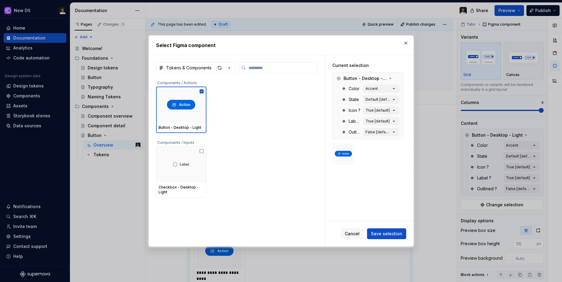
scroll to position [37, 0]
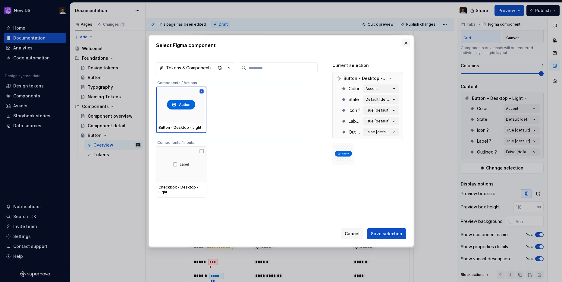
click at [408, 43] on button "button" at bounding box center [406, 43] width 8 height 8
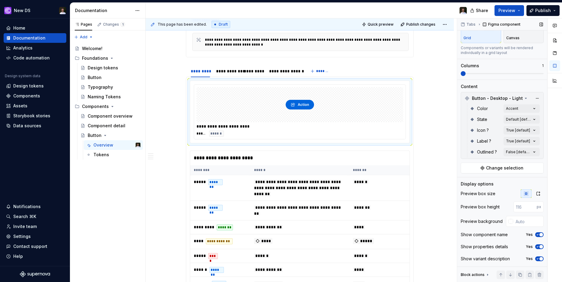
click at [472, 73] on span at bounding box center [502, 73] width 83 height 5
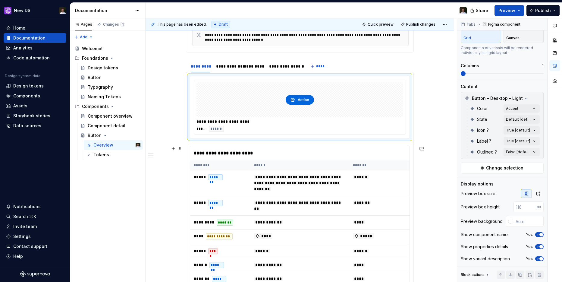
scroll to position [153, 0]
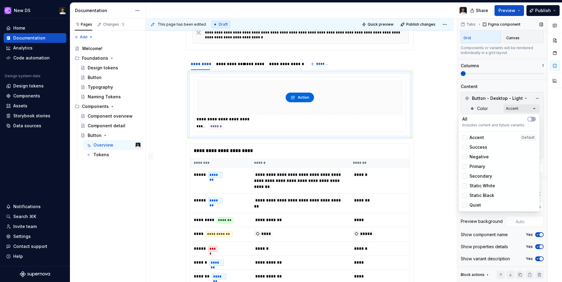
click at [535, 109] on div "Comments Open comments No comments yet Select ‘Comment’ from the block context …" at bounding box center [509, 150] width 105 height 264
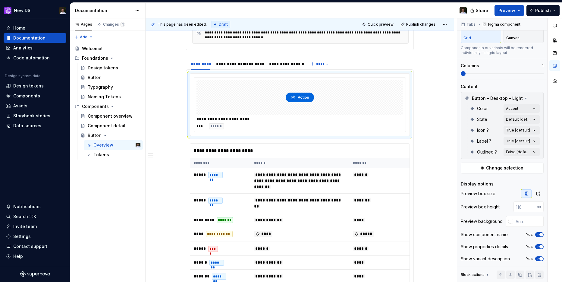
click at [535, 109] on div "Comments Open comments No comments yet Select ‘Comment’ from the block context …" at bounding box center [509, 150] width 105 height 264
click at [529, 118] on div "Comments Open comments No comments yet Select ‘Comment’ from the block context …" at bounding box center [509, 150] width 105 height 264
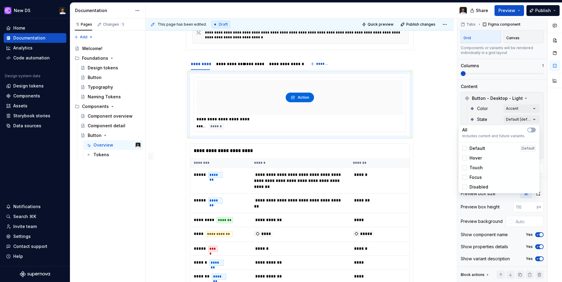
click at [468, 146] on div "Default" at bounding box center [473, 148] width 23 height 6
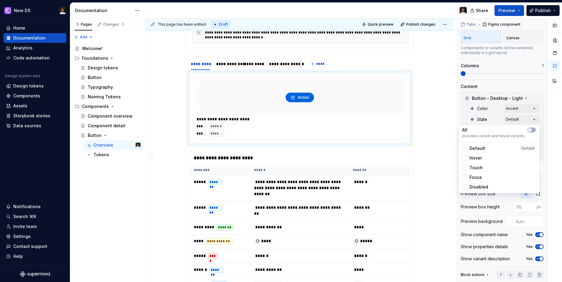
click at [546, 121] on div "Comments Open comments No comments yet Select ‘Comment’ from the block context …" at bounding box center [509, 150] width 105 height 264
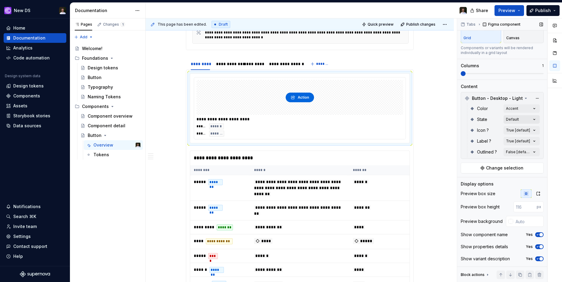
click at [530, 121] on div "Comments Open comments No comments yet Select ‘Comment’ from the block context …" at bounding box center [509, 150] width 105 height 264
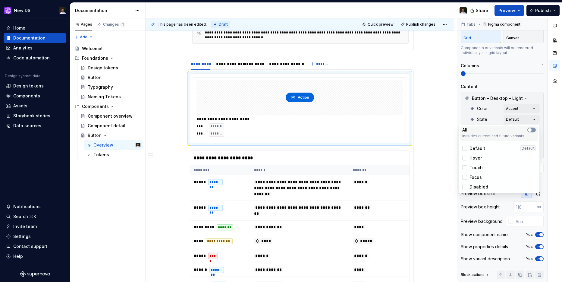
click at [530, 129] on span "button" at bounding box center [530, 130] width 4 height 4
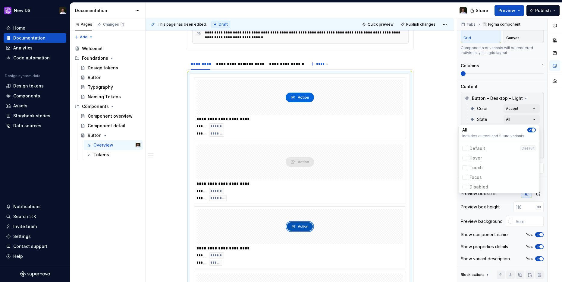
click at [530, 130] on icon "button" at bounding box center [530, 130] width 2 height 1
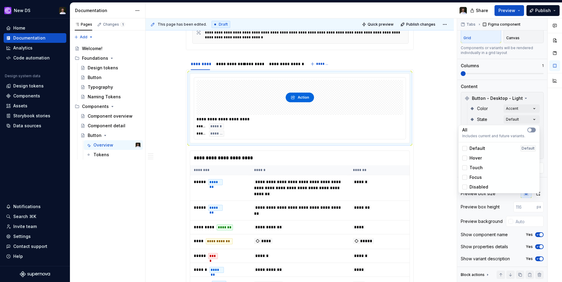
click at [530, 129] on span "button" at bounding box center [530, 130] width 4 height 4
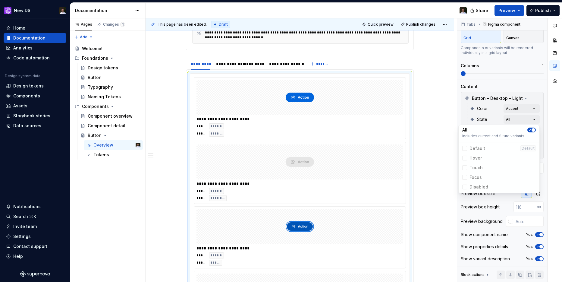
click at [530, 130] on icon "button" at bounding box center [530, 130] width 2 height 1
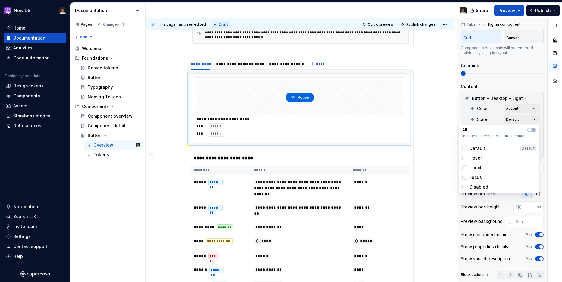
click at [525, 121] on div "Comments Open comments No comments yet Select ‘Comment’ from the block context …" at bounding box center [509, 150] width 105 height 264
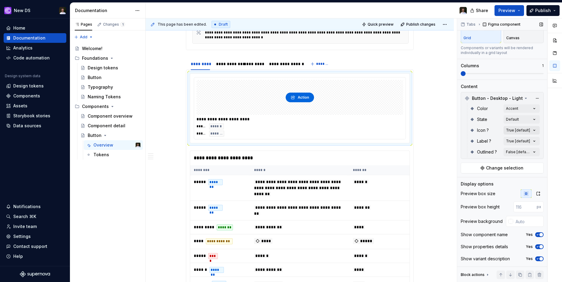
click at [523, 129] on div "Comments Open comments No comments yet Select ‘Comment’ from the block context …" at bounding box center [509, 150] width 105 height 264
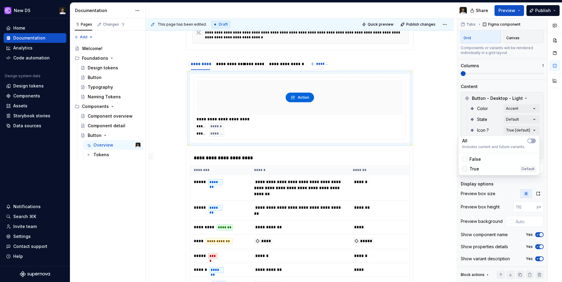
click at [466, 167] on div at bounding box center [464, 168] width 5 height 5
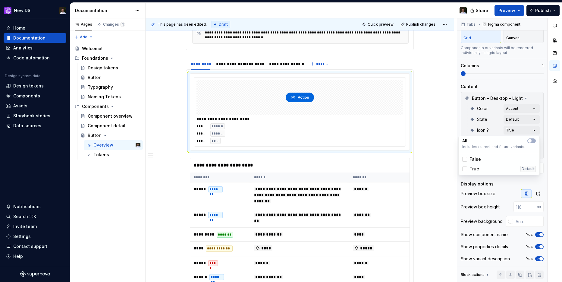
click at [543, 127] on div "Comments Open comments No comments yet Select ‘Comment’ from the block context …" at bounding box center [509, 150] width 105 height 264
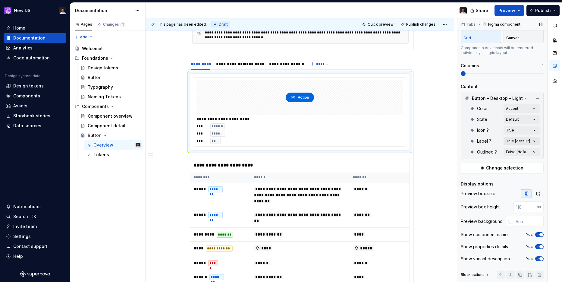
click at [520, 140] on div "Comments Open comments No comments yet Select ‘Comment’ from the block context …" at bounding box center [509, 150] width 105 height 264
click at [473, 180] on span "True" at bounding box center [475, 180] width 10 height 6
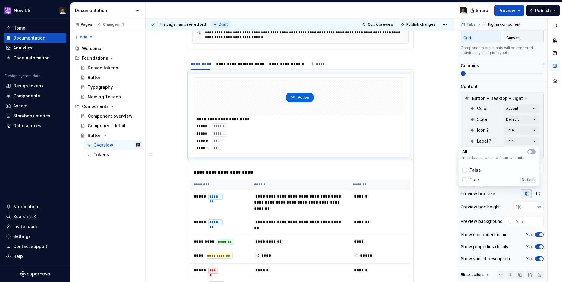
click at [543, 143] on div "Comments Open comments No comments yet Select ‘Comment’ from the block context …" at bounding box center [509, 150] width 105 height 264
click at [530, 150] on div "Comments Open comments No comments yet Select ‘Comment’ from the block context …" at bounding box center [509, 150] width 105 height 264
click at [475, 187] on div "True" at bounding box center [499, 191] width 78 height 10
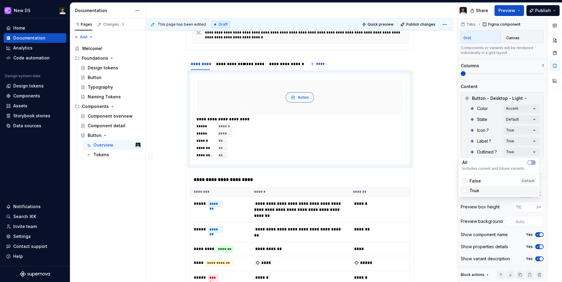
click at [475, 187] on div "True" at bounding box center [499, 191] width 78 height 10
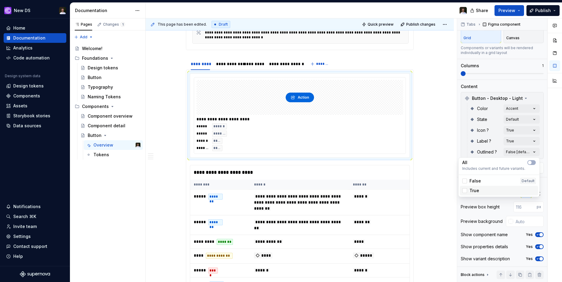
click at [475, 186] on div "True" at bounding box center [499, 191] width 78 height 10
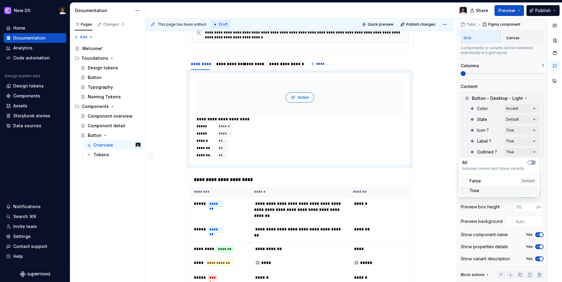
click at [475, 186] on div "True" at bounding box center [499, 191] width 78 height 10
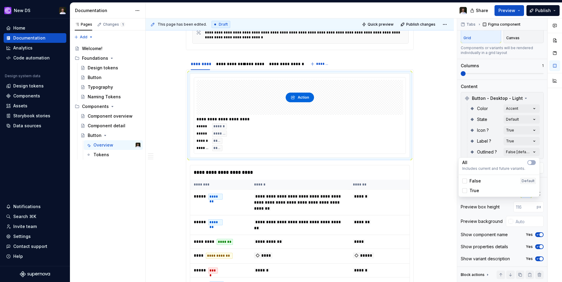
click at [524, 110] on div "Comments Open comments No comments yet Select ‘Comment’ from the block context …" at bounding box center [509, 150] width 105 height 264
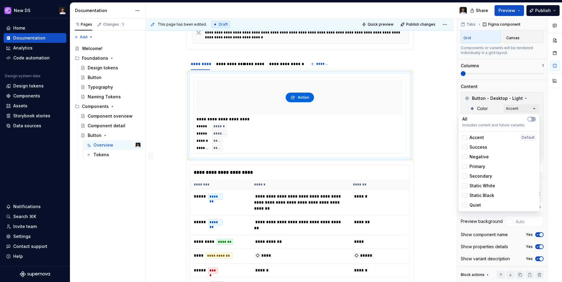
click at [524, 110] on div "Comments Open comments No comments yet Select ‘Comment’ from the block context …" at bounding box center [509, 150] width 105 height 264
click at [542, 8] on html "New DS Home Documentation Analytics Code automation Design system data Design t…" at bounding box center [281, 141] width 562 height 282
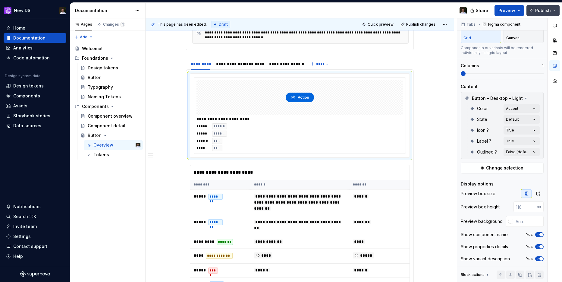
click at [544, 10] on span "Publish" at bounding box center [543, 11] width 16 height 6
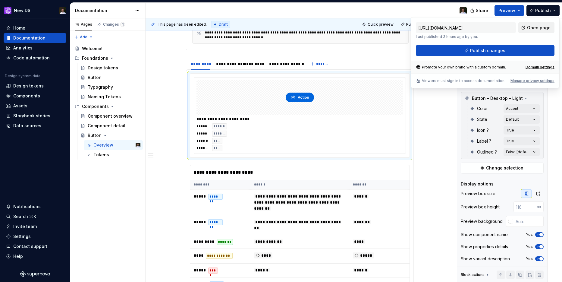
click at [527, 29] on link "Open page" at bounding box center [536, 27] width 36 height 11
click at [226, 63] on div "**********" at bounding box center [227, 64] width 22 height 6
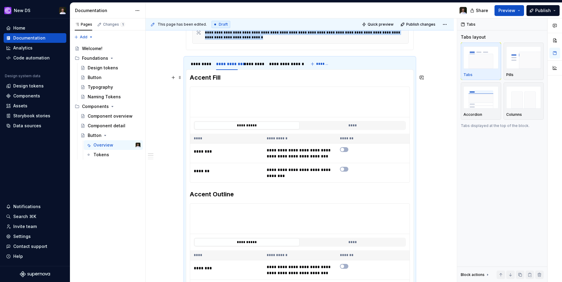
click at [231, 77] on h3 "Accent Fill" at bounding box center [300, 77] width 220 height 8
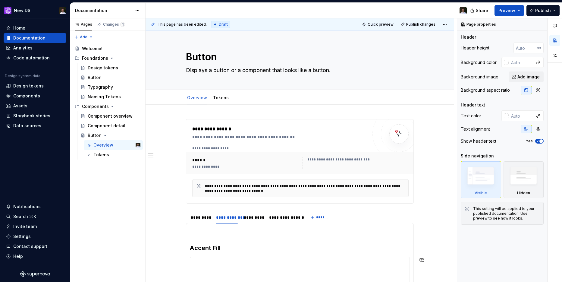
type textarea "*"
click at [211, 229] on h3 "Accent Fill" at bounding box center [300, 239] width 220 height 25
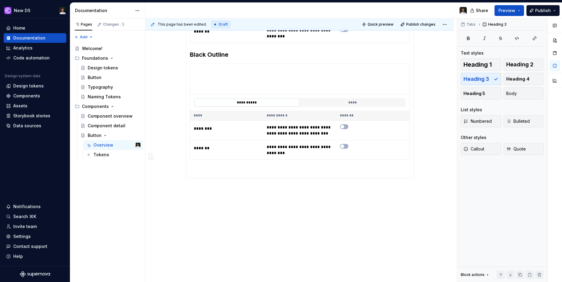
scroll to position [568, 0]
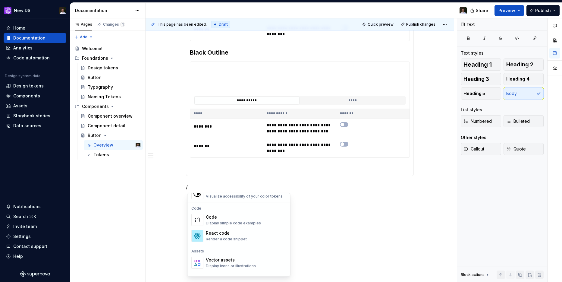
scroll to position [489, 0]
click at [242, 223] on div "Display simple code examples" at bounding box center [233, 221] width 55 height 5
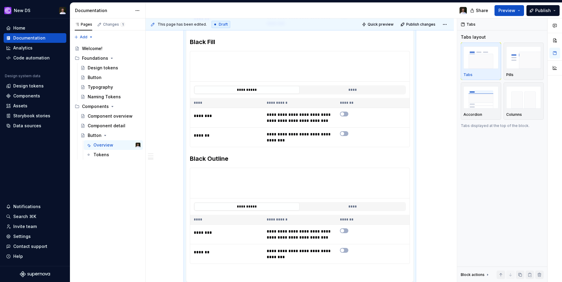
scroll to position [558, 0]
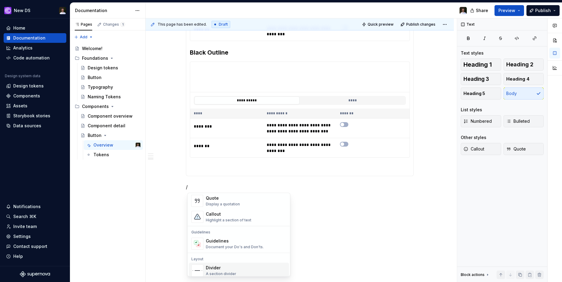
scroll to position [134, 0]
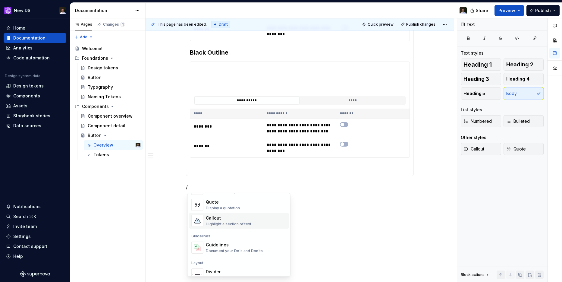
click at [223, 219] on div "Callout" at bounding box center [229, 218] width 46 height 6
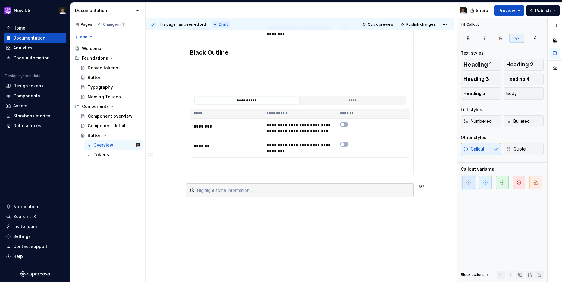
click at [274, 188] on div at bounding box center [303, 190] width 213 height 6
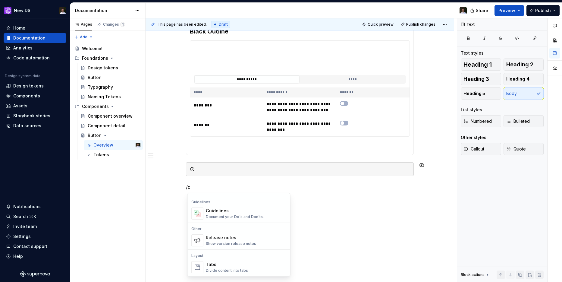
scroll to position [0, 0]
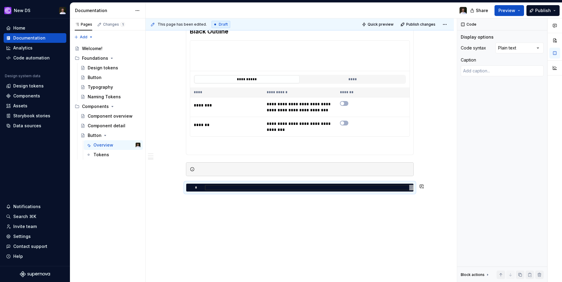
scroll to position [575, 0]
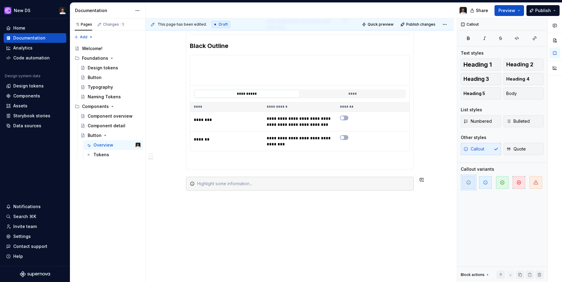
click at [230, 212] on div "**********" at bounding box center [301, 150] width 311 height 264
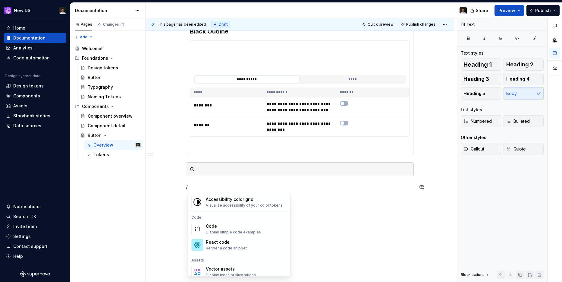
scroll to position [473, 0]
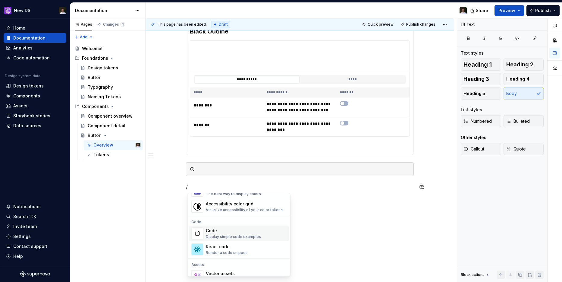
click at [224, 230] on div "Code" at bounding box center [233, 231] width 55 height 6
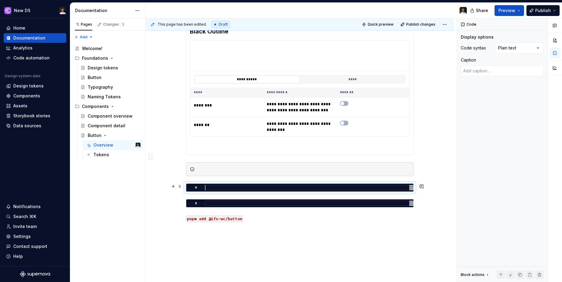
click at [251, 188] on div at bounding box center [309, 187] width 209 height 5
type textarea "*"
type textarea "**"
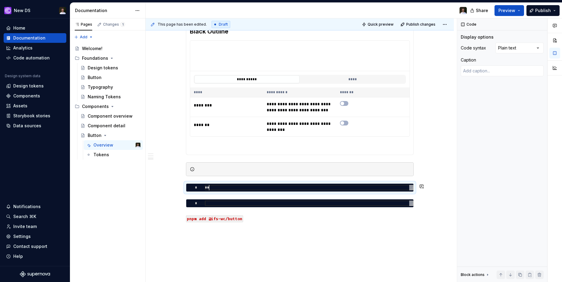
type textarea "*"
type textarea "***"
type textarea "*"
type textarea "****"
type textarea "*"
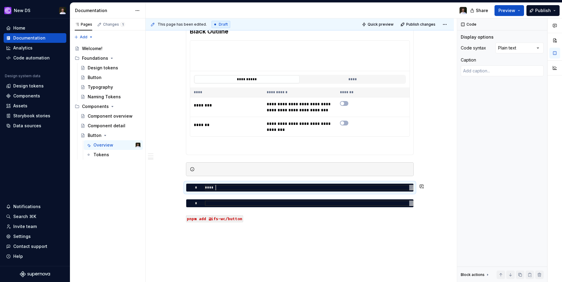
type textarea "******"
type textarea "*"
type textarea "*******"
type textarea "*"
type textarea "********"
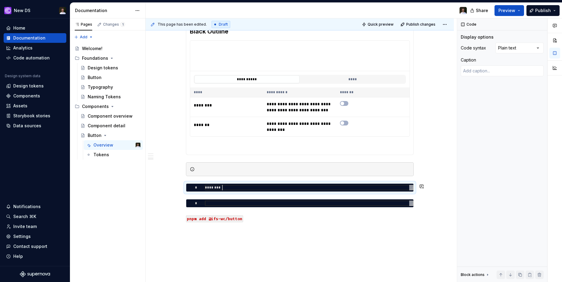
type textarea "*"
type textarea "********"
type textarea "*"
type textarea "**********"
type textarea "*"
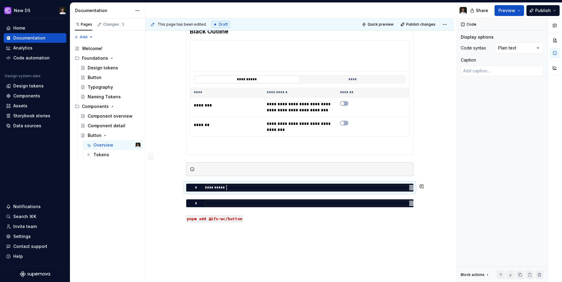
type textarea "**********"
type textarea "*"
type textarea "**********"
type textarea "*"
type textarea "**********"
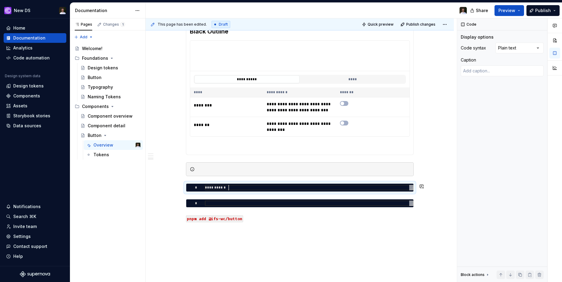
type textarea "*"
type textarea "**********"
type textarea "*"
type textarea "**********"
type textarea "*"
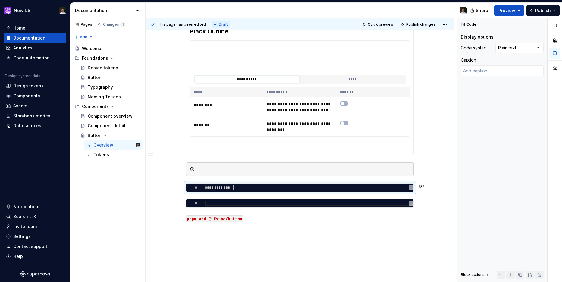
type textarea "**********"
type textarea "*"
type textarea "**********"
type textarea "*"
type textarea "**********"
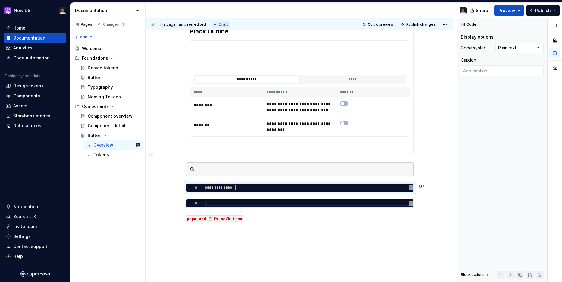
type textarea "*"
type textarea "**********"
type textarea "*"
type textarea "**********"
type textarea "*"
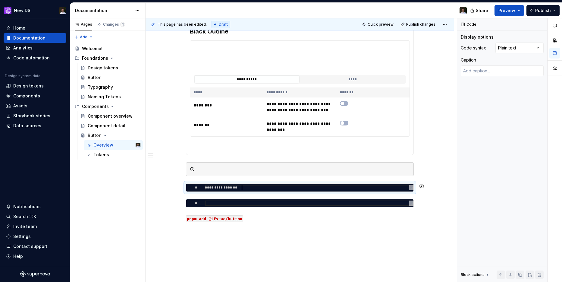
type textarea "**********"
type textarea "*"
type textarea "**********"
type textarea "*"
type textarea "**********"
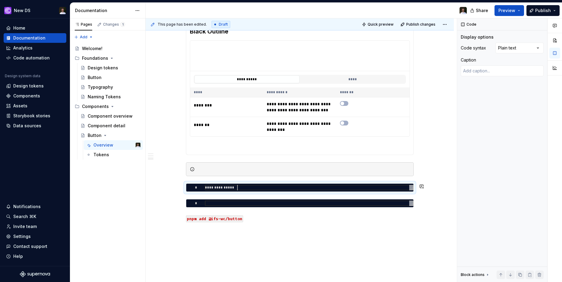
type textarea "*"
type textarea "**********"
type textarea "*"
type textarea "**********"
type textarea "*"
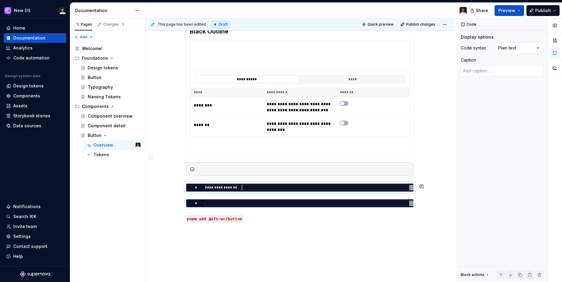
type textarea "**********"
type textarea "*"
type textarea "**********"
type textarea "*"
type textarea "**********"
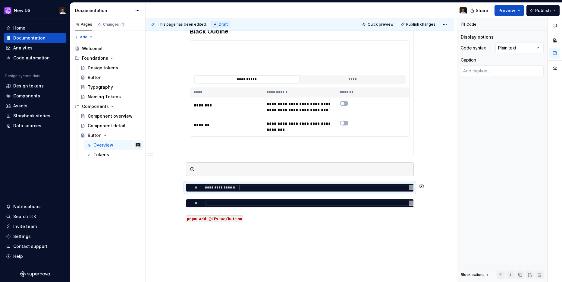
type textarea "*"
type textarea "**********"
type textarea "*"
type textarea "**********"
type textarea "*"
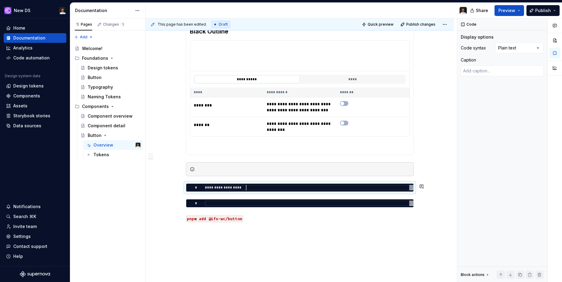
type textarea "**********"
type textarea "*"
type textarea "**********"
type textarea "*"
type textarea "**********"
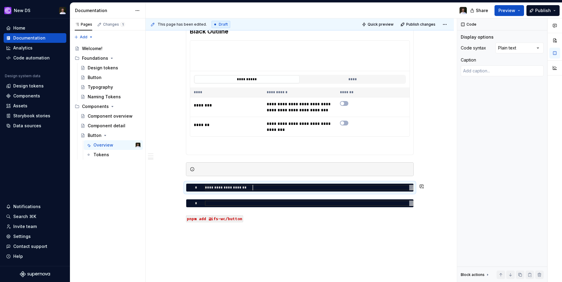
type textarea "*"
type textarea "**********"
type textarea "*"
type textarea "**********"
type textarea "*"
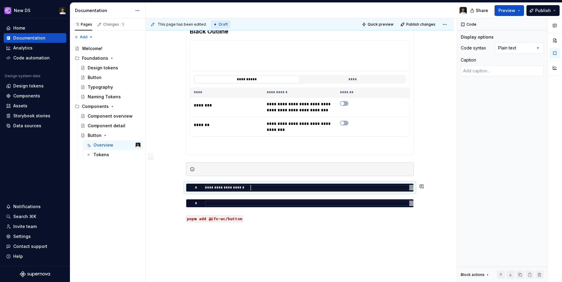
type textarea "**********"
type textarea "*"
type textarea "**********"
type textarea "*"
type textarea "**********"
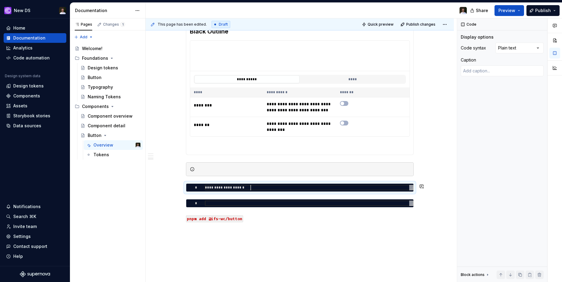
type textarea "*"
type textarea "**********"
type textarea "*"
type textarea "**********"
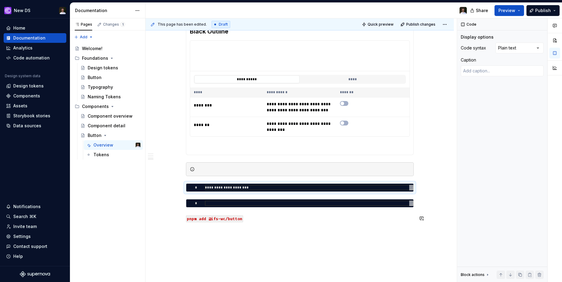
click at [506, 15] on button "Preview" at bounding box center [510, 10] width 30 height 11
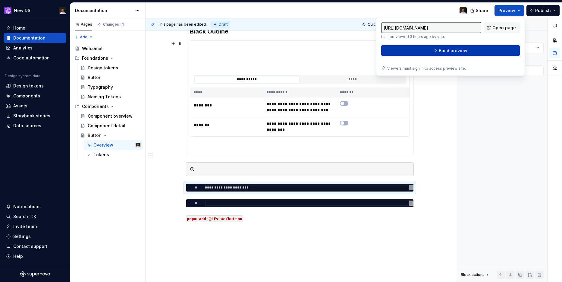
click at [450, 48] on span "Build preview" at bounding box center [453, 51] width 29 height 6
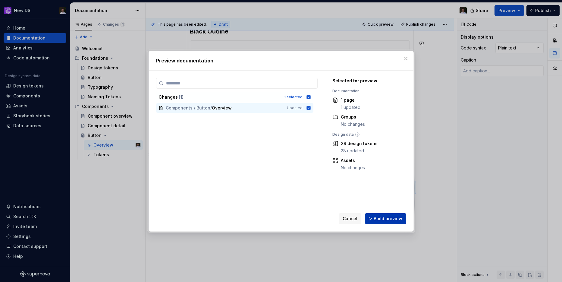
click at [386, 218] on span "Build preview" at bounding box center [388, 218] width 29 height 6
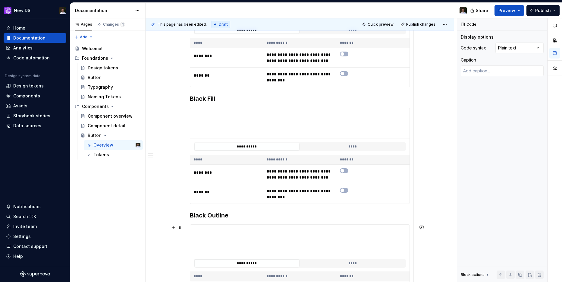
scroll to position [621, 0]
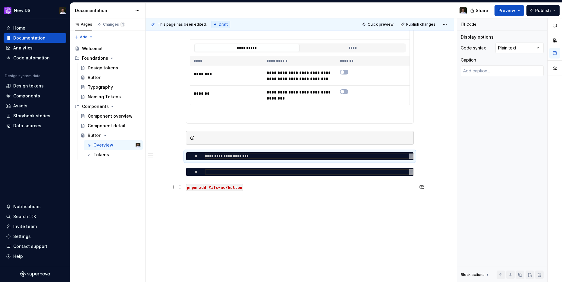
click at [281, 185] on p "pnpm add @ifs-wc/button" at bounding box center [300, 186] width 228 height 7
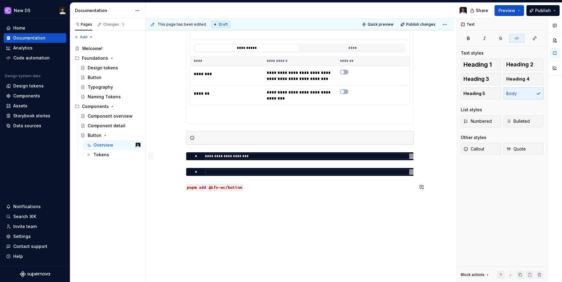
click at [280, 190] on p "pnpm add @ifs-wc/button" at bounding box center [300, 186] width 228 height 7
click at [504, 13] on span "Preview" at bounding box center [507, 11] width 17 height 6
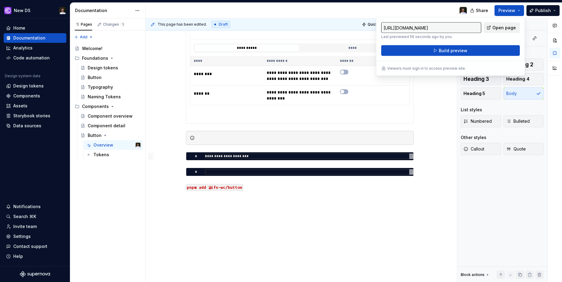
click at [500, 29] on span "Open page" at bounding box center [504, 28] width 24 height 6
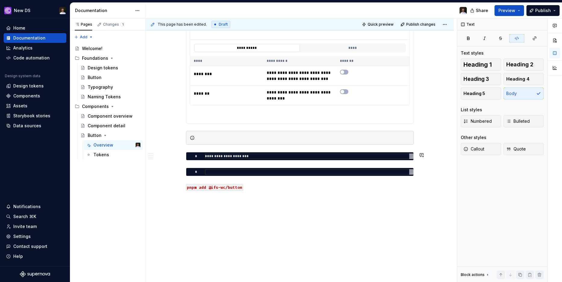
click at [290, 152] on div "**********" at bounding box center [300, 156] width 228 height 8
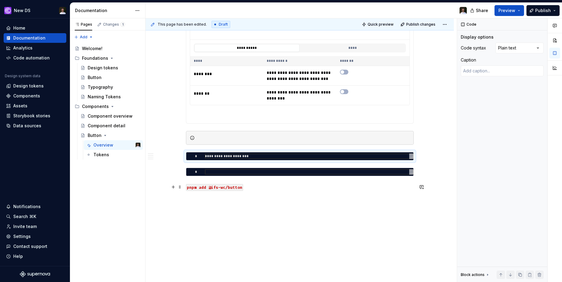
click at [257, 188] on p "pnpm add @ifs-wc/button" at bounding box center [300, 186] width 228 height 7
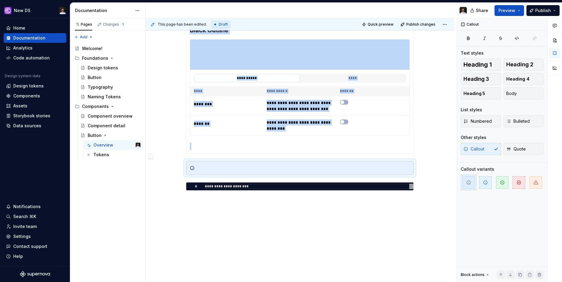
scroll to position [569, 0]
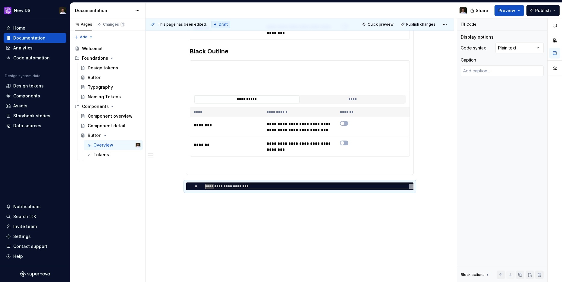
type textarea "*"
type textarea "**********"
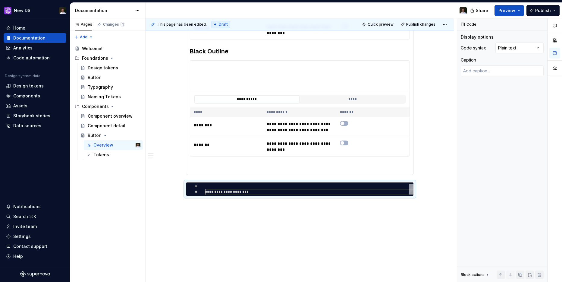
scroll to position [5, 0]
type textarea "*"
type textarea "**********"
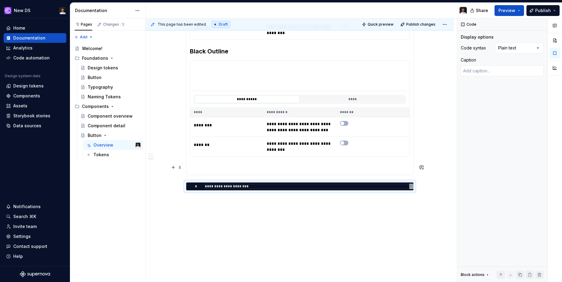
click at [426, 170] on button "button" at bounding box center [421, 167] width 8 height 8
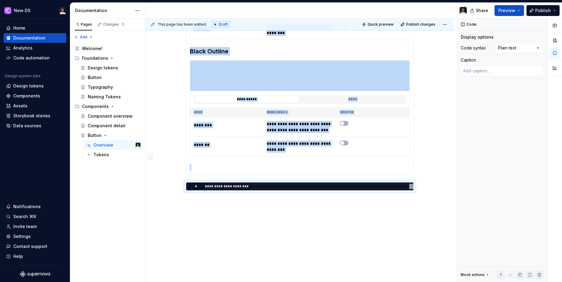
drag, startPoint x: 181, startPoint y: 185, endPoint x: 181, endPoint y: 206, distance: 21.4
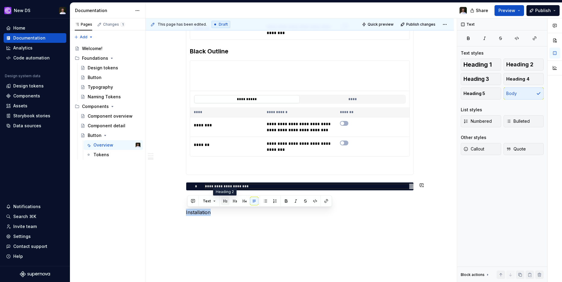
click at [228, 201] on button "button" at bounding box center [225, 201] width 8 height 8
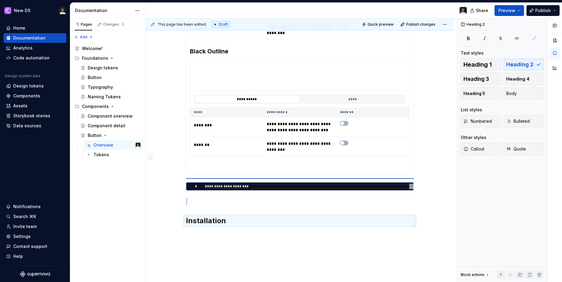
drag, startPoint x: 183, startPoint y: 222, endPoint x: 184, endPoint y: 181, distance: 41.3
drag, startPoint x: 183, startPoint y: 222, endPoint x: 194, endPoint y: 177, distance: 46.3
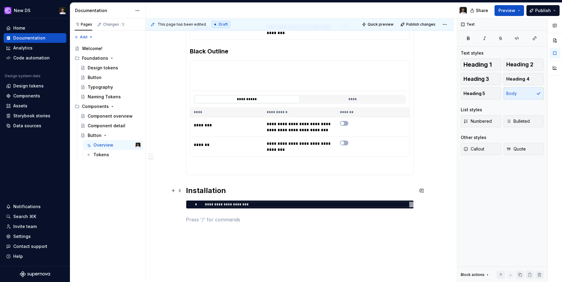
click at [237, 193] on h2 "Installation" at bounding box center [300, 191] width 228 height 10
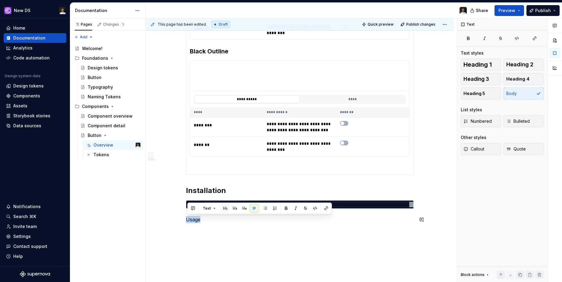
click at [228, 209] on button "button" at bounding box center [225, 208] width 8 height 8
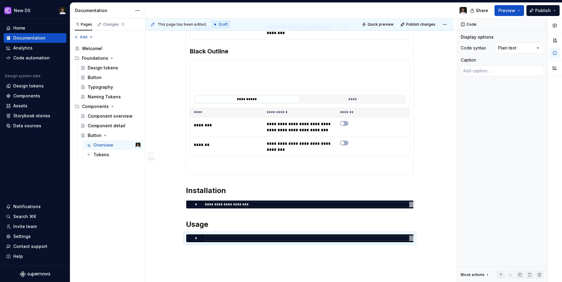
type textarea "*"
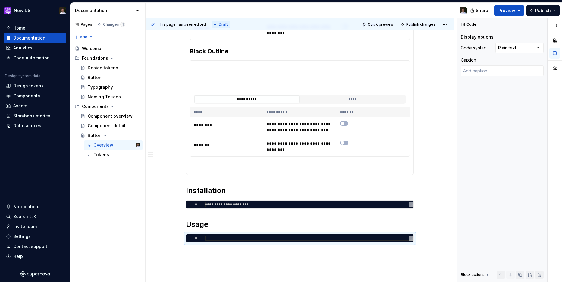
type textarea "*"
type textarea "**"
type textarea "*"
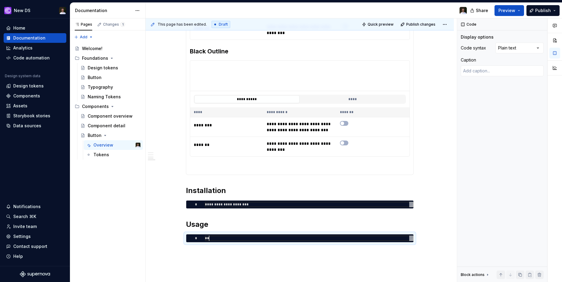
type textarea "***"
type textarea "*"
type textarea "****"
type textarea "*"
type textarea "*****"
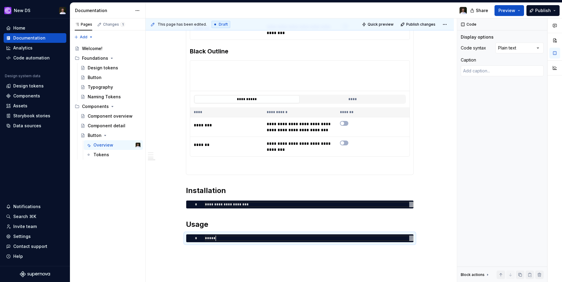
type textarea "*"
type textarea "******"
type textarea "*"
type textarea "******"
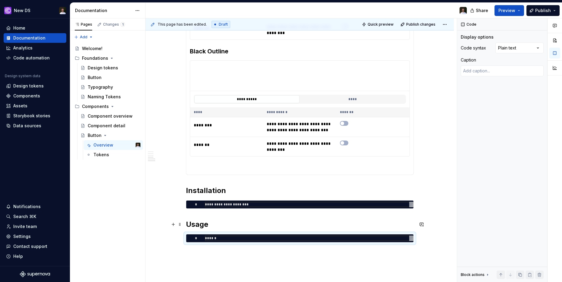
type textarea "*"
type textarea "**********"
click at [223, 237] on div "**********" at bounding box center [309, 237] width 209 height 5
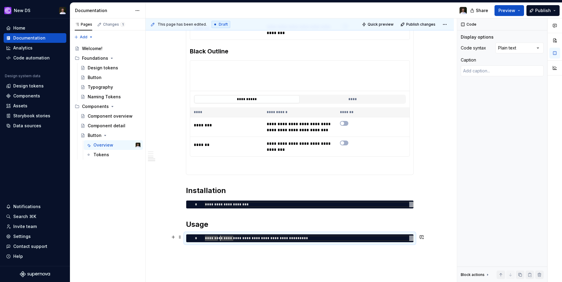
type textarea "*"
type textarea "**********"
drag, startPoint x: 262, startPoint y: 238, endPoint x: 306, endPoint y: 238, distance: 44.3
click at [306, 238] on div "**********" at bounding box center [309, 237] width 209 height 5
type textarea "*"
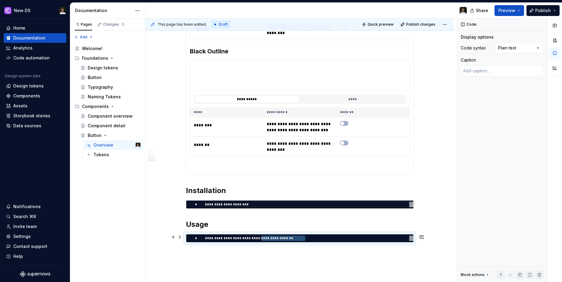
type textarea "**********"
type textarea "*"
type textarea "**********"
type textarea "*"
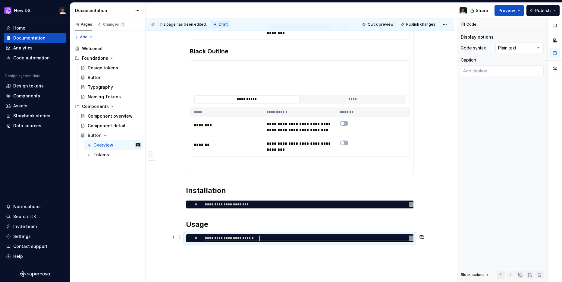
type textarea "**********"
type textarea "*"
type textarea "**********"
type textarea "*"
type textarea "**********"
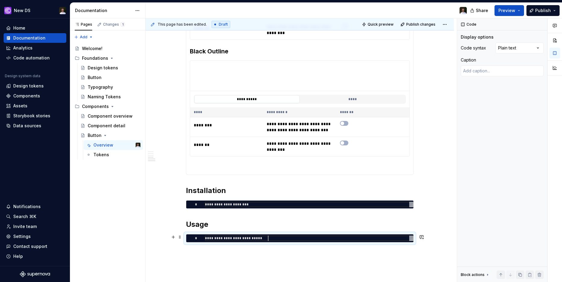
type textarea "*"
type textarea "**********"
type textarea "*"
type textarea "**********"
type textarea "*"
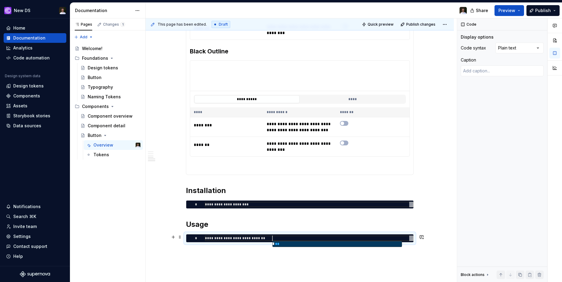
type textarea "**********"
type textarea "*"
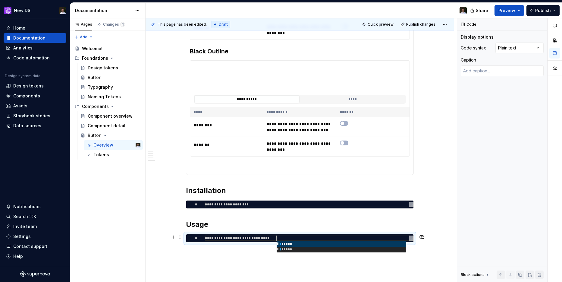
type textarea "**********"
type textarea "*"
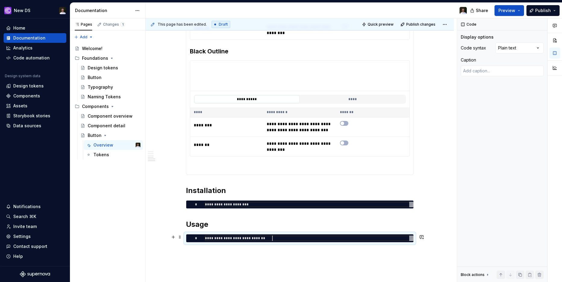
type textarea "**********"
type textarea "*"
type textarea "**********"
type textarea "*"
type textarea "**********"
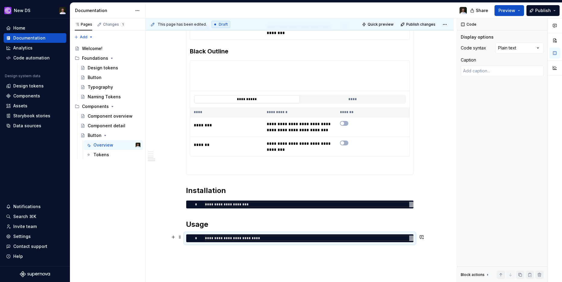
type textarea "*"
type textarea "**********"
type textarea "*"
type textarea "**********"
type textarea "*"
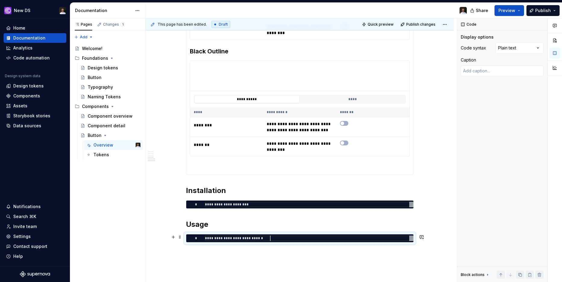
type textarea "**********"
type textarea "*"
type textarea "**********"
type textarea "*"
type textarea "**********"
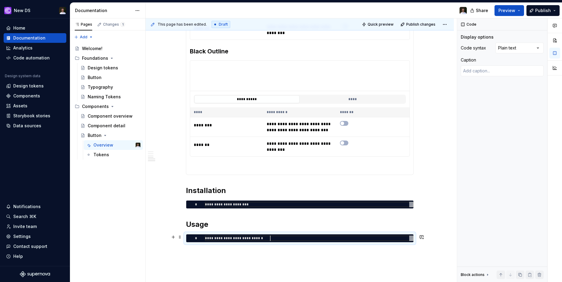
type textarea "*"
type textarea "**********"
type textarea "*"
type textarea "**********"
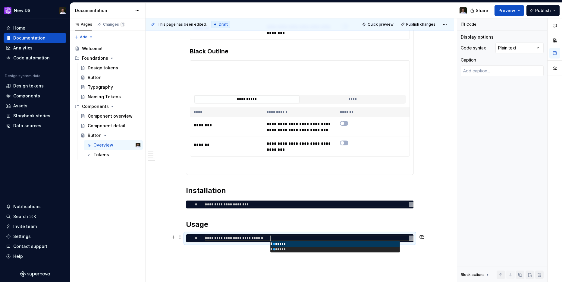
type textarea "*"
type textarea "**********"
type textarea "*"
type textarea "**********"
type textarea "*"
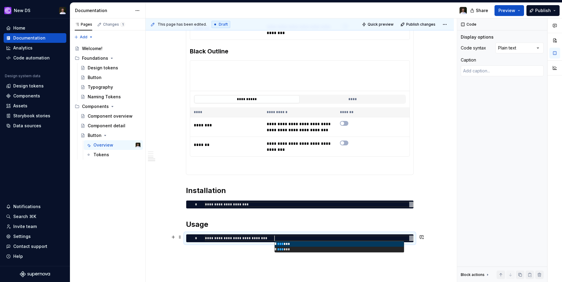
type textarea "**********"
type textarea "*"
type textarea "**********"
type textarea "*"
type textarea "**********"
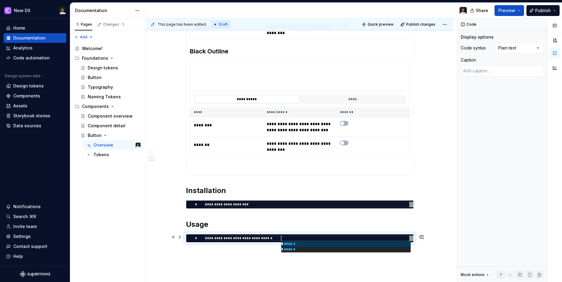
type textarea "*"
type textarea "**********"
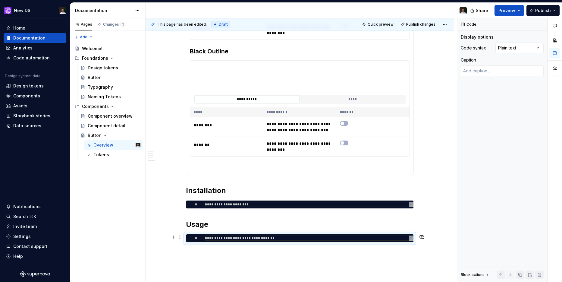
type textarea "*"
type textarea "**********"
type textarea "*"
type textarea "**********"
type textarea "*"
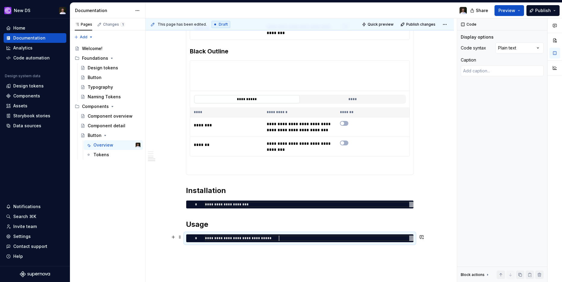
type textarea "**********"
type textarea "*"
type textarea "**********"
type textarea "*"
type textarea "**********"
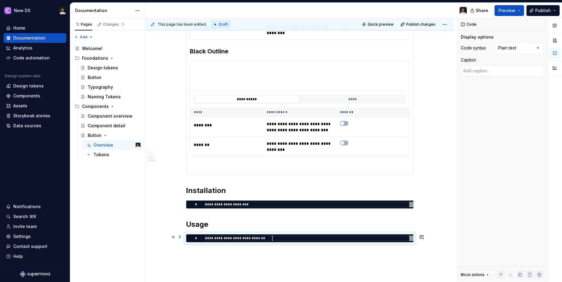
type textarea "*"
type textarea "**********"
type textarea "*"
type textarea "**********"
type textarea "*"
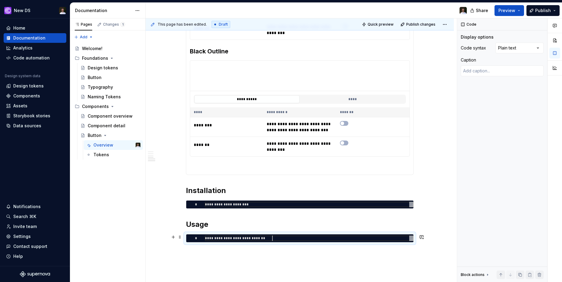
type textarea "**********"
type textarea "*"
type textarea "**********"
type textarea "*"
type textarea "**********"
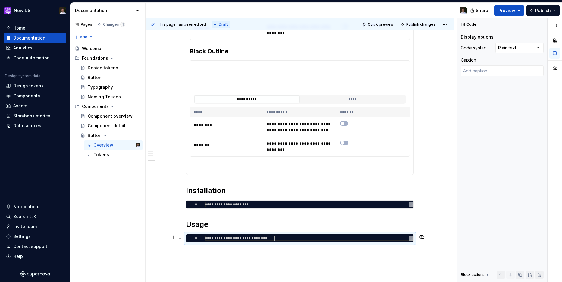
type textarea "*"
type textarea "**********"
type textarea "*"
type textarea "**********"
type textarea "*"
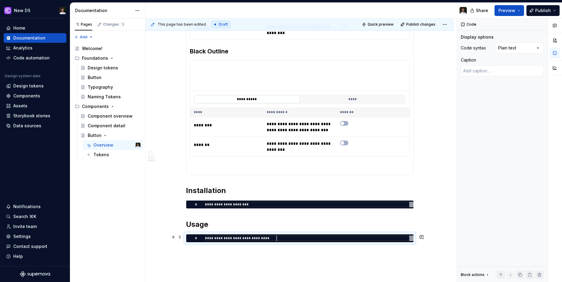
type textarea "**********"
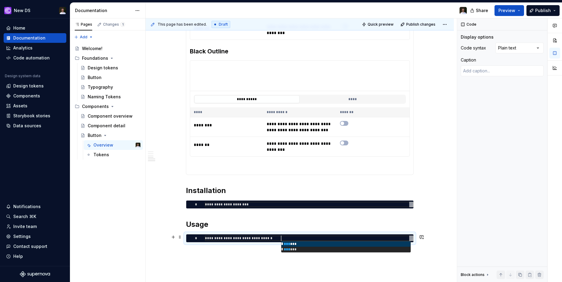
type textarea "*"
type textarea "**********"
type textarea "*"
type textarea "**********"
type textarea "*"
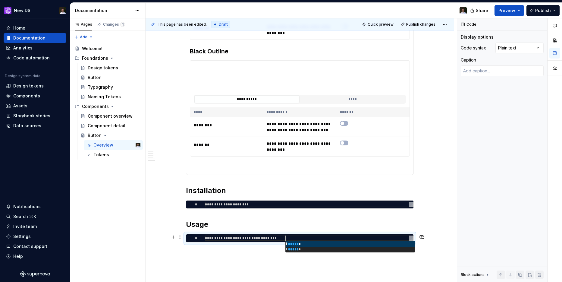
scroll to position [0, 83]
type textarea "**********"
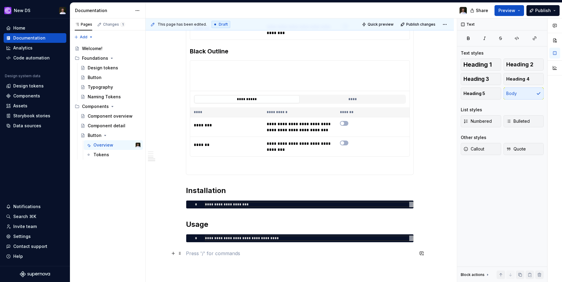
scroll to position [573, 0]
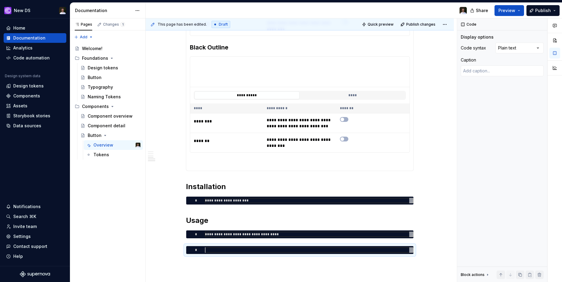
type textarea "*"
type textarea "**"
type textarea "*"
type textarea "****"
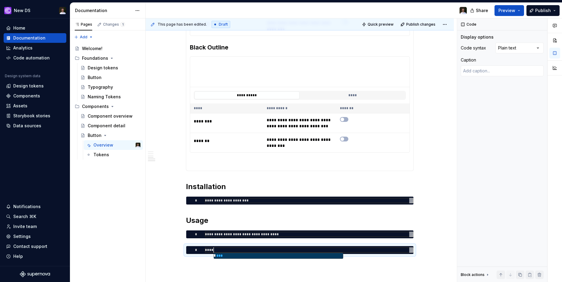
type textarea "*"
type textarea "*****"
type textarea "*"
type textarea "******"
type textarea "*"
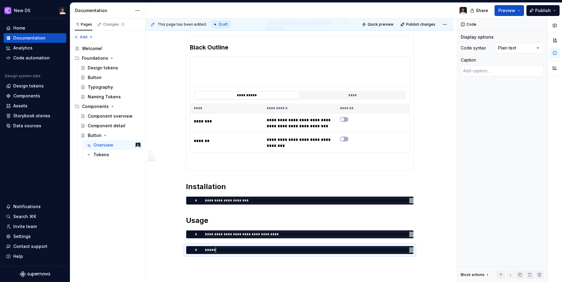
type textarea "*******"
type textarea "*"
type textarea "********"
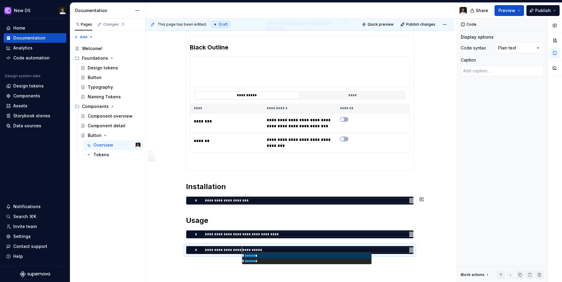
scroll to position [0, 39]
click at [209, 264] on div "**********" at bounding box center [301, 150] width 311 height 264
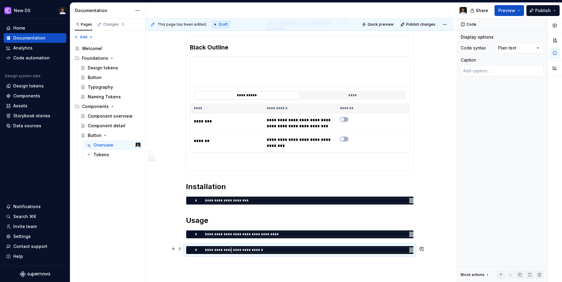
click at [231, 251] on div "**********" at bounding box center [309, 249] width 209 height 5
click at [230, 251] on div "**********" at bounding box center [309, 249] width 209 height 5
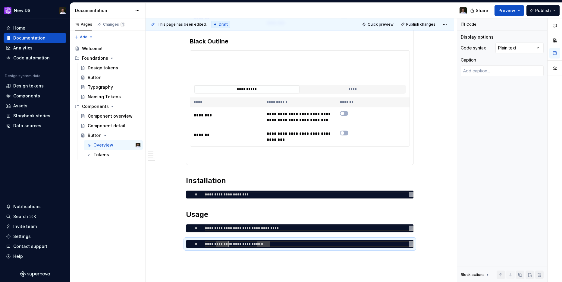
scroll to position [637, 0]
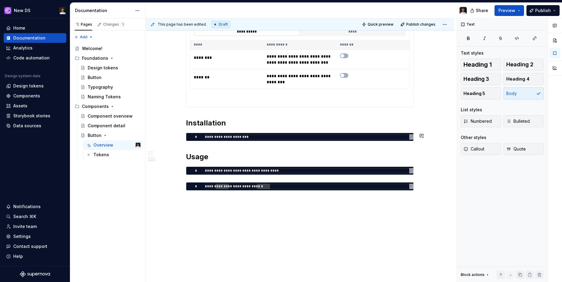
drag, startPoint x: 232, startPoint y: 206, endPoint x: 186, endPoint y: 124, distance: 94.2
click at [180, 124] on span at bounding box center [180, 123] width 5 height 8
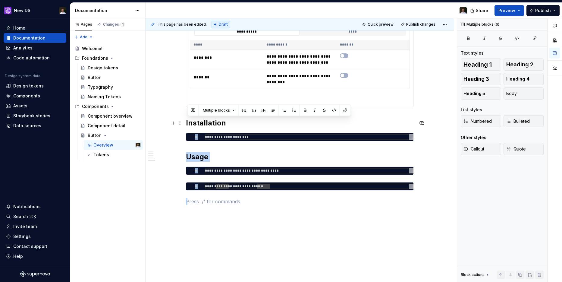
drag, startPoint x: 404, startPoint y: 195, endPoint x: 339, endPoint y: 125, distance: 95.3
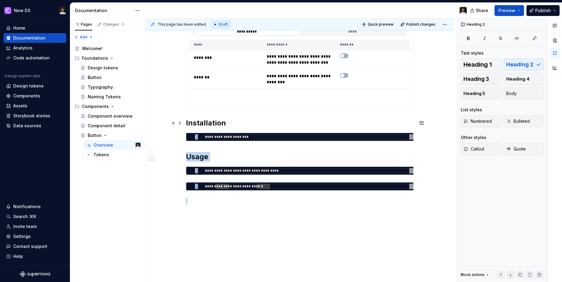
click at [193, 123] on h2 "Installation" at bounding box center [300, 123] width 228 height 10
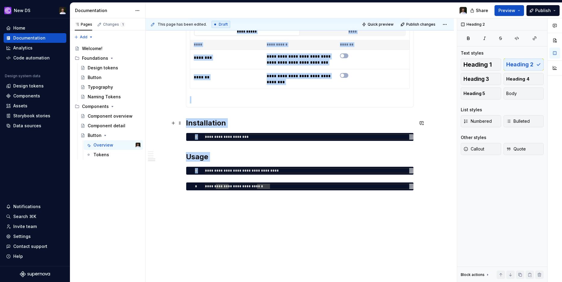
click at [204, 125] on h2 "Installation" at bounding box center [300, 123] width 228 height 10
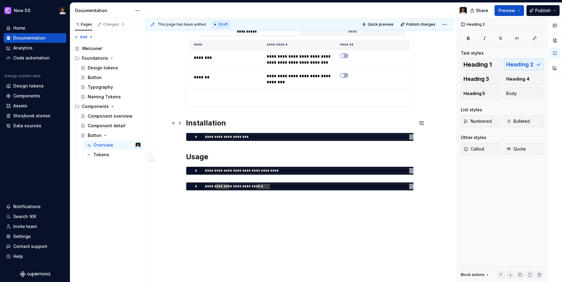
click at [194, 124] on h2 "Installation" at bounding box center [300, 123] width 228 height 10
click at [188, 124] on h2 "Installation" at bounding box center [300, 123] width 228 height 10
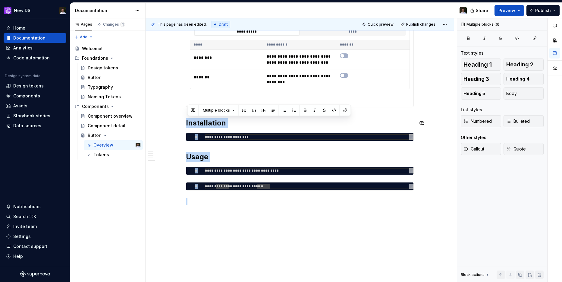
copy div "**********"
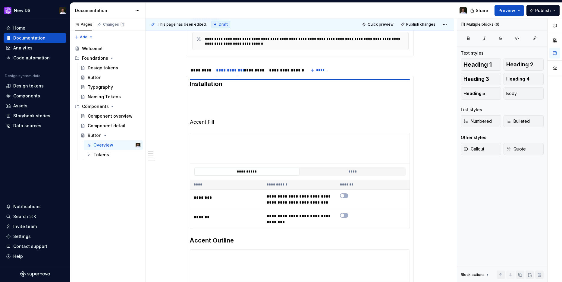
scroll to position [146, 0]
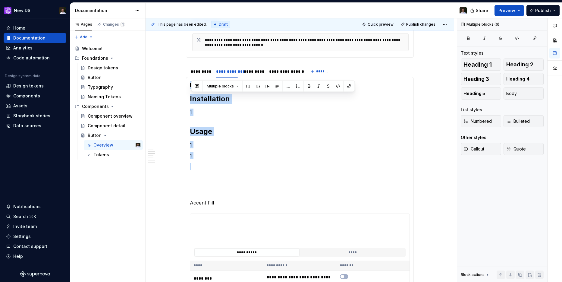
drag, startPoint x: 182, startPoint y: 202, endPoint x: 214, endPoint y: 85, distance: 120.9
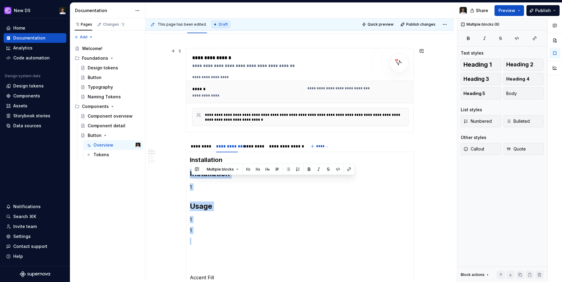
scroll to position [77, 0]
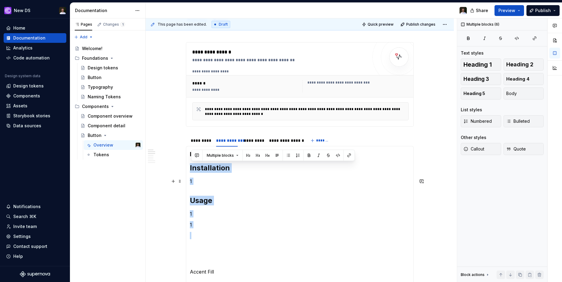
click at [211, 179] on p "1" at bounding box center [300, 181] width 220 height 7
drag, startPoint x: 213, startPoint y: 182, endPoint x: 189, endPoint y: 167, distance: 28.6
click at [233, 184] on p "1" at bounding box center [300, 181] width 220 height 7
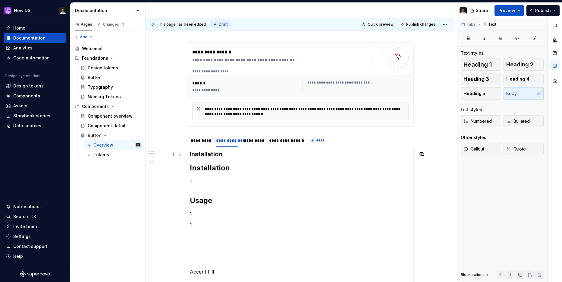
click at [208, 156] on h3 "Installation" at bounding box center [300, 154] width 220 height 8
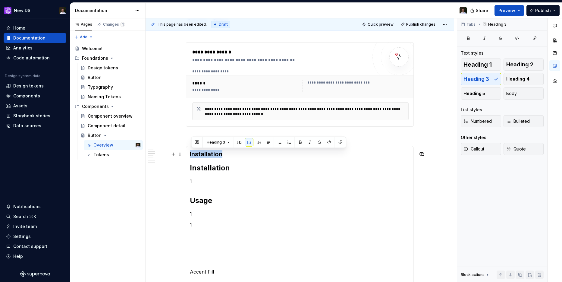
click at [208, 156] on h3 "Installation" at bounding box center [300, 154] width 220 height 8
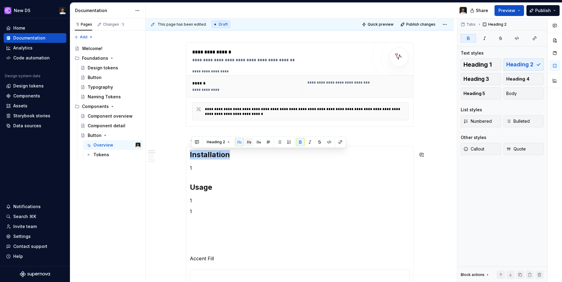
click at [250, 144] on button "button" at bounding box center [249, 142] width 8 height 8
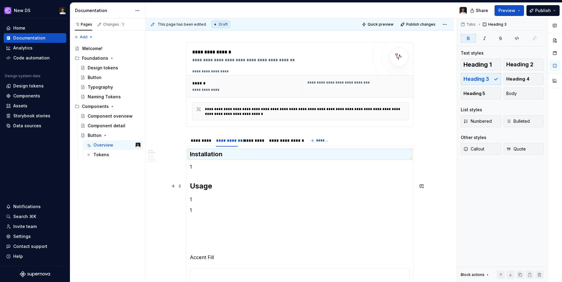
click at [205, 186] on strong "Usage" at bounding box center [201, 185] width 22 height 9
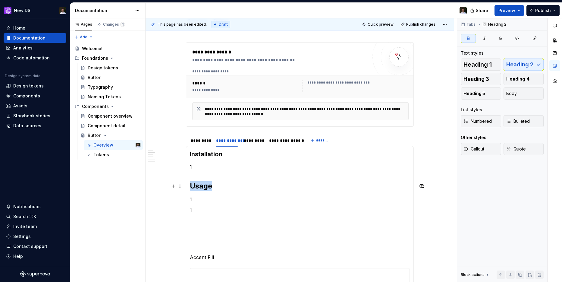
click at [205, 186] on strong "Usage" at bounding box center [201, 185] width 22 height 9
click at [248, 173] on button "button" at bounding box center [249, 173] width 8 height 8
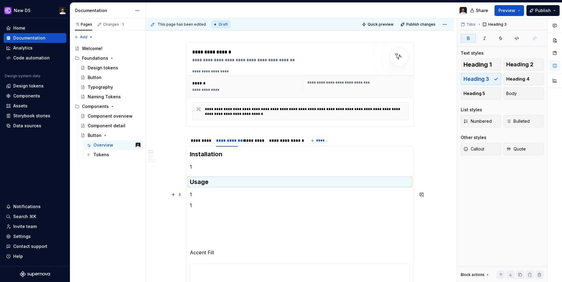
click at [212, 193] on p "1" at bounding box center [300, 194] width 220 height 7
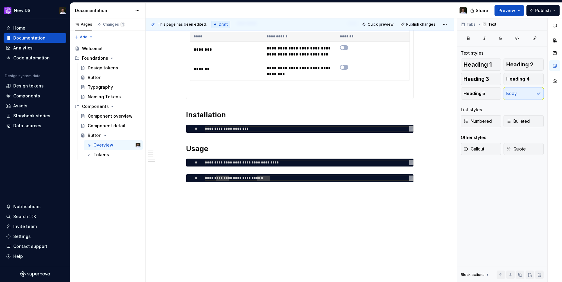
scroll to position [712, 0]
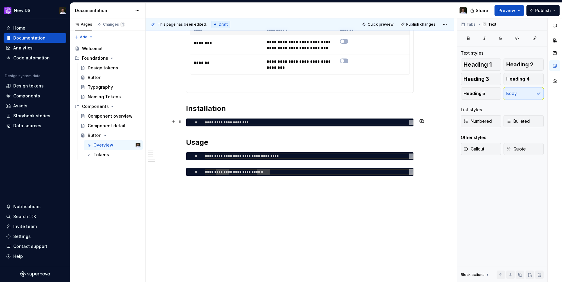
click at [267, 125] on div "**********" at bounding box center [299, 122] width 227 height 8
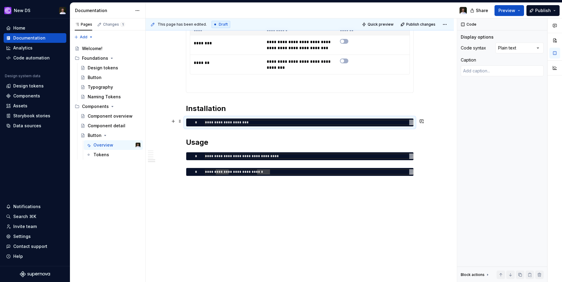
click at [267, 124] on div "**********" at bounding box center [309, 122] width 209 height 5
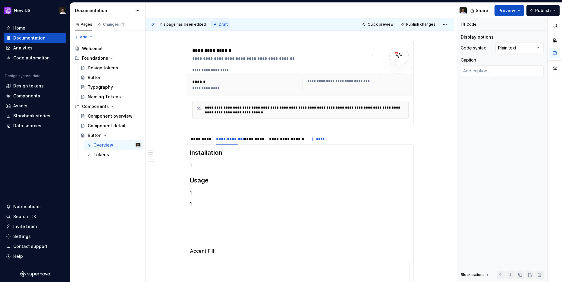
scroll to position [74, 0]
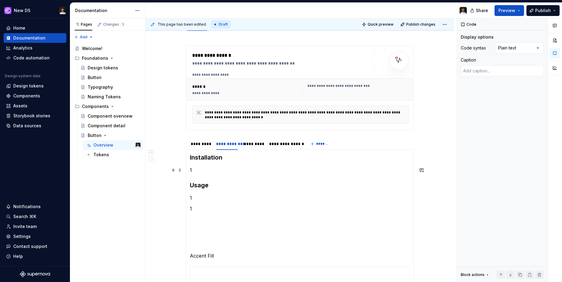
click at [208, 169] on p "1" at bounding box center [300, 169] width 220 height 7
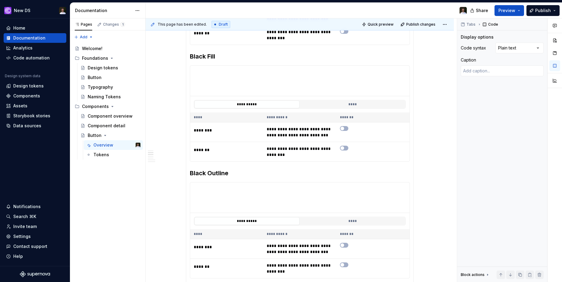
scroll to position [650, 0]
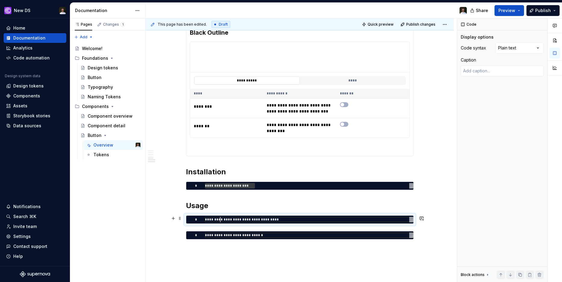
click at [222, 218] on div "**********" at bounding box center [309, 219] width 209 height 5
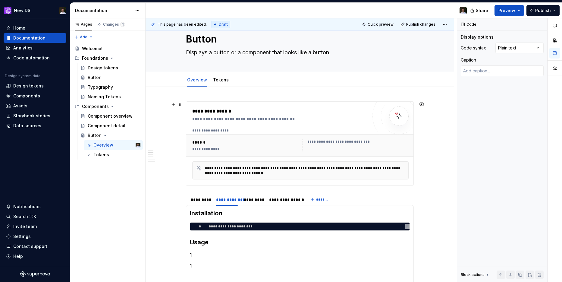
scroll to position [93, 0]
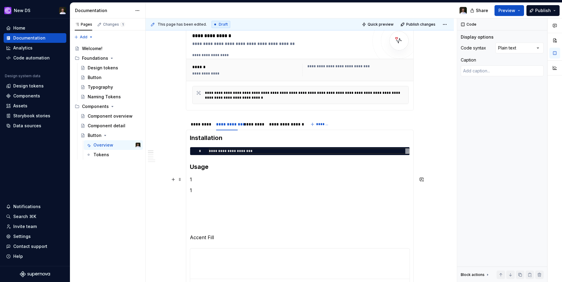
click at [212, 180] on p "1" at bounding box center [300, 179] width 220 height 7
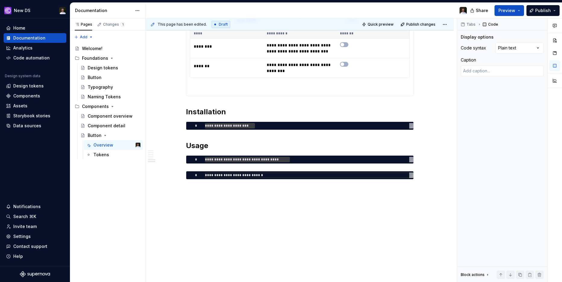
scroll to position [718, 0]
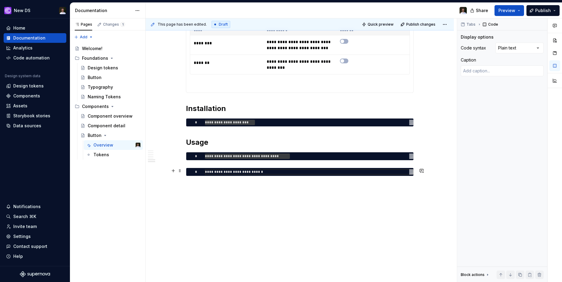
click at [226, 175] on div "**********" at bounding box center [299, 172] width 227 height 8
click at [228, 172] on div "**********" at bounding box center [309, 171] width 209 height 5
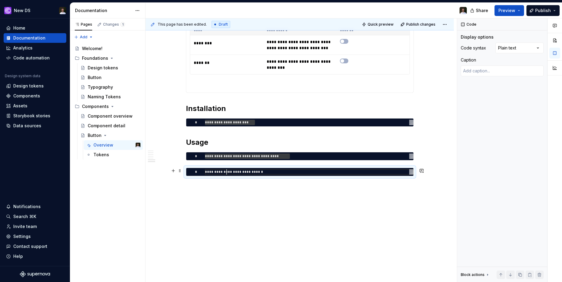
click at [228, 172] on div "**********" at bounding box center [309, 171] width 209 height 5
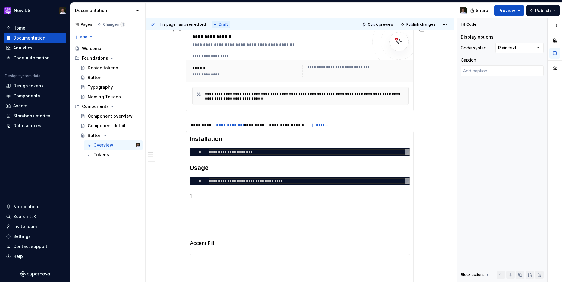
scroll to position [93, 0]
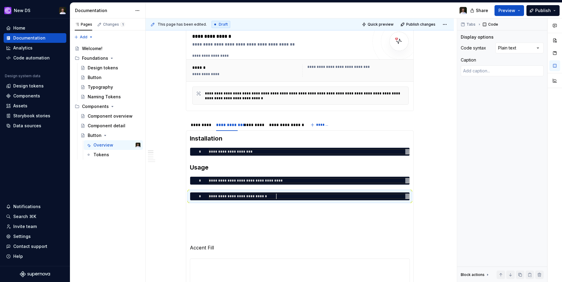
scroll to position [0, 67]
click at [277, 155] on div "**********" at bounding box center [299, 152] width 219 height 8
click at [508, 50] on div "Comments Open comments No comments yet Select ‘Comment’ from the block context …" at bounding box center [509, 150] width 105 height 264
click at [284, 181] on div "**********" at bounding box center [309, 180] width 201 height 5
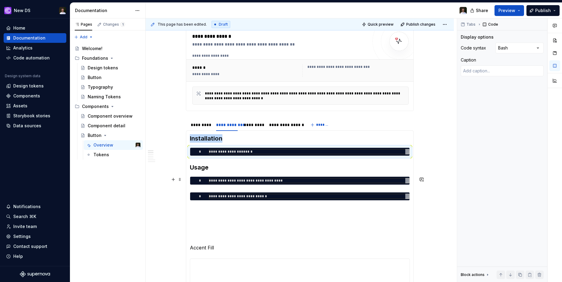
scroll to position [0, 74]
click at [511, 46] on div "Comments Open comments No comments yet Select ‘Comment’ from the block context …" at bounding box center [509, 150] width 105 height 264
click at [513, 49] on div "Comments Open comments No comments yet Select ‘Comment’ from the block context …" at bounding box center [509, 150] width 105 height 264
click at [514, 51] on div "Comments Open comments No comments yet Select ‘Comment’ from the block context …" at bounding box center [509, 150] width 105 height 264
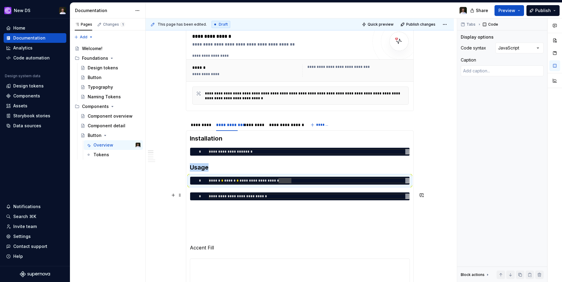
click at [259, 195] on div "**********" at bounding box center [309, 195] width 201 height 5
click at [524, 47] on div "Comments Open comments No comments yet Select ‘Comment’ from the block context …" at bounding box center [509, 150] width 105 height 264
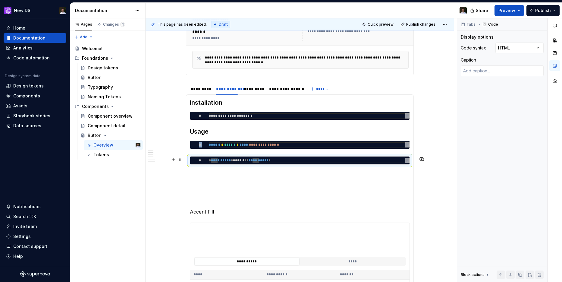
scroll to position [144, 0]
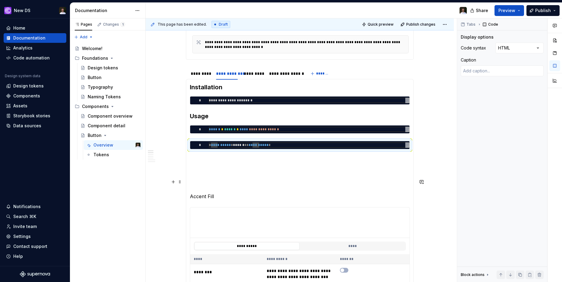
click at [234, 174] on p at bounding box center [300, 170] width 220 height 7
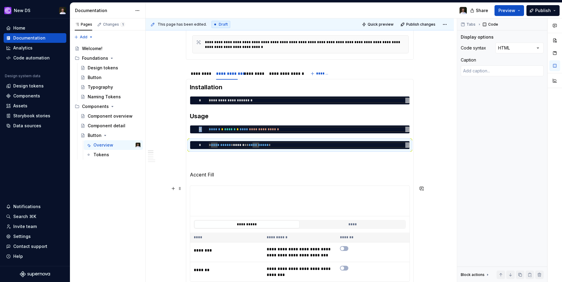
click at [226, 185] on div "**********" at bounding box center [300, 233] width 220 height 96
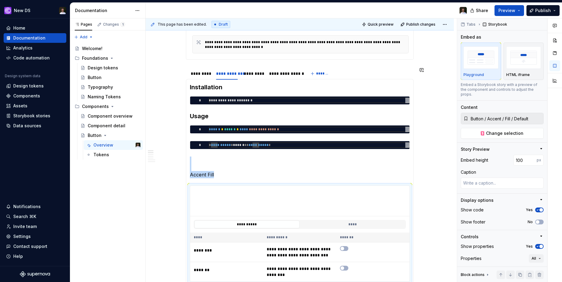
click at [226, 177] on p "Accent Fill" at bounding box center [300, 167] width 220 height 22
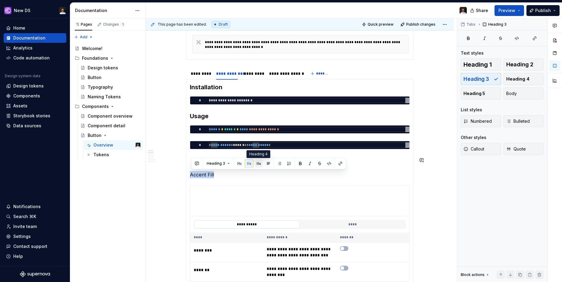
click at [256, 165] on button "button" at bounding box center [259, 163] width 8 height 8
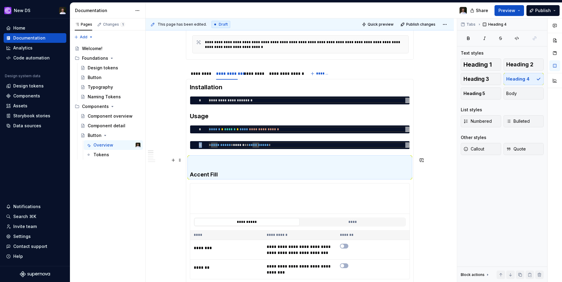
click at [219, 162] on h4 "Accent Fill" at bounding box center [300, 167] width 220 height 22
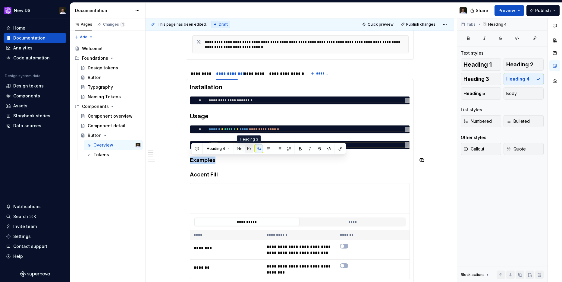
click at [245, 149] on button "button" at bounding box center [249, 148] width 8 height 8
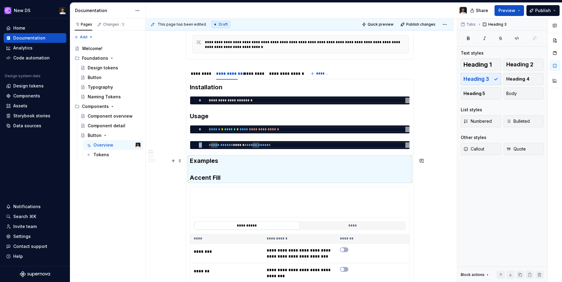
click at [226, 175] on h3 "Examples Accent Fill" at bounding box center [300, 168] width 220 height 25
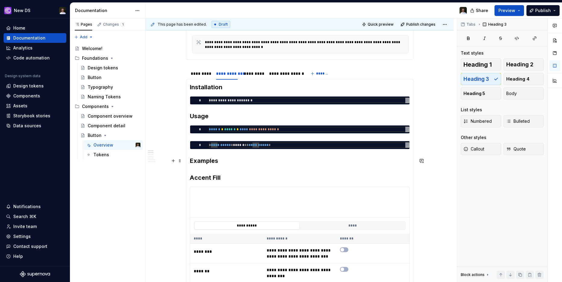
click at [222, 178] on h3 "Examples Accent Fill" at bounding box center [300, 168] width 220 height 25
click at [201, 89] on strong "Installation" at bounding box center [206, 86] width 33 height 7
click at [206, 88] on strong "Installation" at bounding box center [206, 86] width 33 height 7
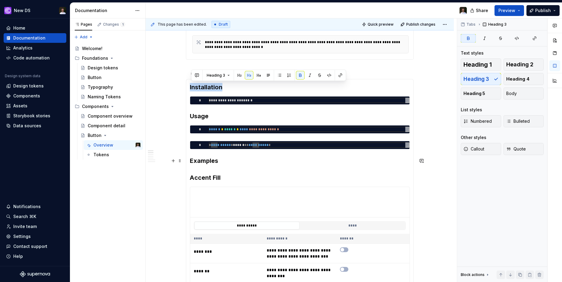
click at [208, 161] on h3 "Examples Accent Fill" at bounding box center [300, 168] width 220 height 25
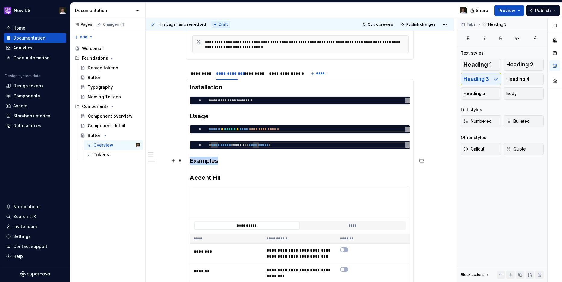
click at [208, 161] on h3 "Examples Accent Fill" at bounding box center [300, 168] width 220 height 25
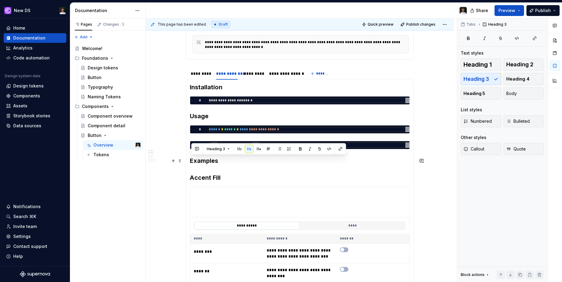
click at [210, 175] on h3 "Examples Accent Fill" at bounding box center [300, 168] width 220 height 25
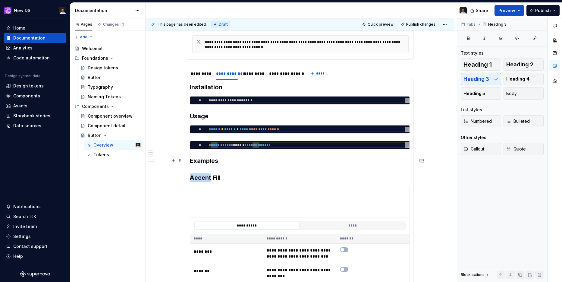
click at [210, 175] on h3 "Examples Accent Fill" at bounding box center [300, 168] width 220 height 25
click at [238, 178] on h3 "Examples Accent Fill" at bounding box center [300, 168] width 220 height 25
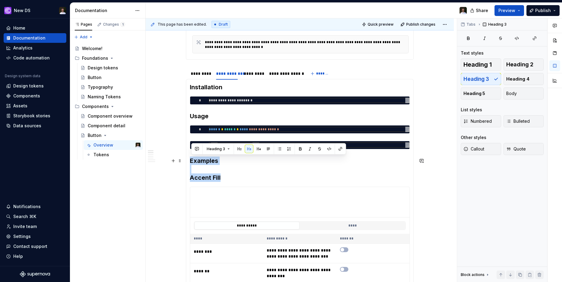
click at [238, 178] on h3 "Examples Accent Fill" at bounding box center [300, 168] width 220 height 25
click at [234, 174] on h3 "Examples Accent Fill" at bounding box center [300, 168] width 220 height 25
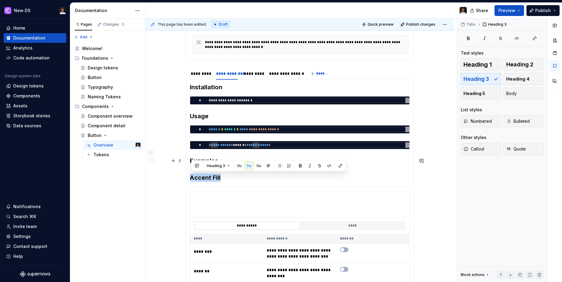
drag, startPoint x: 225, startPoint y: 177, endPoint x: 185, endPoint y: 177, distance: 40.1
click at [219, 176] on h3 "Examples Accent Fill" at bounding box center [300, 168] width 220 height 25
click at [259, 164] on button "button" at bounding box center [259, 166] width 8 height 8
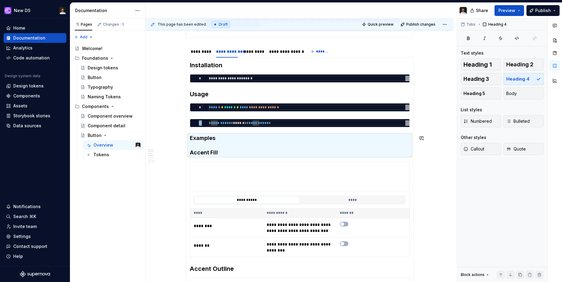
scroll to position [204, 0]
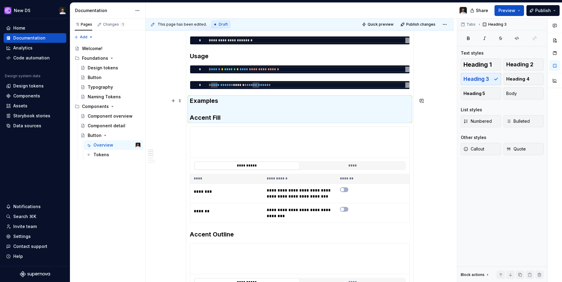
click at [206, 113] on h3 "Examples Accent Fill" at bounding box center [300, 108] width 220 height 25
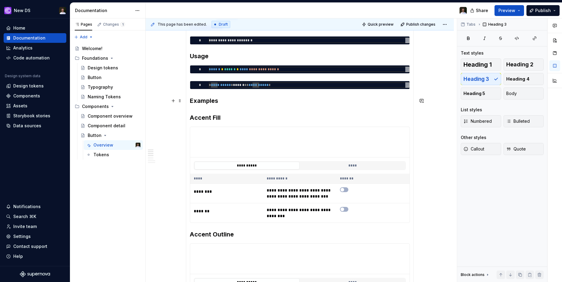
click at [207, 107] on h3 "Examples Accent Fill" at bounding box center [300, 108] width 220 height 25
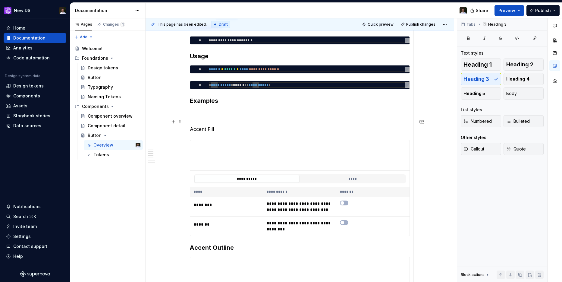
click at [221, 129] on p "Accent Fill" at bounding box center [300, 125] width 220 height 14
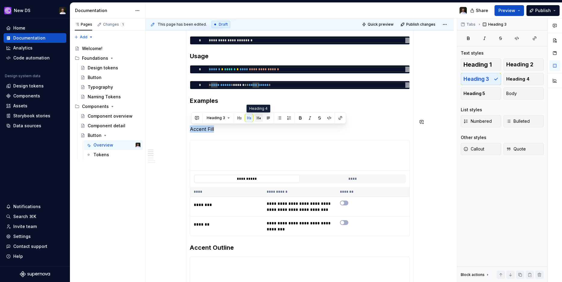
click at [259, 118] on button "button" at bounding box center [259, 118] width 8 height 8
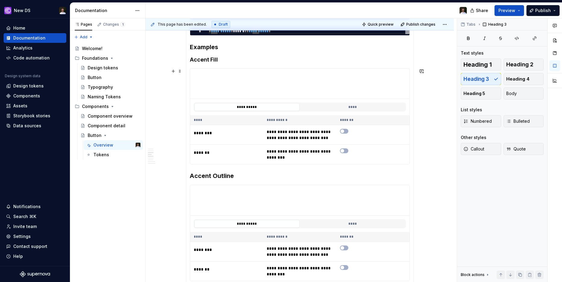
scroll to position [259, 0]
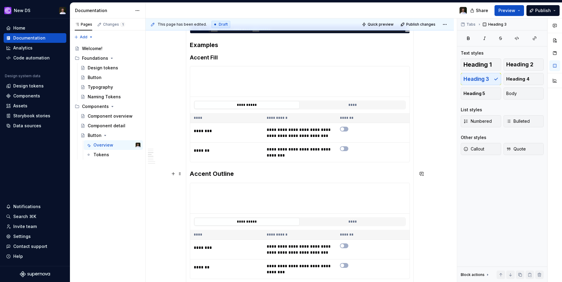
click at [237, 175] on h3 "Accent Outline" at bounding box center [300, 173] width 220 height 8
click at [258, 164] on button "button" at bounding box center [259, 162] width 8 height 8
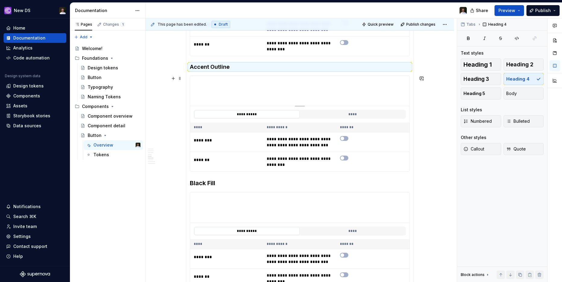
scroll to position [370, 0]
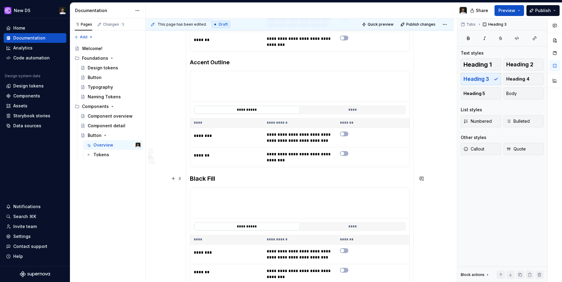
click at [218, 182] on h3 "Black Fill" at bounding box center [300, 178] width 220 height 8
click at [259, 169] on button "button" at bounding box center [259, 166] width 8 height 8
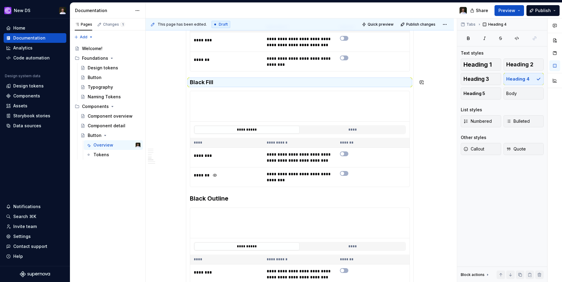
scroll to position [479, 0]
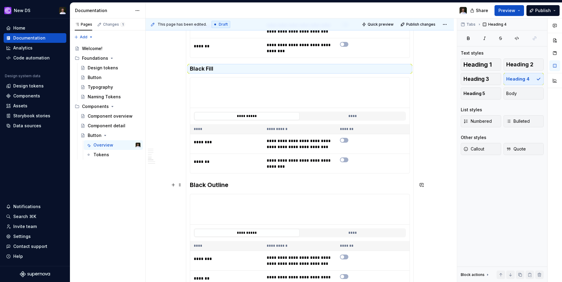
click at [237, 184] on h3 "Black Outline" at bounding box center [300, 185] width 220 height 8
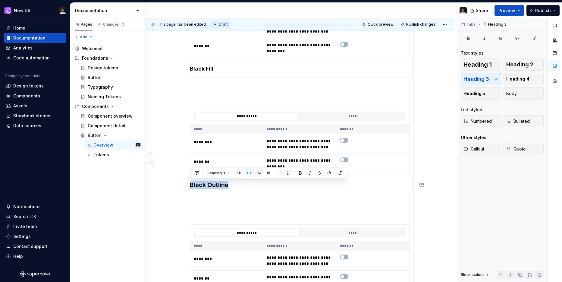
click at [255, 174] on button "button" at bounding box center [259, 173] width 8 height 8
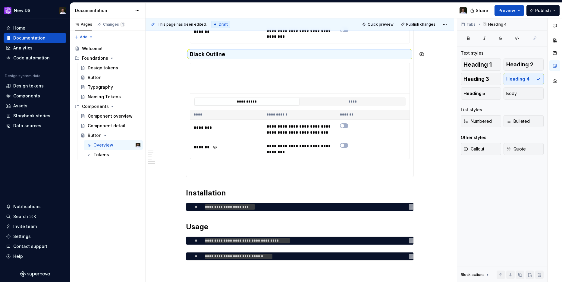
scroll to position [611, 0]
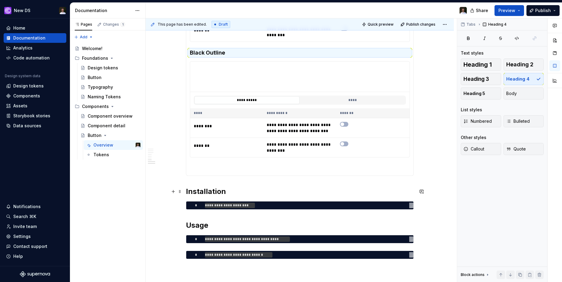
click at [228, 192] on h2 "Installation" at bounding box center [300, 192] width 228 height 10
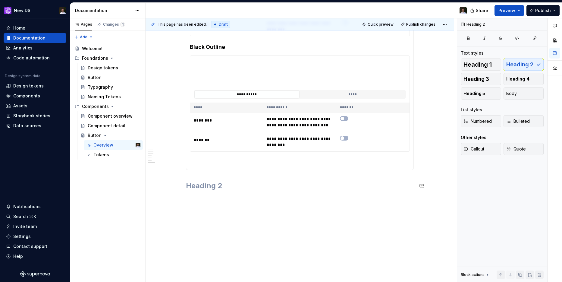
scroll to position [504, 0]
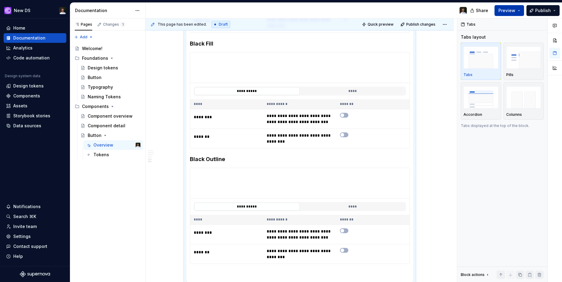
click at [513, 6] on button "Preview" at bounding box center [510, 10] width 30 height 11
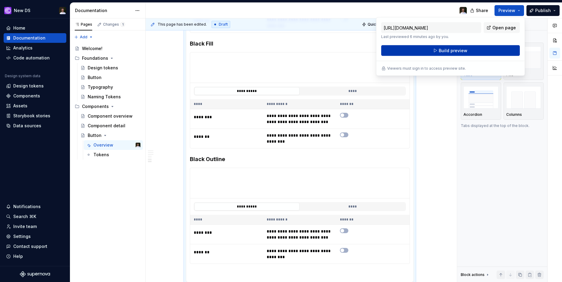
click at [467, 52] on button "Build preview" at bounding box center [450, 50] width 139 height 11
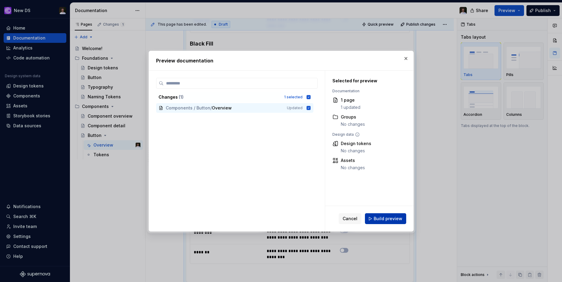
click at [391, 217] on span "Build preview" at bounding box center [388, 218] width 29 height 6
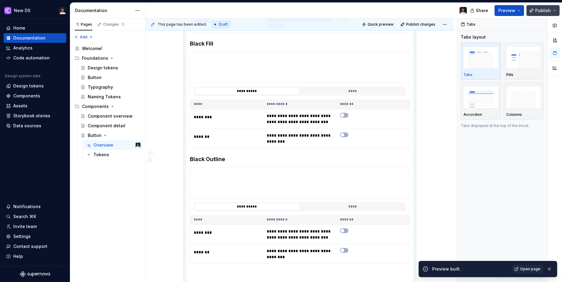
click at [536, 9] on span "Publish" at bounding box center [543, 11] width 16 height 6
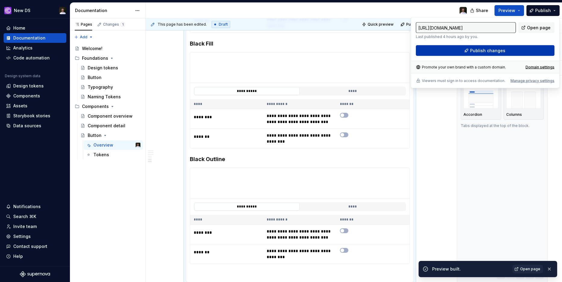
click at [485, 49] on span "Publish changes" at bounding box center [487, 51] width 35 height 6
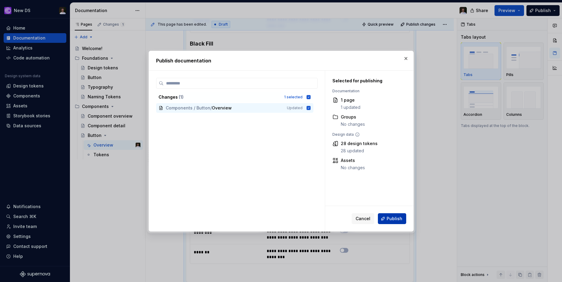
click at [393, 221] on span "Publish" at bounding box center [395, 218] width 16 height 6
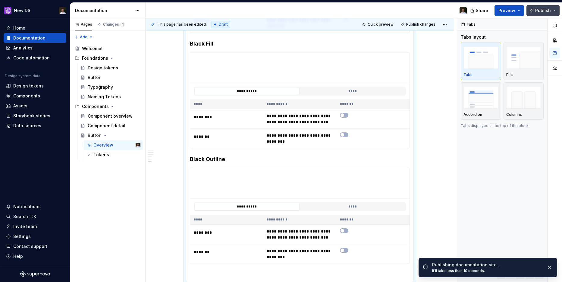
click at [547, 14] on button "Publish" at bounding box center [543, 10] width 33 height 11
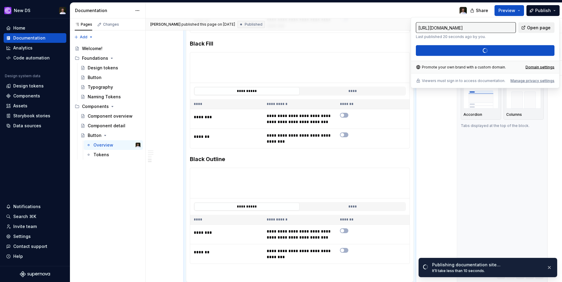
click at [537, 29] on span "Open page" at bounding box center [539, 28] width 24 height 6
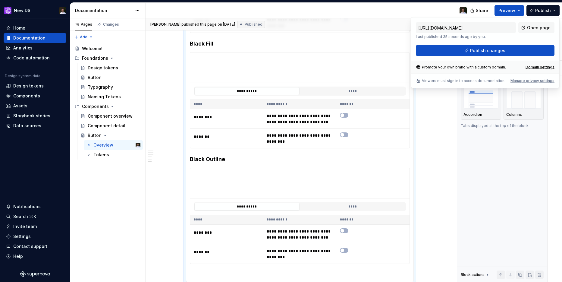
click at [425, 18] on div "[URL][DOMAIN_NAME] Last published 35 seconds ago by you. Open page Publish chan…" at bounding box center [485, 52] width 149 height 71
click at [425, 11] on div at bounding box center [309, 11] width 326 height 16
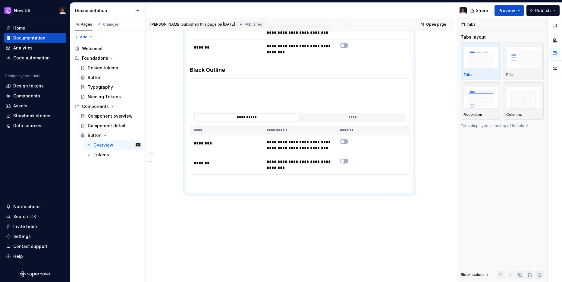
scroll to position [601, 0]
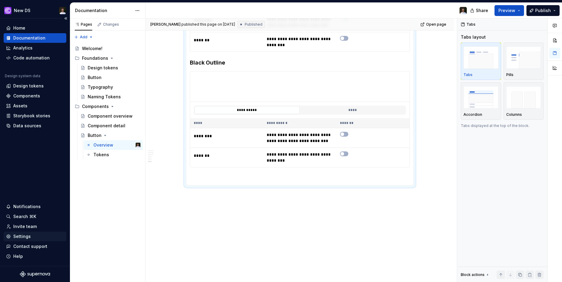
click at [28, 234] on div "Settings" at bounding box center [21, 236] width 17 height 6
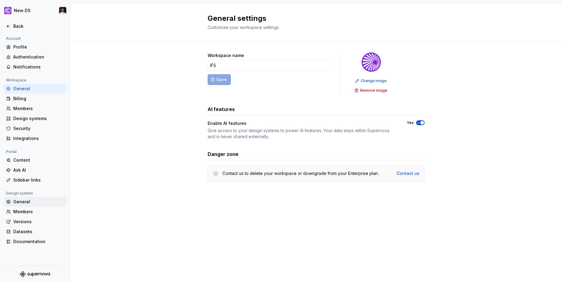
click at [27, 204] on div "General" at bounding box center [38, 202] width 51 height 6
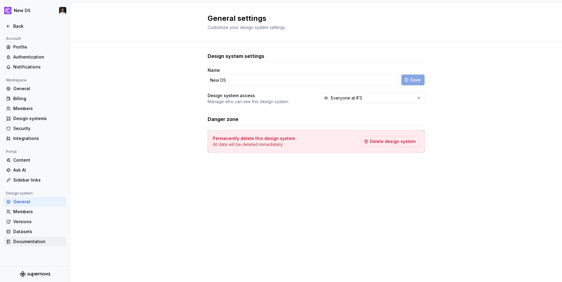
click at [30, 242] on div "Documentation" at bounding box center [38, 241] width 51 height 6
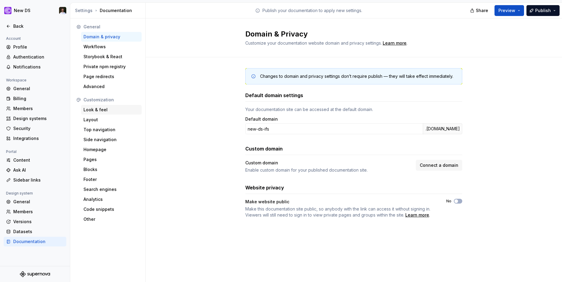
click at [98, 110] on div "Look & feel" at bounding box center [111, 110] width 56 height 6
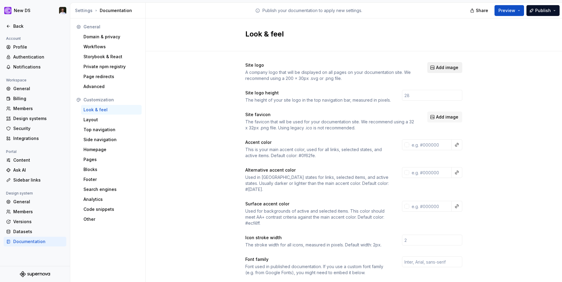
click at [447, 65] on span "Add image" at bounding box center [447, 67] width 22 height 6
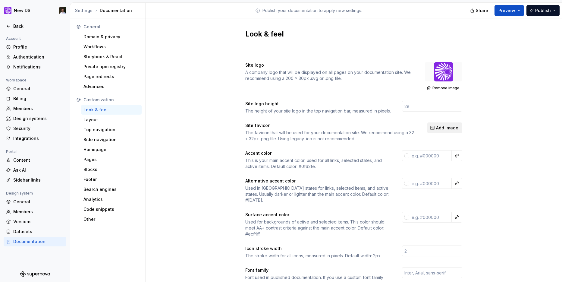
click at [439, 128] on span "Add image" at bounding box center [447, 128] width 22 height 6
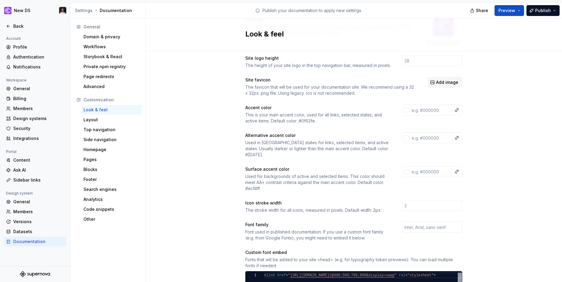
scroll to position [41, 0]
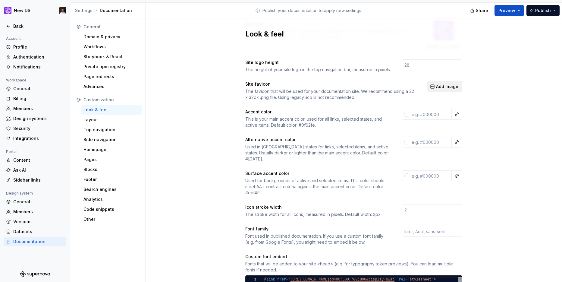
click at [453, 83] on span "Add image" at bounding box center [447, 86] width 22 height 6
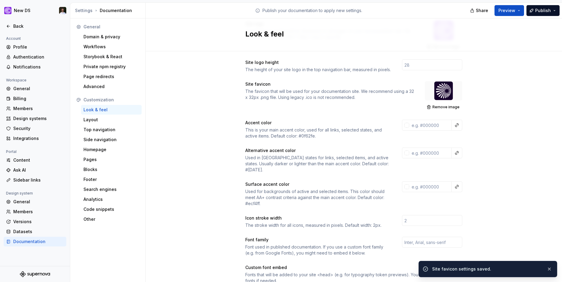
scroll to position [0, 0]
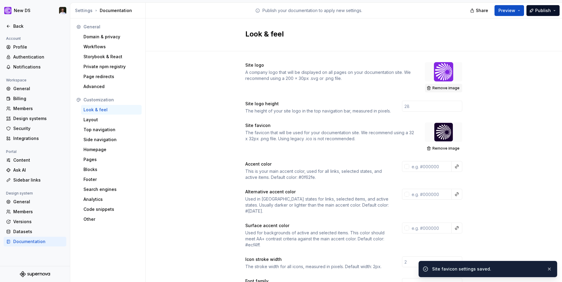
click at [443, 86] on span "Remove image" at bounding box center [445, 88] width 27 height 5
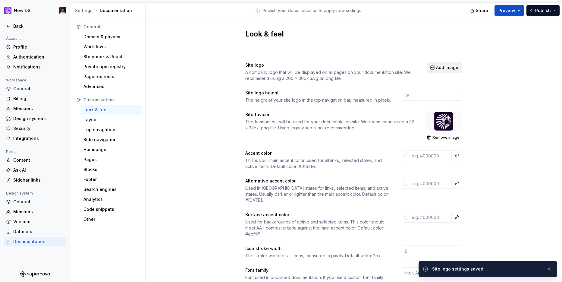
click at [445, 72] on button "Add image" at bounding box center [444, 67] width 35 height 11
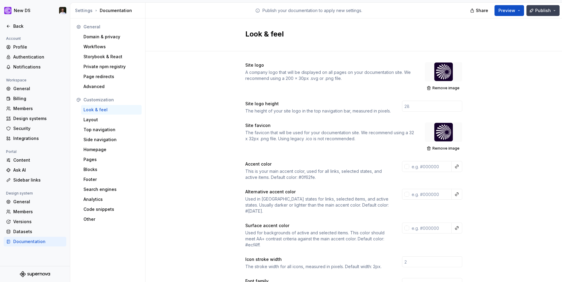
click at [549, 10] on span "Publish" at bounding box center [543, 11] width 16 height 6
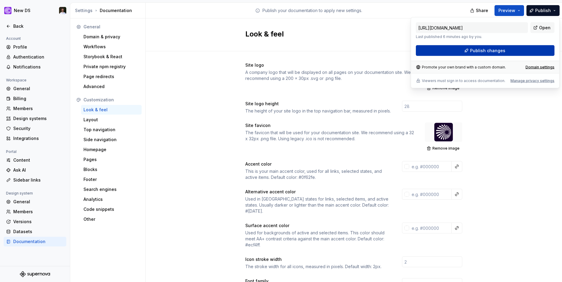
click at [482, 51] on span "Publish changes" at bounding box center [487, 51] width 35 height 6
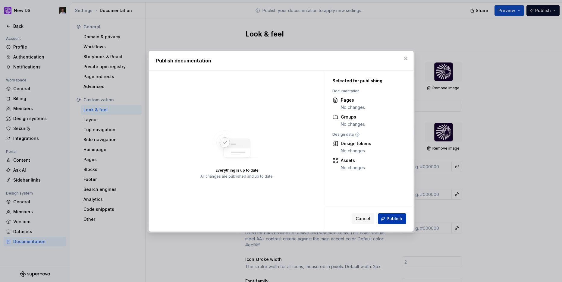
click at [399, 215] on span "Publish" at bounding box center [395, 218] width 16 height 6
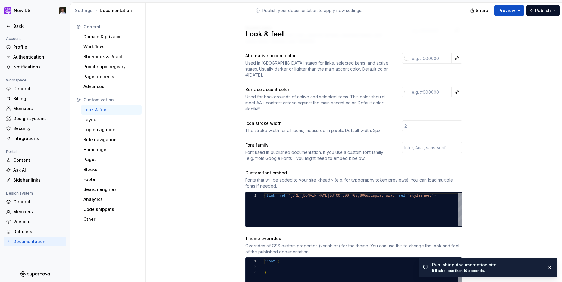
scroll to position [151, 0]
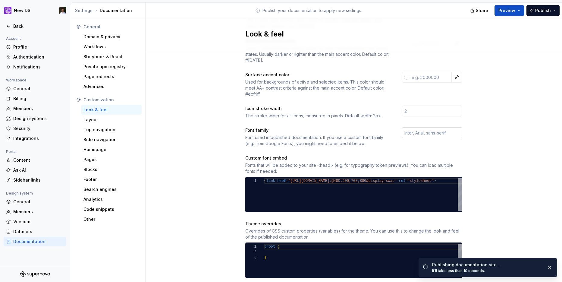
click at [420, 127] on input "text" at bounding box center [432, 132] width 60 height 11
click at [482, 136] on div "Site logo A company logo that will be displayed on all pages on your documentat…" at bounding box center [354, 134] width 417 height 466
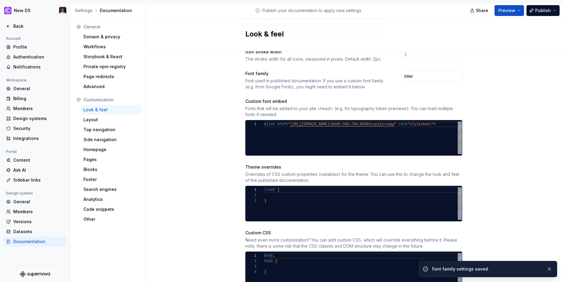
scroll to position [227, 0]
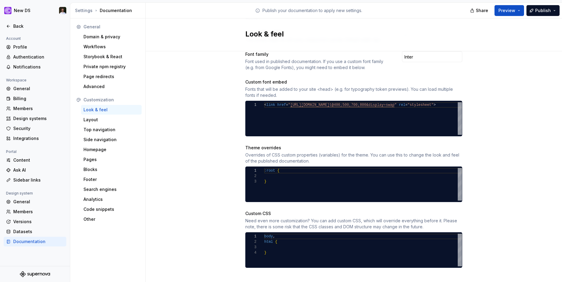
click at [542, 4] on div "Share Preview Publish" at bounding box center [517, 10] width 90 height 15
click at [542, 10] on span "Publish" at bounding box center [543, 11] width 16 height 6
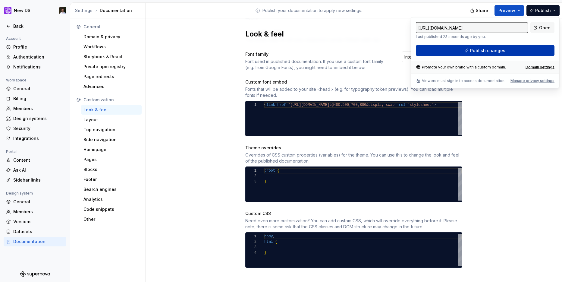
click at [481, 48] on span "Publish changes" at bounding box center [487, 51] width 35 height 6
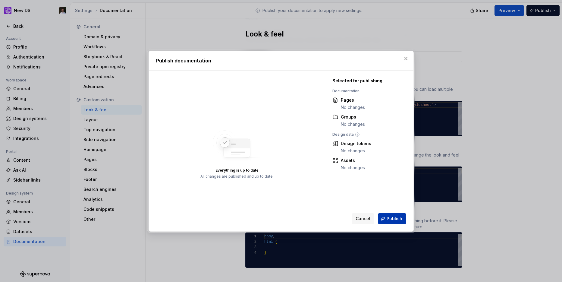
click at [398, 219] on span "Publish" at bounding box center [395, 218] width 16 height 6
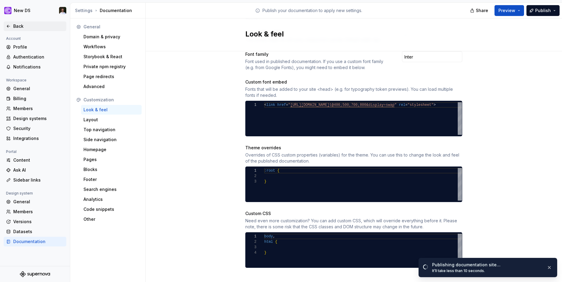
click at [24, 26] on div "Back" at bounding box center [38, 26] width 51 height 6
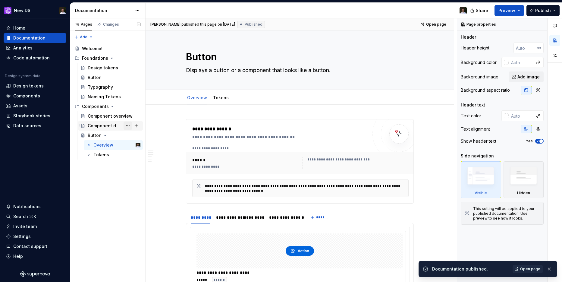
click at [129, 126] on button "Page tree" at bounding box center [128, 125] width 8 height 8
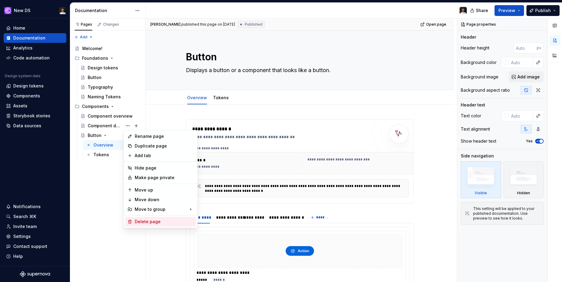
click at [146, 219] on div "Delete page" at bounding box center [164, 222] width 59 height 6
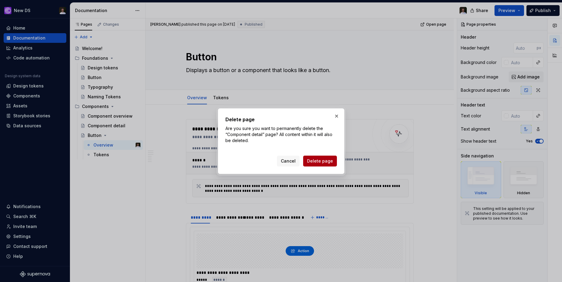
click at [311, 162] on span "Delete page" at bounding box center [320, 161] width 26 height 6
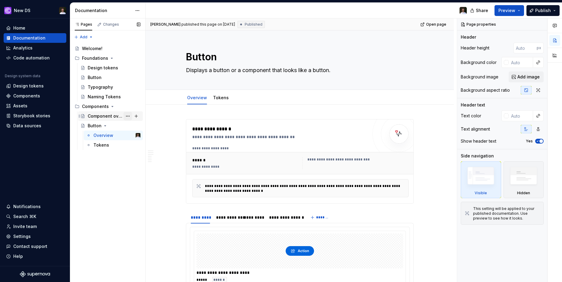
click at [126, 115] on button "Page tree" at bounding box center [128, 116] width 8 height 8
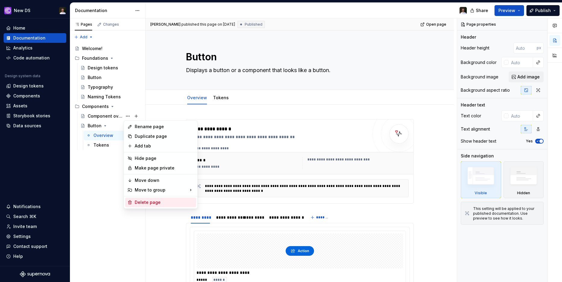
click at [140, 199] on div "Delete page" at bounding box center [160, 202] width 71 height 10
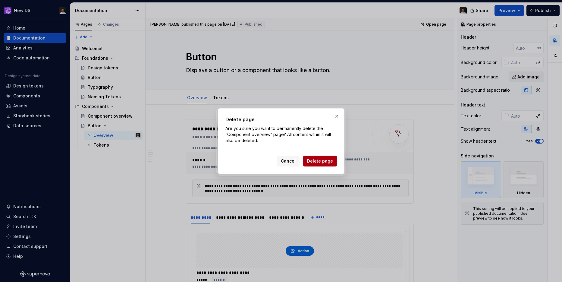
click at [318, 164] on button "Delete page" at bounding box center [320, 161] width 34 height 11
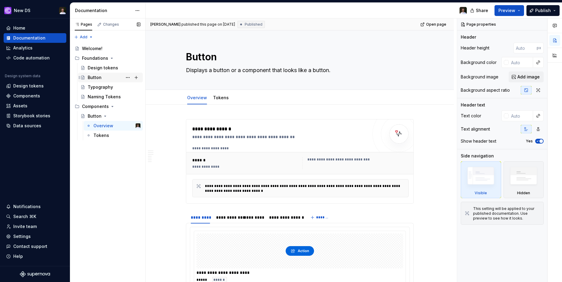
click at [98, 78] on div "Button" at bounding box center [95, 77] width 14 height 6
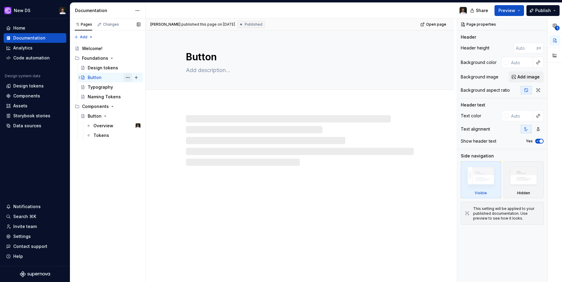
click at [127, 79] on button "Page tree" at bounding box center [128, 77] width 8 height 8
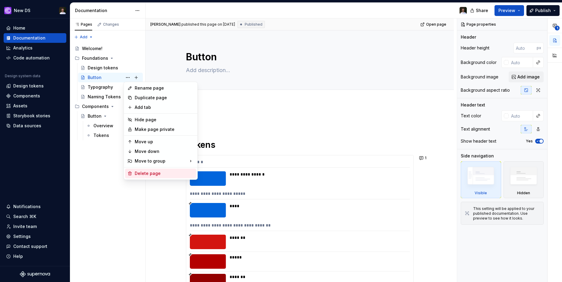
click at [147, 171] on div "Delete page" at bounding box center [164, 173] width 59 height 6
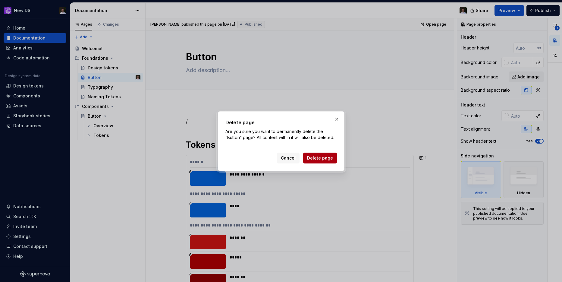
click at [324, 159] on span "Delete page" at bounding box center [320, 158] width 26 height 6
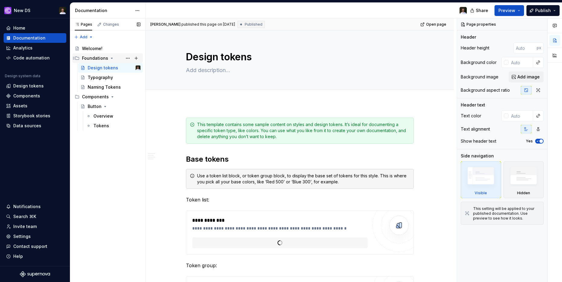
click at [109, 59] on icon "Page tree" at bounding box center [111, 58] width 5 height 5
click at [110, 68] on icon "Page tree" at bounding box center [112, 67] width 5 height 5
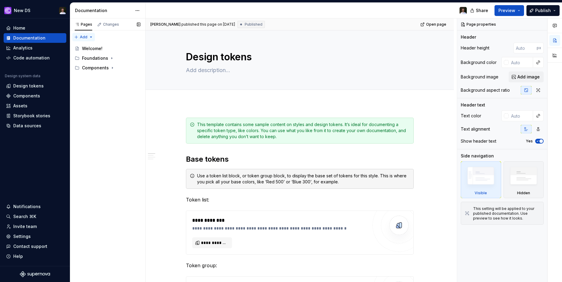
click at [92, 39] on div "Pages Changes Add Accessibility guide for tree Page tree. Navigate the tree wit…" at bounding box center [107, 150] width 75 height 264
click at [97, 58] on div "New group" at bounding box center [102, 58] width 39 height 6
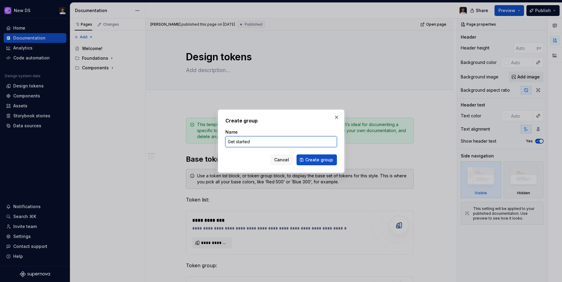
click button "Create group" at bounding box center [317, 159] width 40 height 11
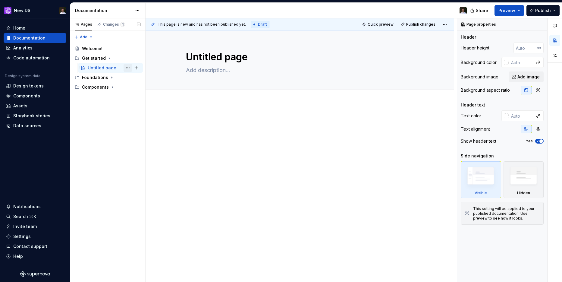
click at [127, 67] on button "Page tree" at bounding box center [128, 68] width 8 height 8
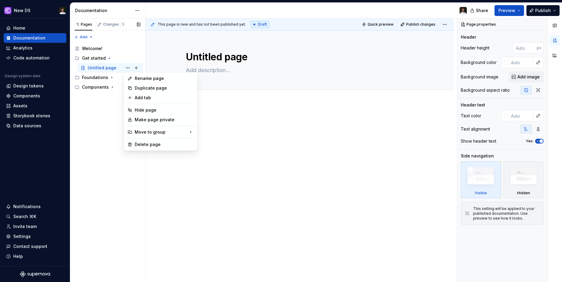
click at [102, 69] on div "Pages Changes 1 Add Accessibility guide for tree Page tree. Navigate the tree w…" at bounding box center [107, 150] width 75 height 264
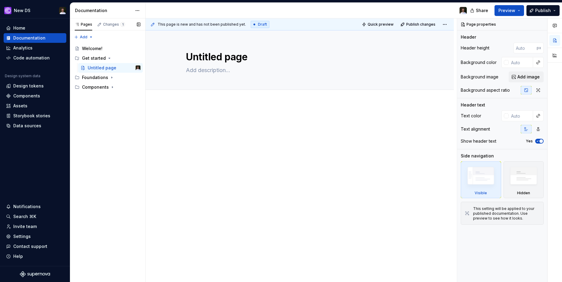
click at [102, 69] on div "Untitled page" at bounding box center [102, 68] width 29 height 6
click at [126, 68] on button "Page tree" at bounding box center [128, 68] width 8 height 8
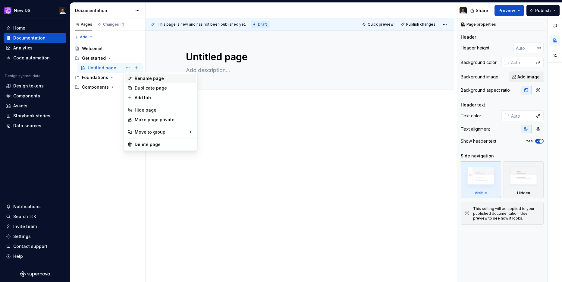
click at [140, 80] on div "Rename page" at bounding box center [164, 78] width 59 height 6
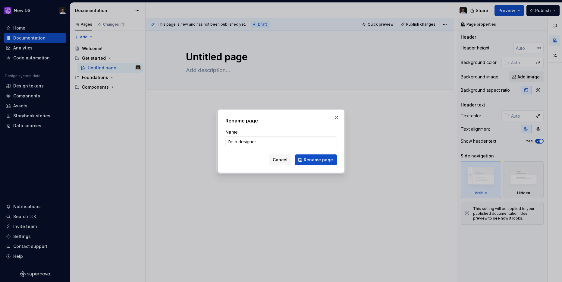
click button "Rename page" at bounding box center [316, 159] width 42 height 11
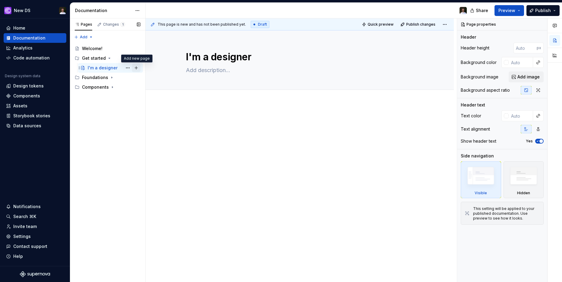
click at [135, 69] on button "Page tree" at bounding box center [136, 68] width 8 height 8
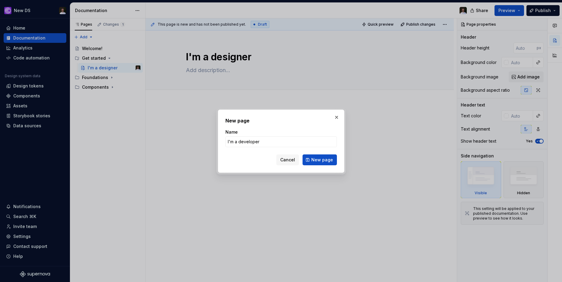
click button "New page" at bounding box center [320, 159] width 34 height 11
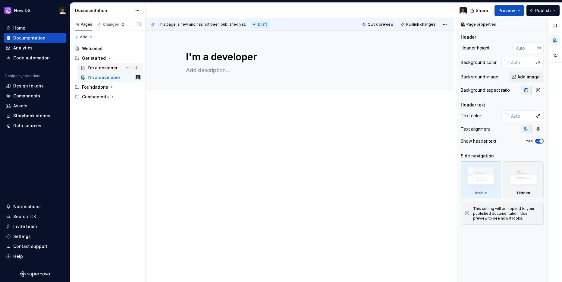
click at [101, 68] on div "I'm a designer" at bounding box center [103, 68] width 30 height 6
click at [127, 69] on button "Page tree" at bounding box center [128, 68] width 8 height 8
click at [127, 68] on div "Pages Changes 2 Add Accessibility guide for tree Page tree. Navigate the tree w…" at bounding box center [107, 150] width 75 height 264
click at [127, 66] on button "Page tree" at bounding box center [128, 68] width 8 height 8
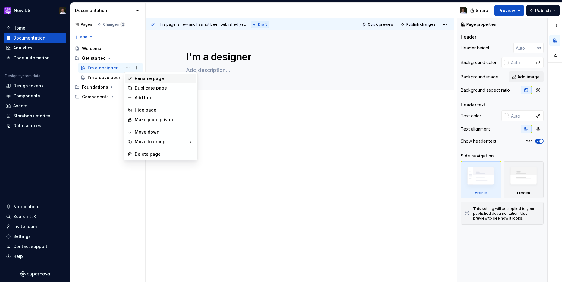
click at [145, 81] on div "Rename page" at bounding box center [164, 78] width 59 height 6
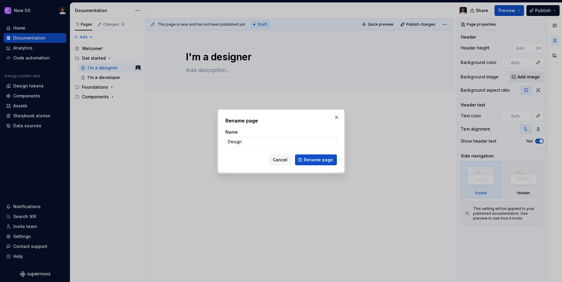
click button "Rename page" at bounding box center [316, 159] width 42 height 11
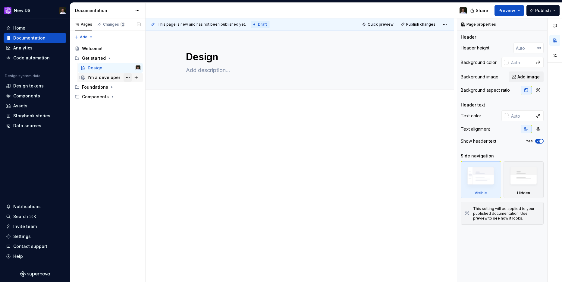
click at [130, 78] on button "Page tree" at bounding box center [128, 77] width 8 height 8
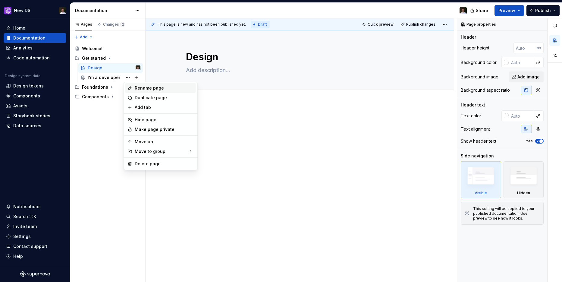
click at [143, 90] on div "Rename page" at bounding box center [164, 88] width 59 height 6
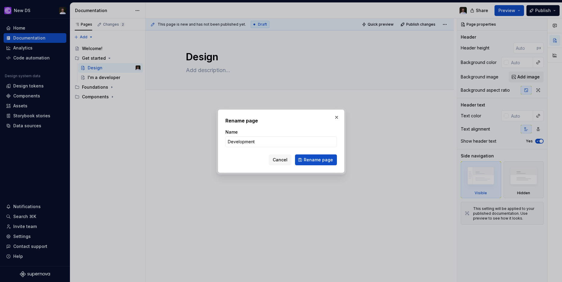
click button "Rename page" at bounding box center [316, 159] width 42 height 11
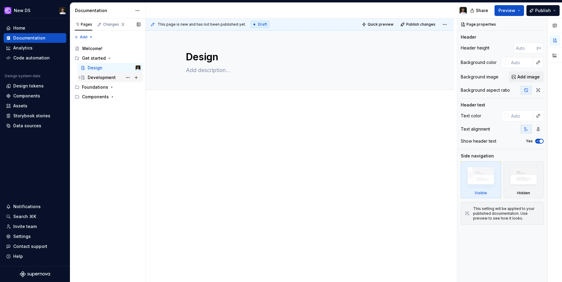
click at [111, 81] on div "Development" at bounding box center [114, 77] width 53 height 8
click at [127, 79] on button "Page tree" at bounding box center [128, 77] width 8 height 8
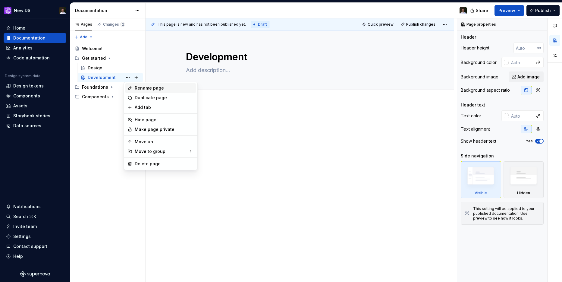
click at [145, 91] on div "Rename page" at bounding box center [164, 88] width 59 height 6
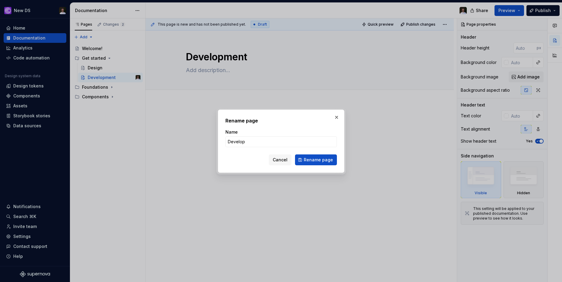
click button "Rename page" at bounding box center [316, 159] width 42 height 11
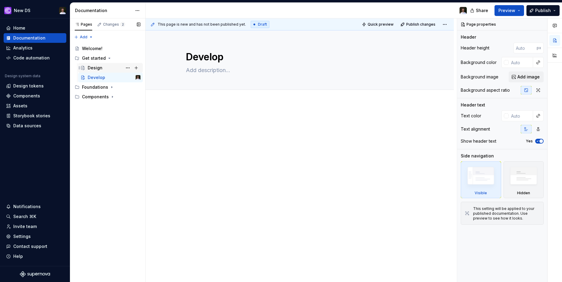
click at [114, 70] on div "Design" at bounding box center [114, 68] width 53 height 8
click at [107, 73] on div "Develop" at bounding box center [114, 77] width 53 height 8
click at [137, 79] on button "Page tree" at bounding box center [136, 77] width 8 height 8
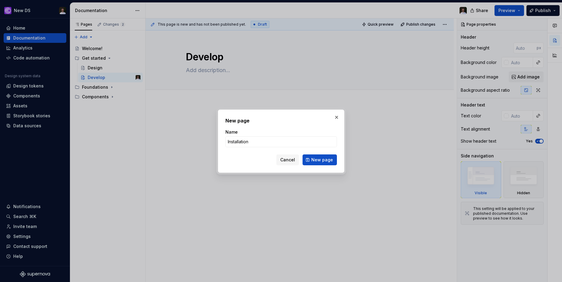
click button "New page" at bounding box center [320, 159] width 34 height 11
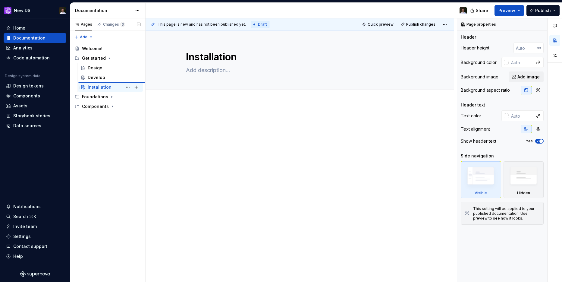
drag, startPoint x: 100, startPoint y: 88, endPoint x: 118, endPoint y: 79, distance: 20.2
click at [130, 87] on button "Page tree" at bounding box center [128, 87] width 8 height 8
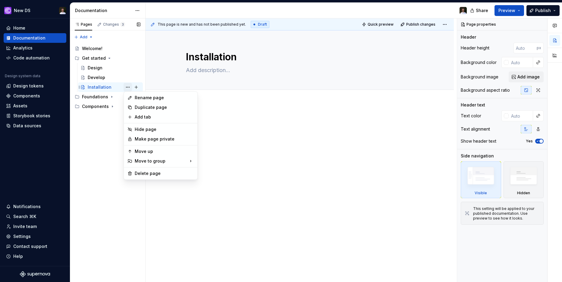
click at [130, 87] on div "Pages Changes 3 Add Accessibility guide for tree Page tree. Navigate the tree w…" at bounding box center [107, 150] width 75 height 264
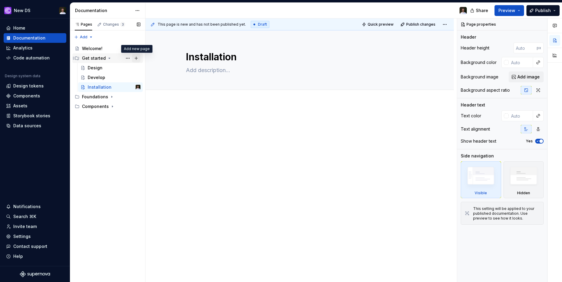
click at [134, 58] on button "Page tree" at bounding box center [136, 58] width 8 height 8
click at [128, 86] on button "Page tree" at bounding box center [128, 87] width 8 height 8
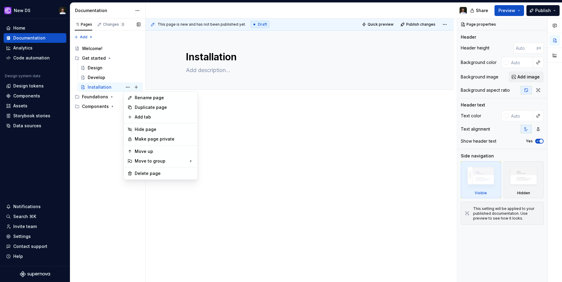
click at [83, 36] on div "Pages Changes 3 Add Accessibility guide for tree Page tree. Navigate the tree w…" at bounding box center [107, 150] width 75 height 264
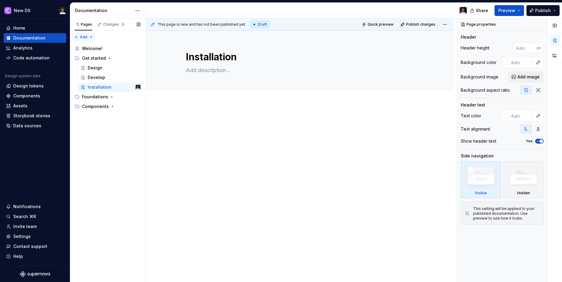
click at [87, 36] on div "Pages Changes 3 Add Accessibility guide for tree Page tree. Navigate the tree w…" at bounding box center [107, 150] width 75 height 264
click at [100, 58] on div "New group" at bounding box center [102, 58] width 39 height 6
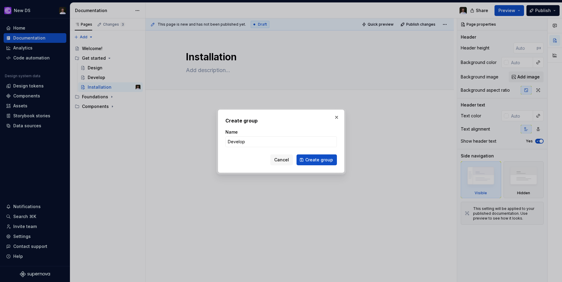
click button "Create group" at bounding box center [317, 159] width 40 height 11
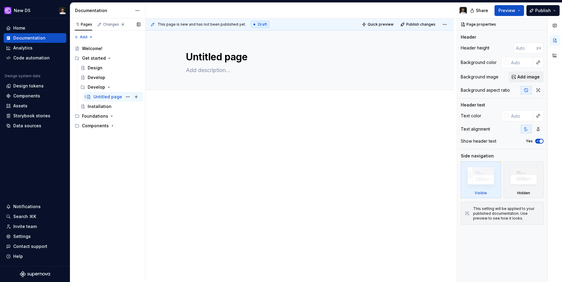
click at [112, 99] on div "Untitled page" at bounding box center [107, 97] width 29 height 6
click at [127, 97] on button "Page tree" at bounding box center [128, 97] width 8 height 8
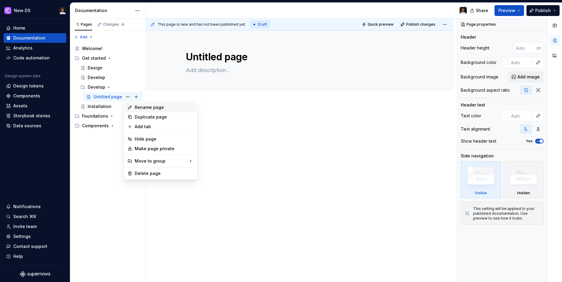
click at [140, 105] on div "Rename page" at bounding box center [164, 107] width 59 height 6
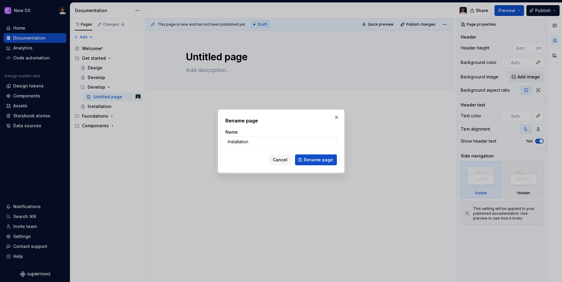
click button "Rename page" at bounding box center [316, 159] width 42 height 11
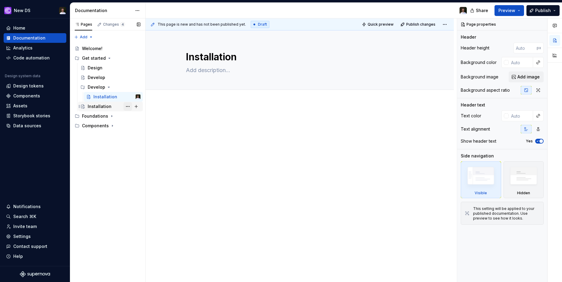
click at [130, 106] on button "Page tree" at bounding box center [128, 106] width 8 height 8
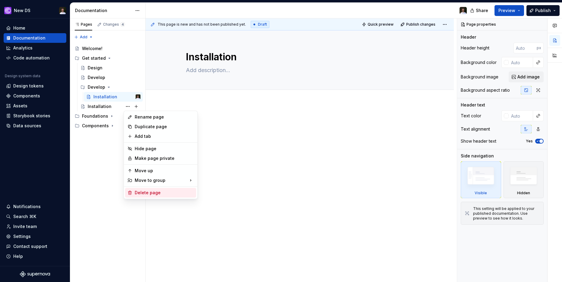
click at [151, 191] on div "Delete page" at bounding box center [164, 193] width 59 height 6
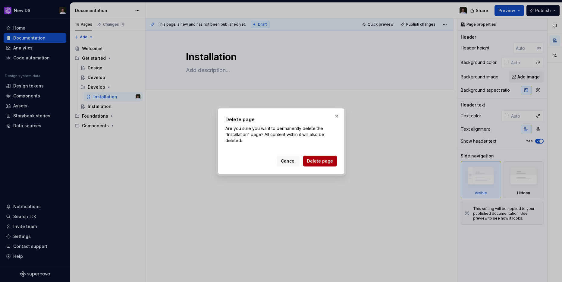
click at [310, 159] on span "Delete page" at bounding box center [320, 161] width 26 height 6
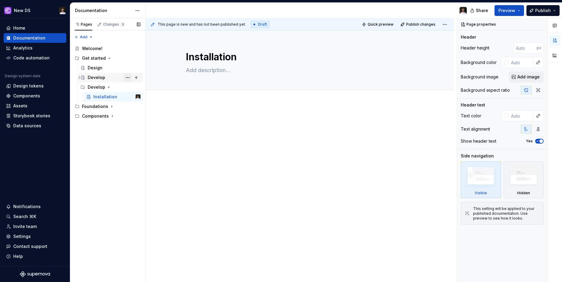
click at [131, 77] on button "Page tree" at bounding box center [128, 77] width 8 height 8
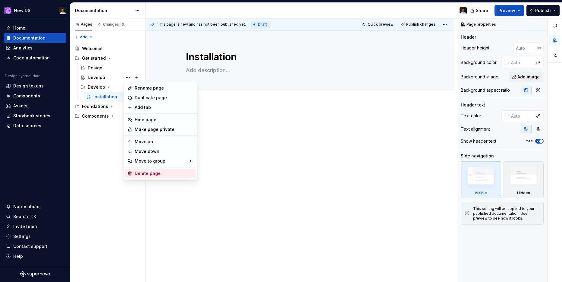
click at [151, 170] on div "Delete page" at bounding box center [164, 173] width 59 height 6
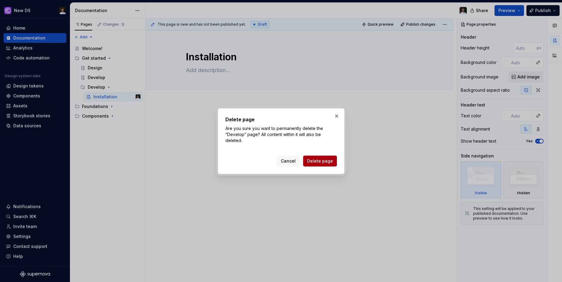
click at [320, 161] on span "Delete page" at bounding box center [320, 161] width 26 height 6
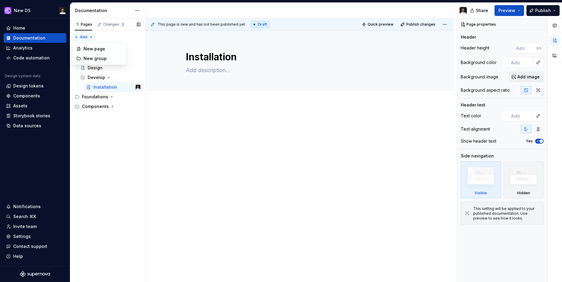
click at [90, 36] on div "Pages Changes 2 Add Accessibility guide for tree Page tree. Navigate the tree w…" at bounding box center [107, 150] width 75 height 264
click at [96, 58] on div "New group" at bounding box center [102, 58] width 39 height 6
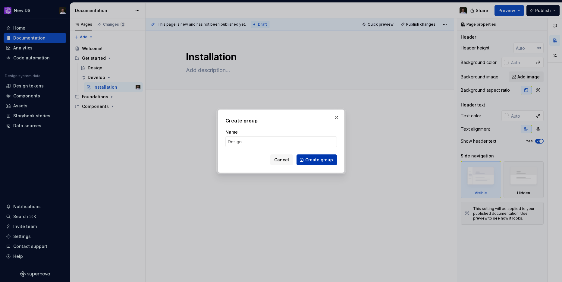
click at [315, 159] on span "Create group" at bounding box center [319, 160] width 28 height 6
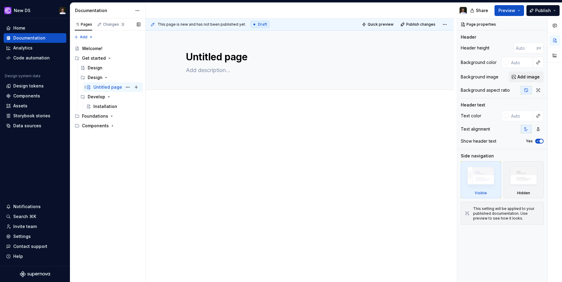
click at [101, 89] on div "Untitled page" at bounding box center [107, 87] width 29 height 6
click at [109, 88] on div "Untitled page" at bounding box center [107, 87] width 29 height 6
click at [130, 87] on button "Page tree" at bounding box center [128, 87] width 8 height 8
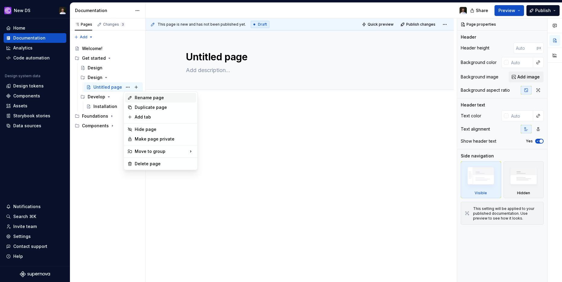
click at [138, 99] on div "Rename page" at bounding box center [164, 98] width 59 height 6
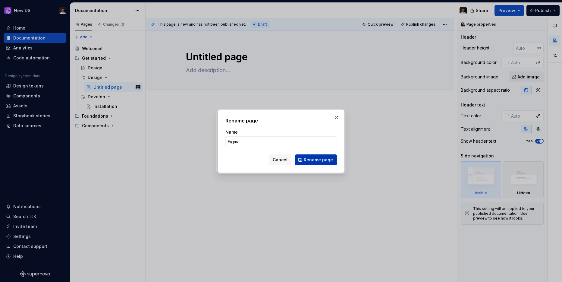
click at [307, 163] on button "Rename page" at bounding box center [316, 159] width 42 height 11
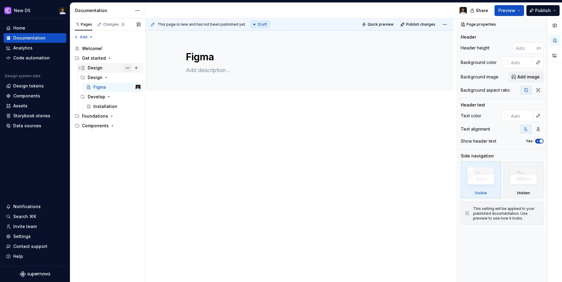
click at [131, 69] on button "Page tree" at bounding box center [128, 68] width 8 height 8
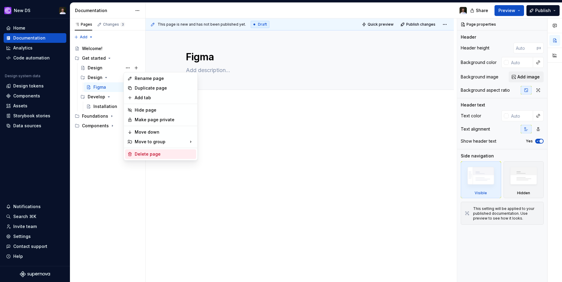
click at [155, 153] on div "Delete page" at bounding box center [164, 154] width 59 height 6
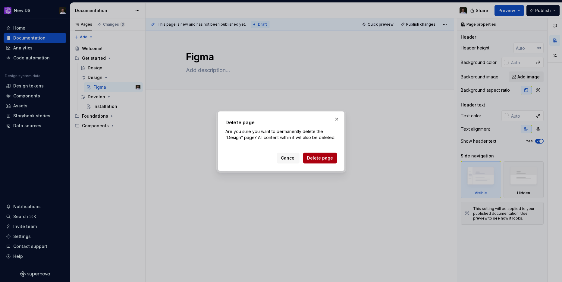
click at [326, 162] on button "Delete page" at bounding box center [320, 158] width 34 height 11
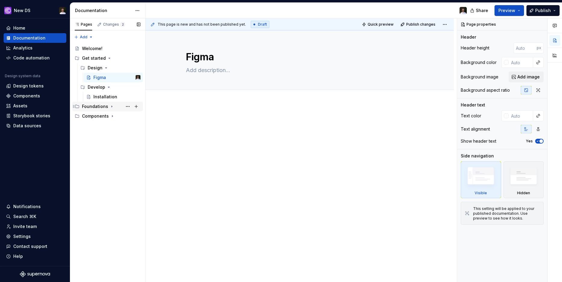
click at [101, 107] on div "Foundations" at bounding box center [95, 106] width 26 height 6
click at [111, 127] on div "Typography" at bounding box center [100, 126] width 25 height 6
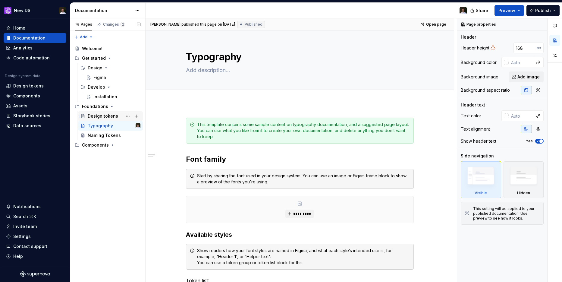
click at [97, 117] on div "Design tokens" at bounding box center [103, 116] width 30 height 6
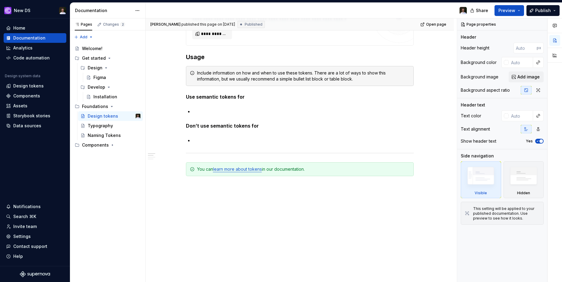
scroll to position [13, 0]
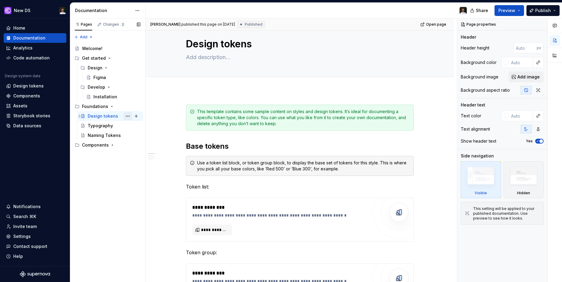
click at [129, 116] on button "Page tree" at bounding box center [128, 116] width 8 height 8
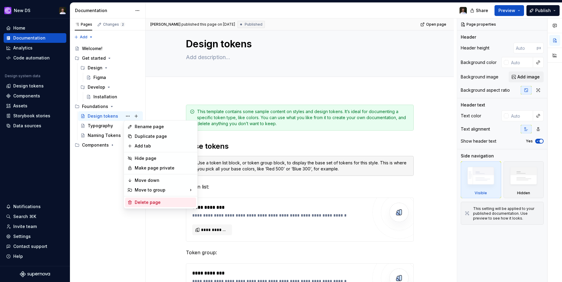
click at [148, 198] on div "Delete page" at bounding box center [160, 202] width 71 height 10
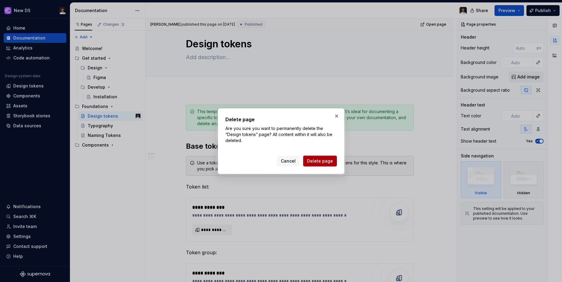
click at [318, 158] on span "Delete page" at bounding box center [320, 161] width 26 height 6
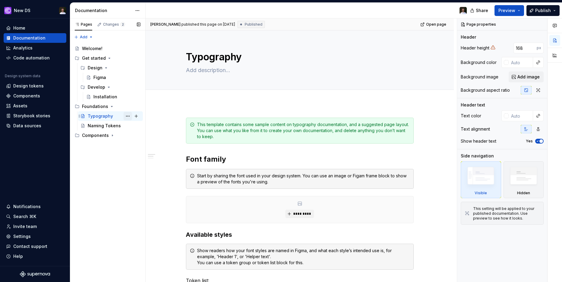
click at [127, 114] on button "Page tree" at bounding box center [128, 116] width 8 height 8
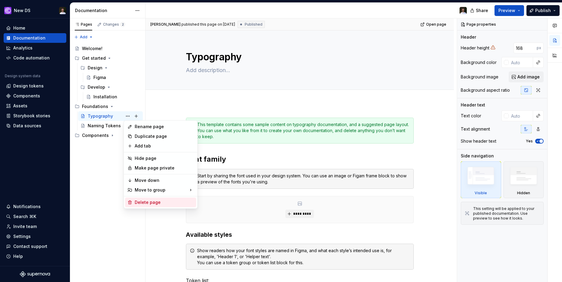
click at [153, 201] on div "Delete page" at bounding box center [164, 202] width 59 height 6
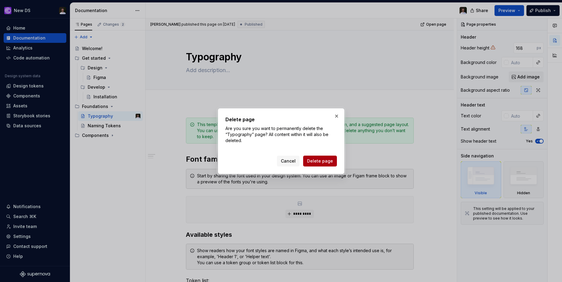
click at [318, 159] on span "Delete page" at bounding box center [320, 161] width 26 height 6
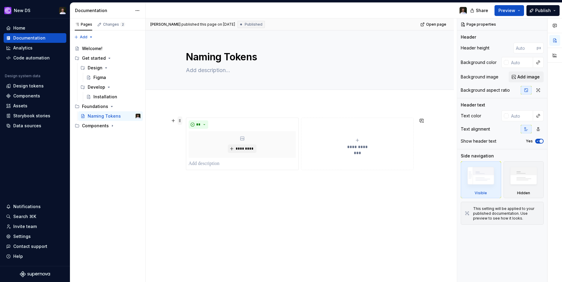
click at [181, 119] on span at bounding box center [180, 120] width 5 height 8
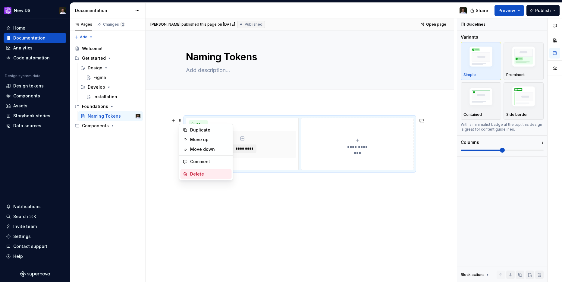
click at [208, 173] on div "Delete" at bounding box center [209, 174] width 39 height 6
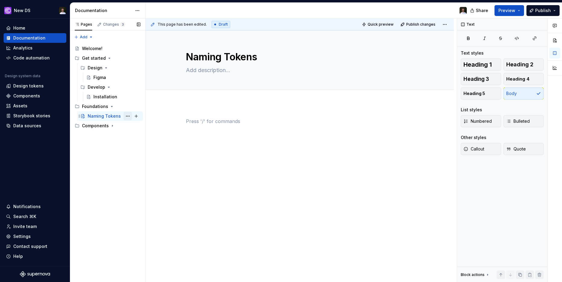
click at [128, 117] on button "Page tree" at bounding box center [128, 116] width 8 height 8
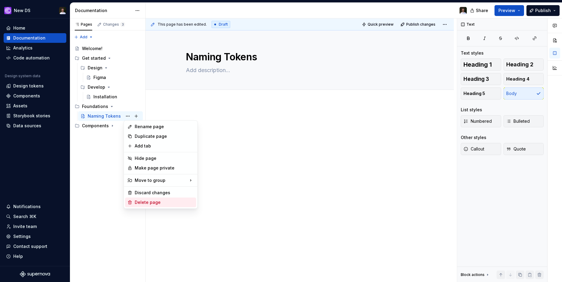
click at [147, 199] on div "Delete page" at bounding box center [160, 202] width 71 height 10
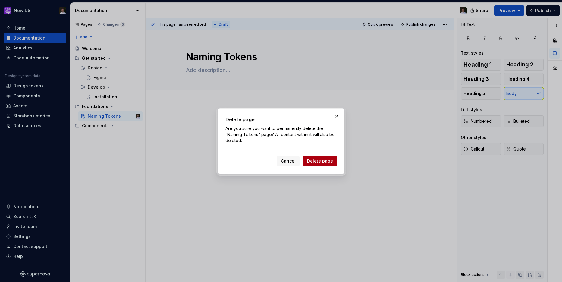
click at [332, 160] on span "Delete page" at bounding box center [320, 161] width 26 height 6
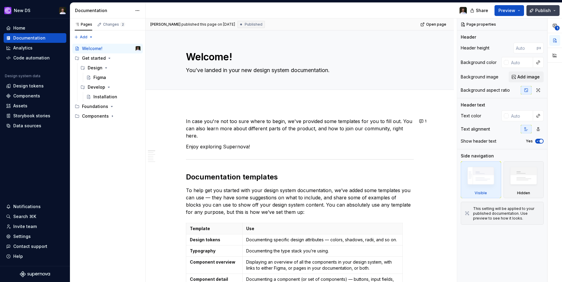
click at [547, 8] on span "Publish" at bounding box center [543, 11] width 16 height 6
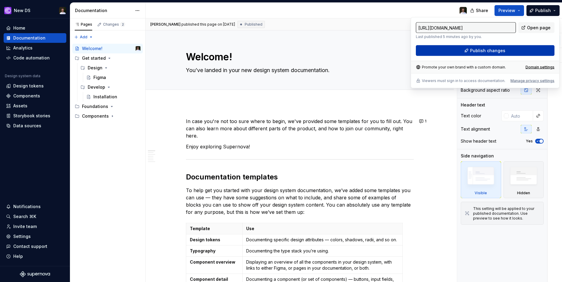
click at [485, 50] on span "Publish changes" at bounding box center [487, 51] width 35 height 6
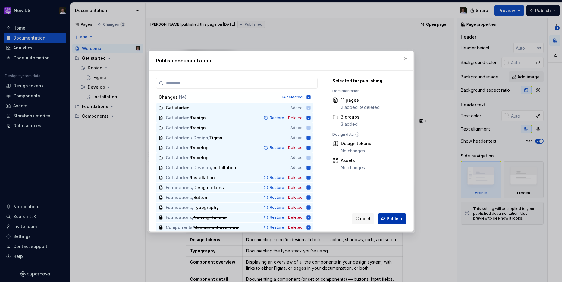
click at [395, 220] on span "Publish" at bounding box center [395, 218] width 16 height 6
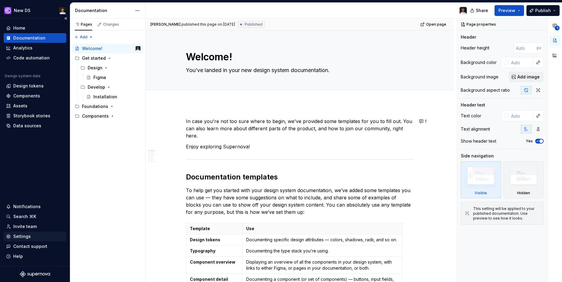
click at [24, 238] on div "Settings" at bounding box center [21, 236] width 17 height 6
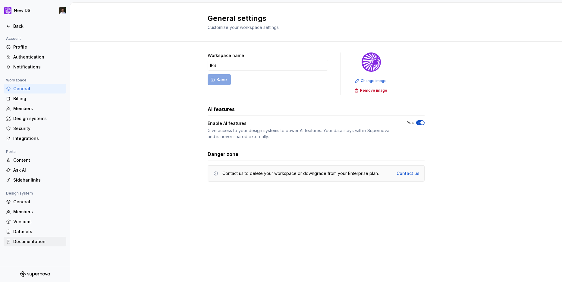
click at [23, 237] on div "Documentation" at bounding box center [35, 242] width 63 height 10
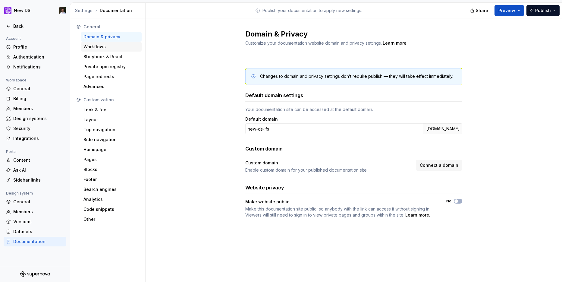
click at [111, 50] on div "Workflows" at bounding box center [111, 47] width 61 height 10
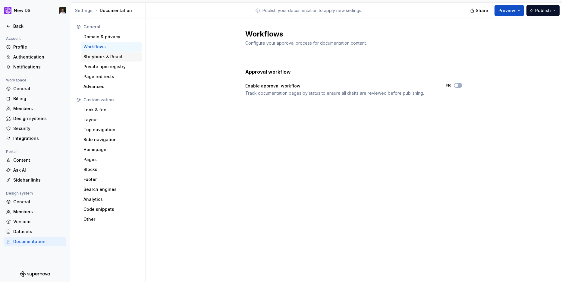
click at [110, 57] on div "Storybook & React" at bounding box center [111, 57] width 56 height 6
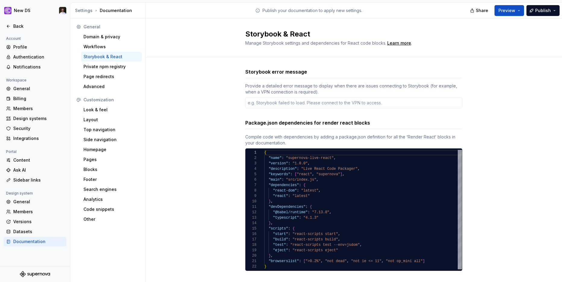
scroll to position [9, 0]
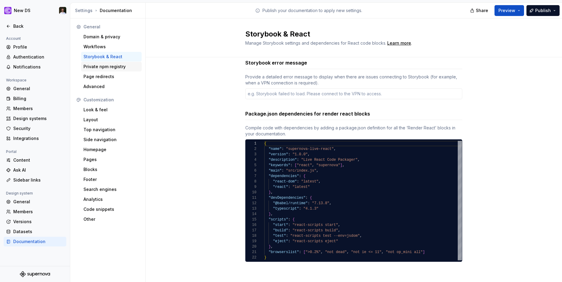
click at [94, 67] on div "Private npm registry" at bounding box center [111, 67] width 56 height 6
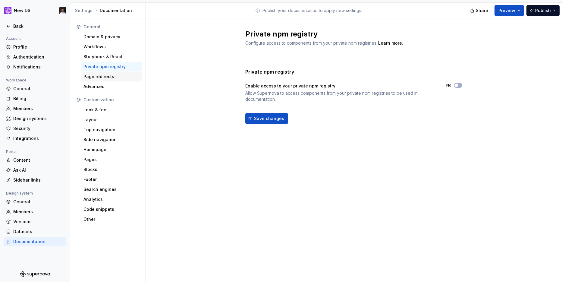
click at [94, 77] on div "Page redirects" at bounding box center [111, 77] width 56 height 6
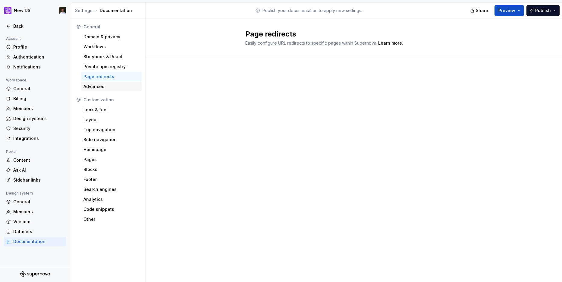
click at [93, 87] on div "Advanced" at bounding box center [111, 86] width 56 height 6
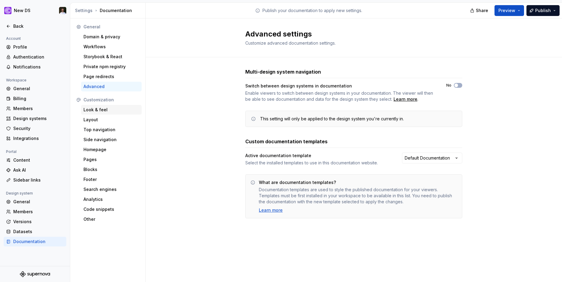
click at [96, 108] on div "Look & feel" at bounding box center [111, 110] width 56 height 6
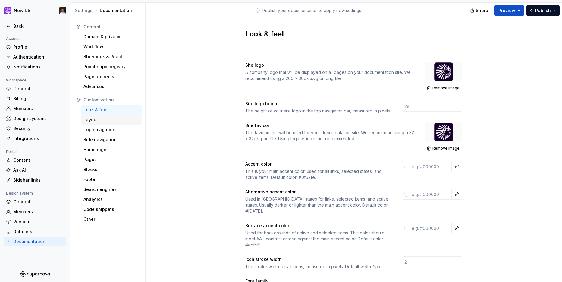
click at [102, 123] on div "Layout" at bounding box center [111, 120] width 61 height 10
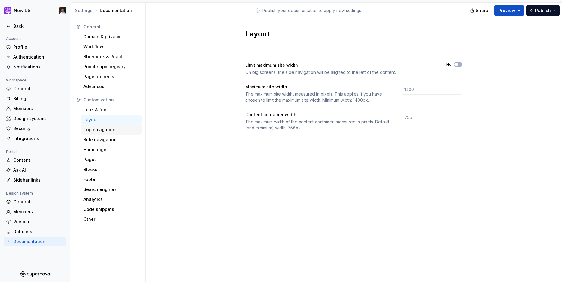
click at [106, 134] on div "Top navigation" at bounding box center [111, 130] width 61 height 10
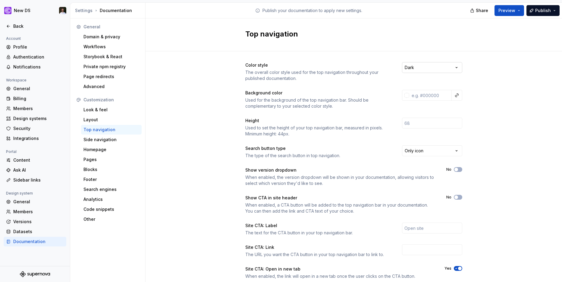
click at [428, 69] on html "New DS Back Account Profile Authentication Notifications Workspace General Bill…" at bounding box center [281, 141] width 562 height 282
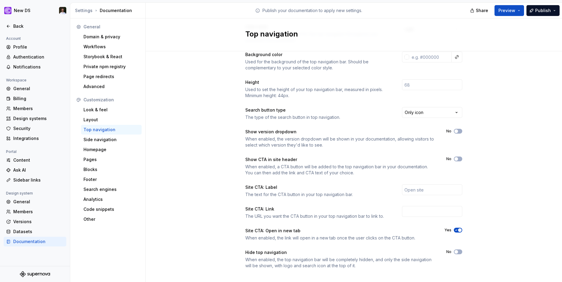
scroll to position [45, 0]
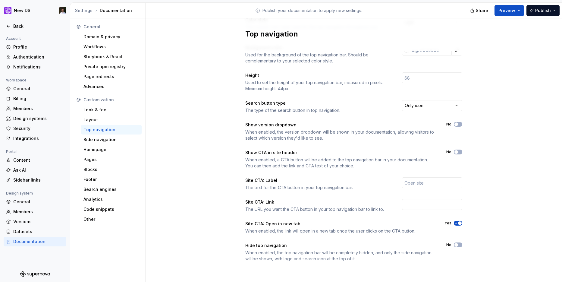
click at [430, 97] on div "Color style The overall color style used for the top navigation throughout your…" at bounding box center [353, 139] width 217 height 245
click at [430, 106] on html "New DS Back Account Profile Authentication Notifications Workspace General Bill…" at bounding box center [281, 141] width 562 height 282
click at [537, 10] on span "Publish" at bounding box center [543, 11] width 16 height 6
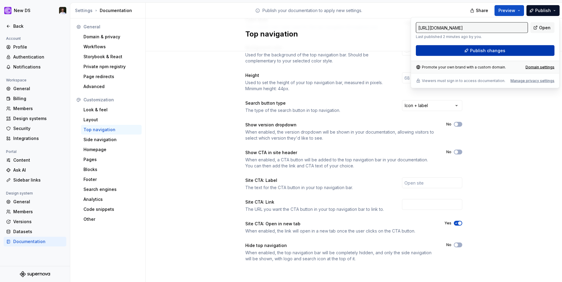
click at [490, 50] on span "Publish changes" at bounding box center [487, 51] width 35 height 6
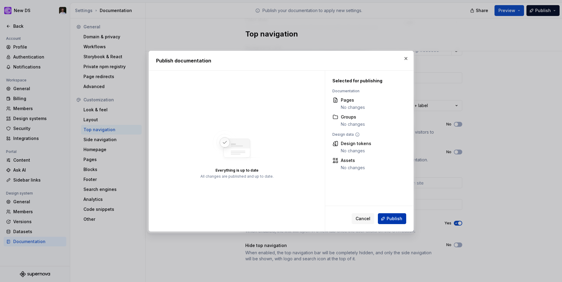
click at [399, 215] on span "Publish" at bounding box center [395, 218] width 16 height 6
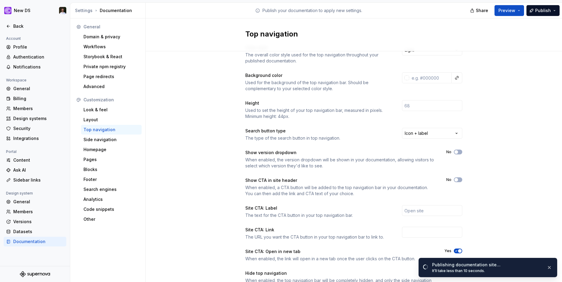
scroll to position [17, 0]
click at [115, 142] on div "Side navigation" at bounding box center [111, 140] width 56 height 6
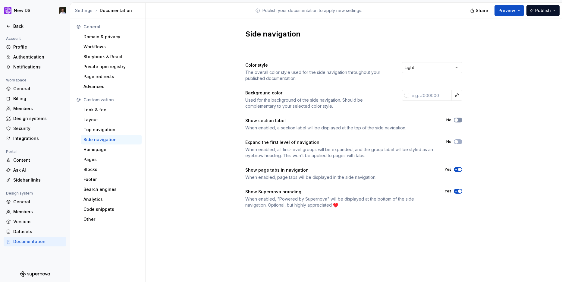
click at [459, 119] on button "No" at bounding box center [458, 120] width 8 height 5
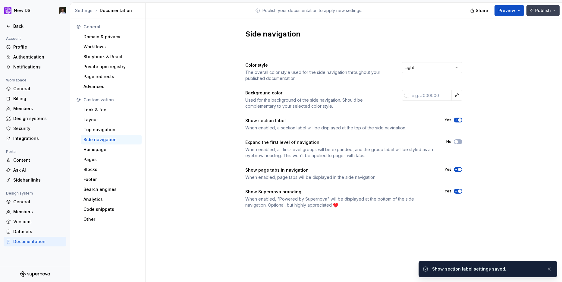
click at [539, 14] on button "Publish" at bounding box center [543, 10] width 33 height 11
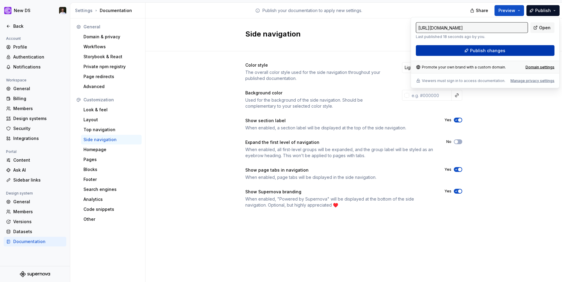
click at [487, 52] on span "Publish changes" at bounding box center [487, 51] width 35 height 6
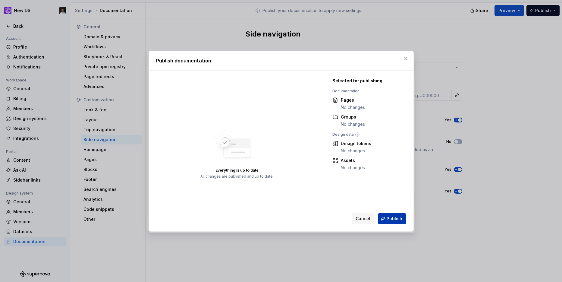
click at [398, 219] on span "Publish" at bounding box center [395, 218] width 16 height 6
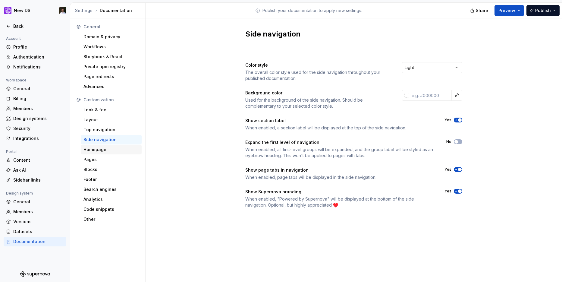
click at [102, 153] on div "Homepage" at bounding box center [111, 150] width 61 height 10
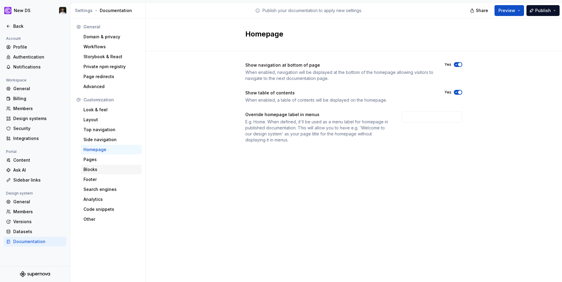
click at [109, 165] on div "Blocks" at bounding box center [111, 170] width 61 height 10
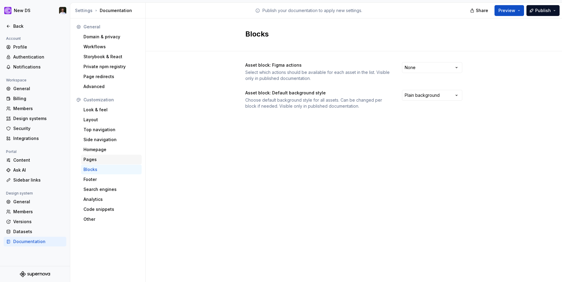
click at [108, 161] on div "Pages" at bounding box center [111, 159] width 56 height 6
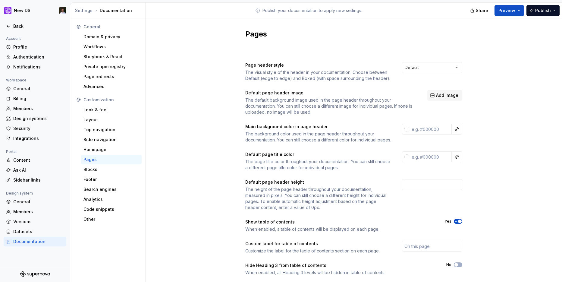
click at [463, 68] on div "Page header style The visual style of the header in your documentation. Choose …" at bounding box center [354, 188] width 417 height 275
click at [451, 69] on html "New DS Back Account Profile Authentication Notifications Workspace General Bill…" at bounding box center [281, 141] width 562 height 282
click at [127, 171] on div "Blocks" at bounding box center [111, 169] width 56 height 6
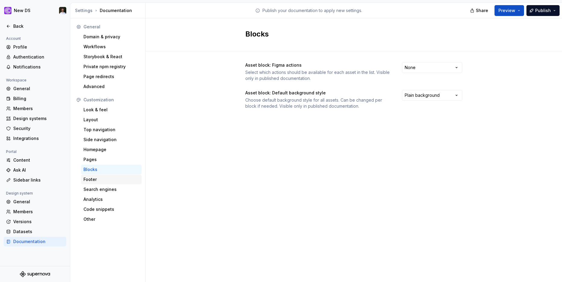
click at [115, 178] on div "Footer" at bounding box center [111, 179] width 56 height 6
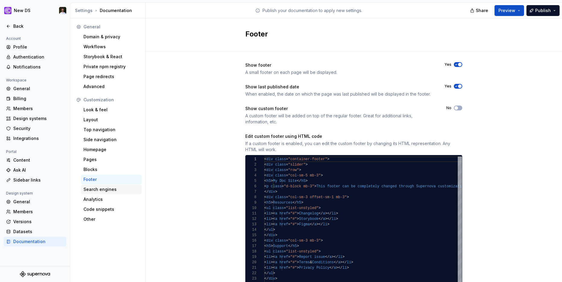
click at [109, 188] on div "Search engines" at bounding box center [111, 189] width 56 height 6
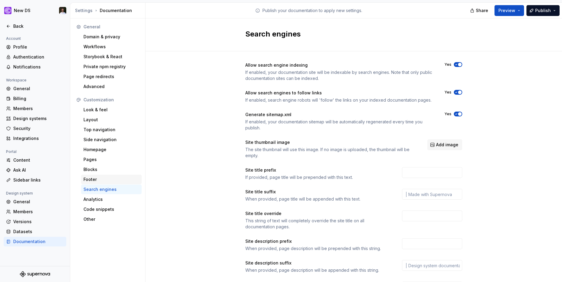
click at [110, 181] on div "Footer" at bounding box center [111, 179] width 56 height 6
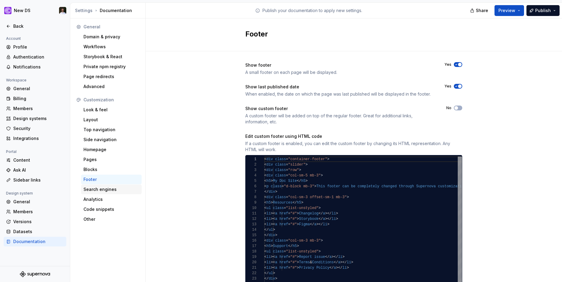
click at [108, 189] on div "Search engines" at bounding box center [111, 189] width 56 height 6
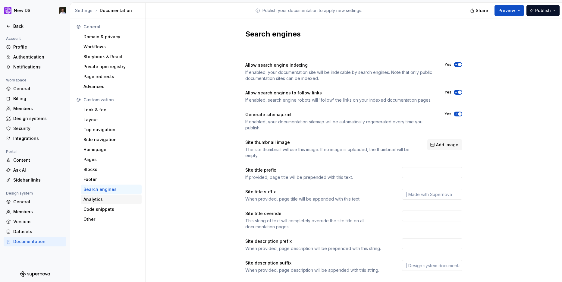
click at [98, 200] on div "Analytics" at bounding box center [111, 199] width 56 height 6
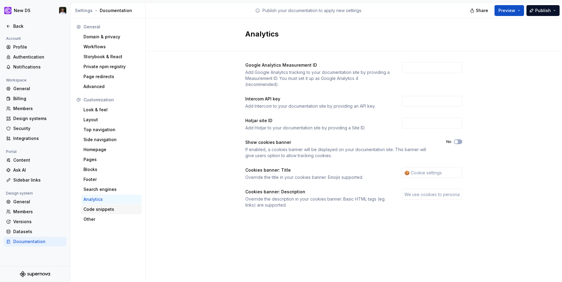
click at [98, 209] on div "Code snippets" at bounding box center [111, 209] width 56 height 6
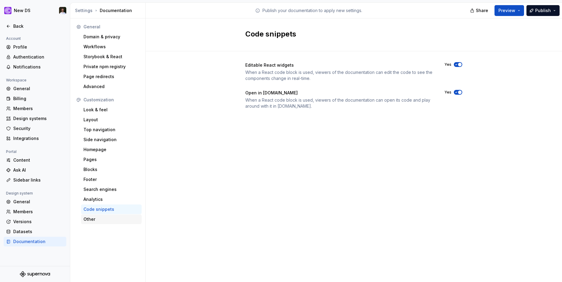
click at [95, 218] on div "Other" at bounding box center [111, 219] width 56 height 6
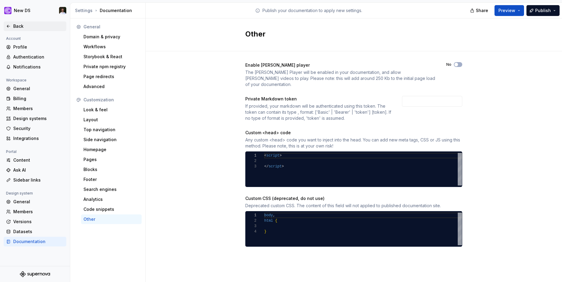
click at [21, 27] on div "Back" at bounding box center [38, 26] width 51 height 6
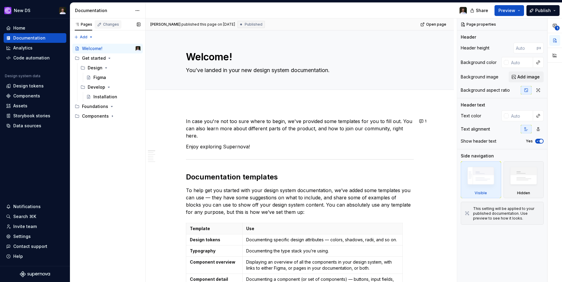
click at [107, 24] on div "Changes" at bounding box center [111, 24] width 16 height 5
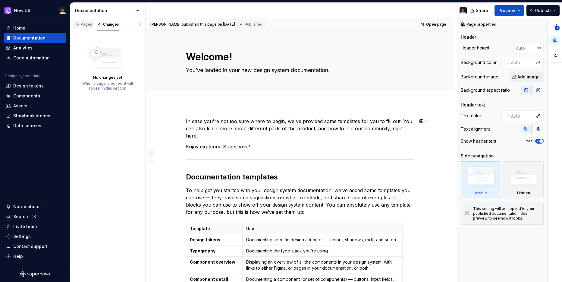
click at [86, 24] on div "Pages" at bounding box center [83, 24] width 17 height 5
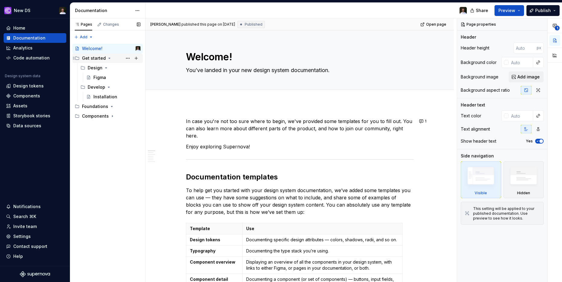
click at [107, 57] on icon "Page tree" at bounding box center [109, 58] width 5 height 5
click at [24, 235] on div "Settings" at bounding box center [21, 236] width 17 height 6
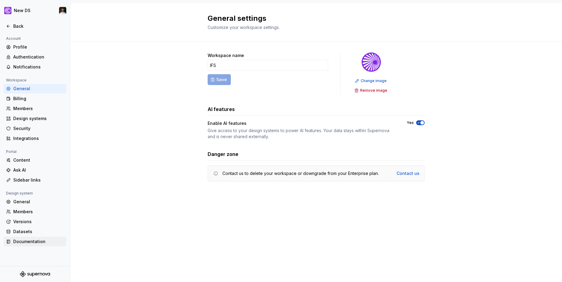
click at [27, 239] on div "Documentation" at bounding box center [38, 241] width 51 height 6
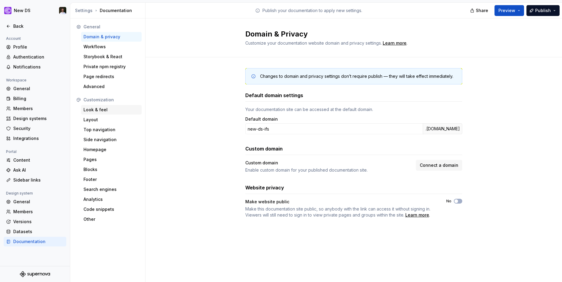
click at [107, 110] on div "Look & feel" at bounding box center [111, 110] width 56 height 6
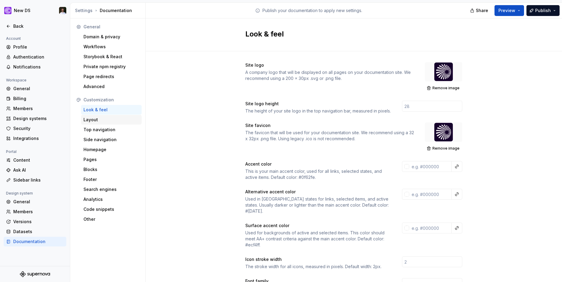
click at [106, 122] on div "Layout" at bounding box center [111, 120] width 56 height 6
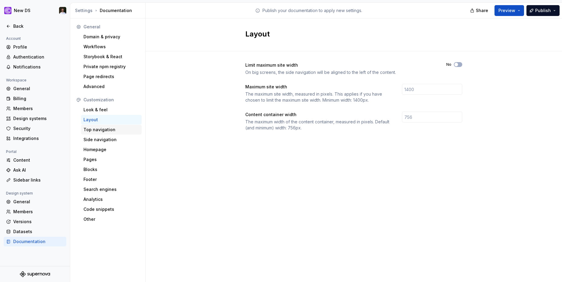
click at [106, 127] on div "Top navigation" at bounding box center [111, 130] width 56 height 6
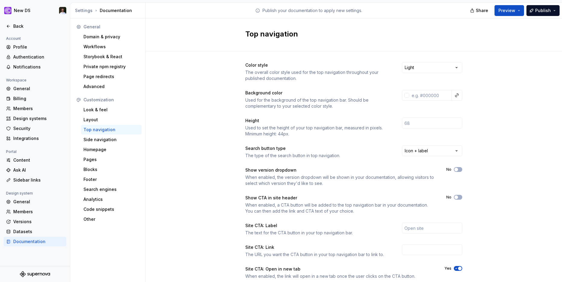
scroll to position [45, 0]
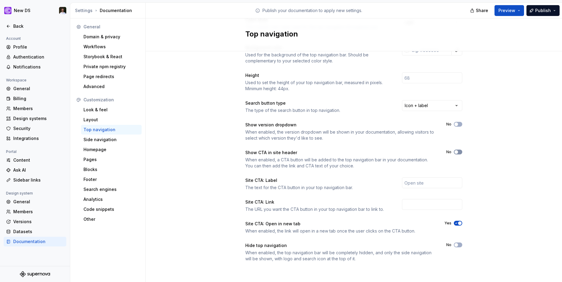
click at [460, 153] on button "No" at bounding box center [458, 151] width 8 height 5
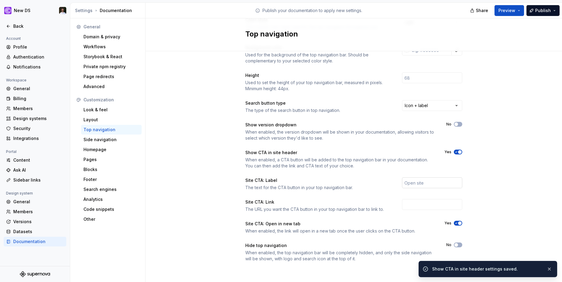
click at [421, 185] on input "text" at bounding box center [432, 182] width 60 height 11
click at [447, 207] on input "text" at bounding box center [432, 204] width 60 height 11
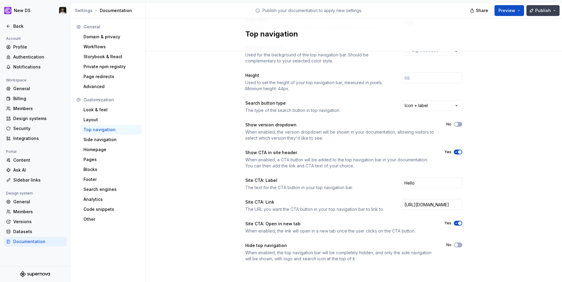
click at [539, 11] on span "Publish" at bounding box center [543, 11] width 16 height 6
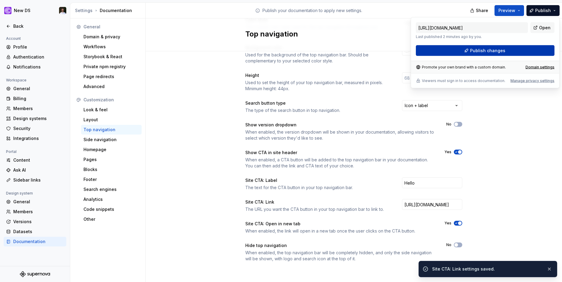
click at [489, 51] on span "Publish changes" at bounding box center [487, 51] width 35 height 6
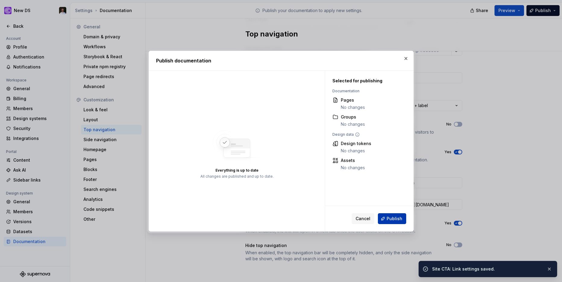
click at [394, 221] on span "Publish" at bounding box center [395, 218] width 16 height 6
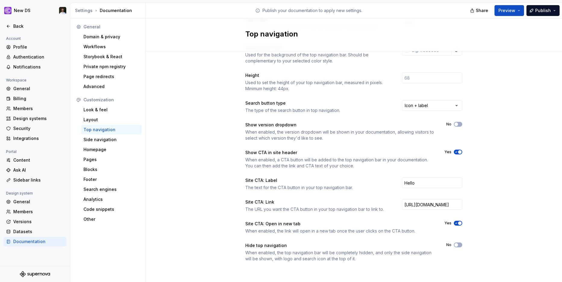
click at [460, 150] on span "button" at bounding box center [460, 152] width 4 height 4
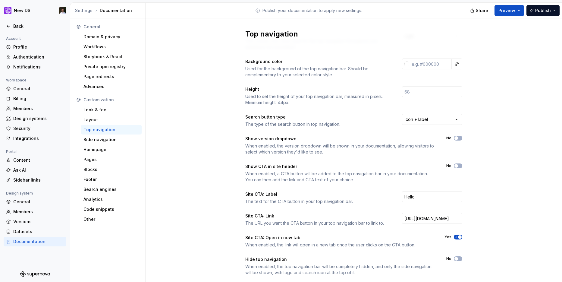
scroll to position [39, 0]
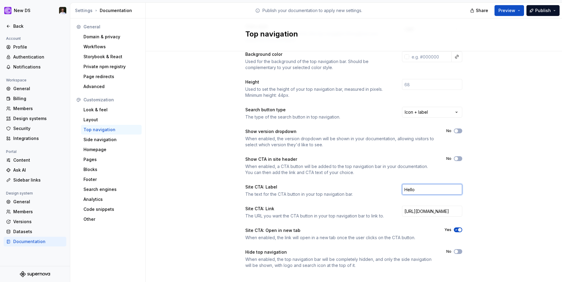
click at [418, 187] on input "Hello" at bounding box center [432, 189] width 60 height 11
click at [430, 207] on input "[URL][DOMAIN_NAME]" at bounding box center [432, 211] width 60 height 11
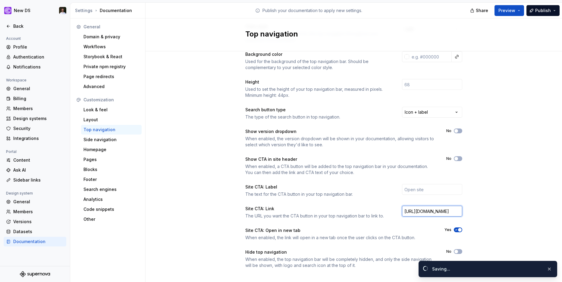
click at [430, 207] on input "[URL][DOMAIN_NAME]" at bounding box center [432, 211] width 60 height 11
click at [504, 201] on div "Color style The overall color style used for the top navigation throughout your…" at bounding box center [354, 152] width 417 height 278
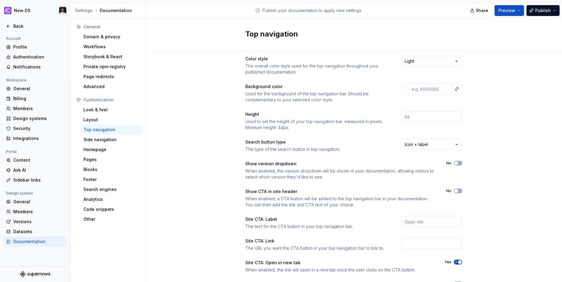
scroll to position [0, 0]
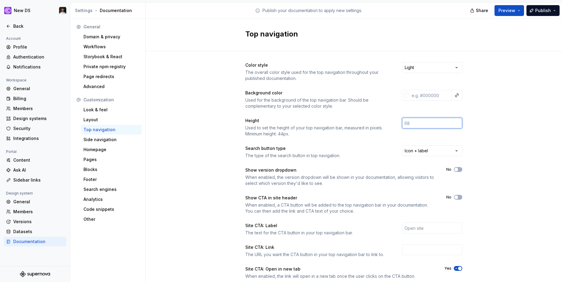
click at [416, 125] on input "number" at bounding box center [432, 123] width 60 height 11
click at [489, 130] on div "Color style The overall color style used for the top navigation throughout your…" at bounding box center [354, 190] width 417 height 278
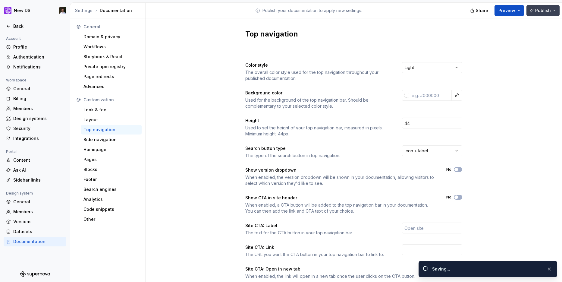
click at [536, 11] on span "Publish" at bounding box center [543, 11] width 16 height 6
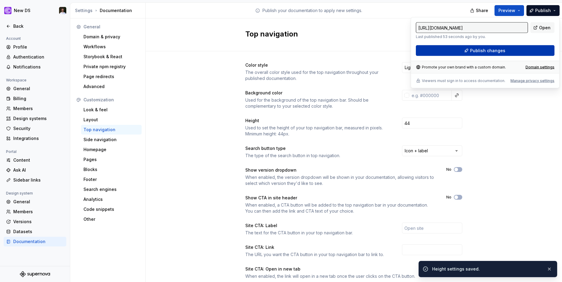
click at [482, 52] on span "Publish changes" at bounding box center [487, 51] width 35 height 6
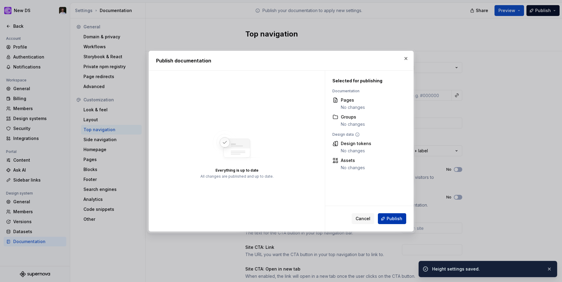
click at [395, 219] on span "Publish" at bounding box center [395, 218] width 16 height 6
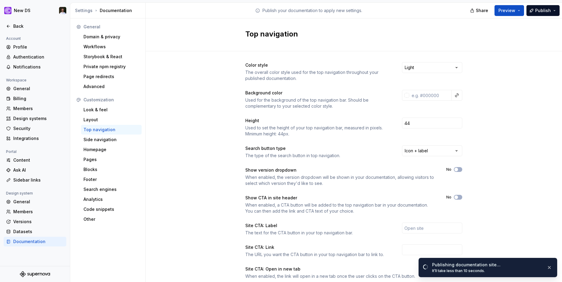
click at [214, 189] on div "Color style The overall color style used for the top navigation throughout your…" at bounding box center [354, 190] width 417 height 278
click at [107, 122] on div "Layout" at bounding box center [111, 120] width 56 height 6
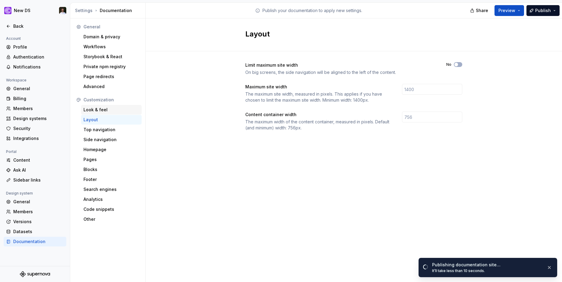
click at [112, 112] on div "Look & feel" at bounding box center [111, 110] width 56 height 6
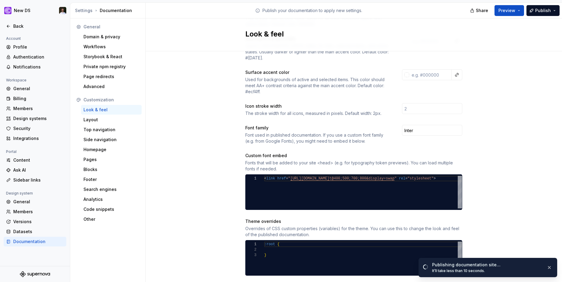
scroll to position [227, 0]
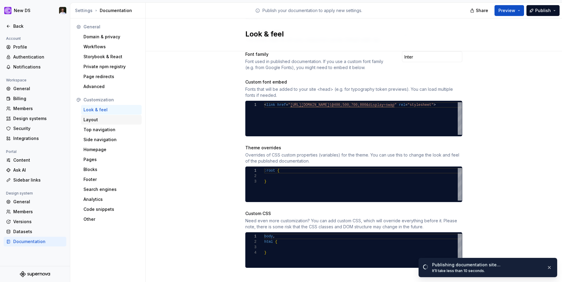
click at [90, 120] on div "Layout" at bounding box center [111, 120] width 56 height 6
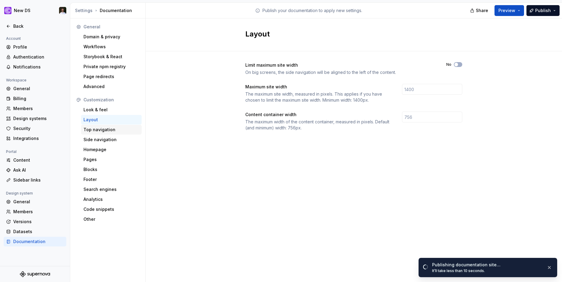
click at [95, 131] on div "Top navigation" at bounding box center [111, 130] width 56 height 6
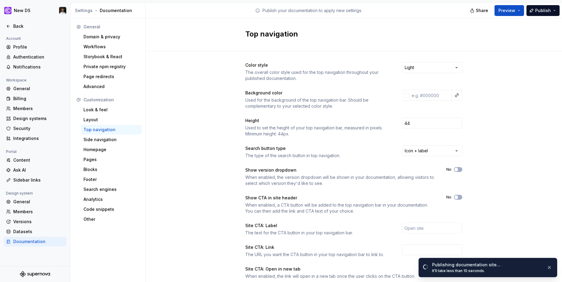
scroll to position [45, 0]
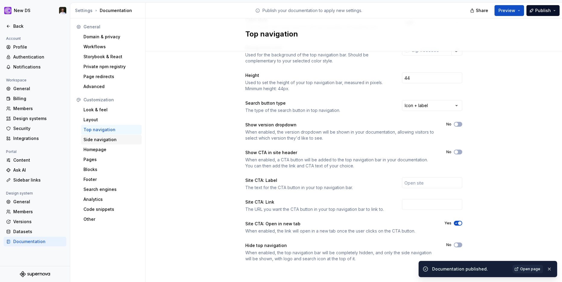
click at [118, 142] on div "Side navigation" at bounding box center [111, 140] width 56 height 6
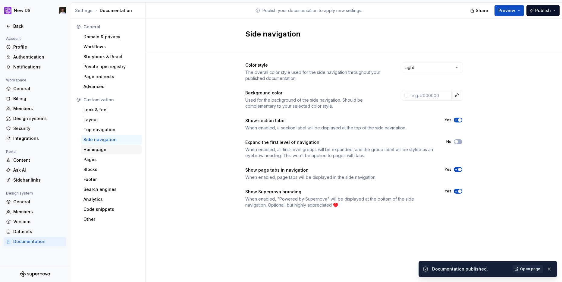
click at [112, 147] on div "Homepage" at bounding box center [111, 149] width 56 height 6
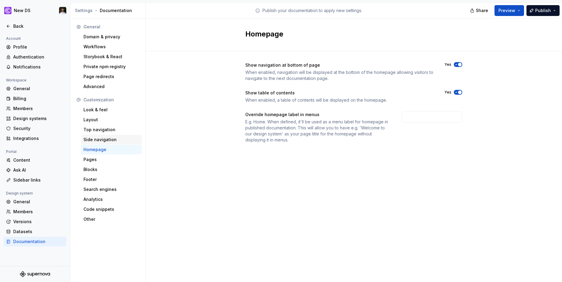
click at [112, 141] on div "Side navigation" at bounding box center [111, 140] width 56 height 6
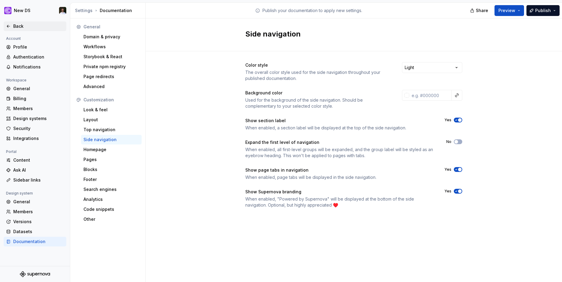
click at [18, 26] on div "Back" at bounding box center [38, 26] width 51 height 6
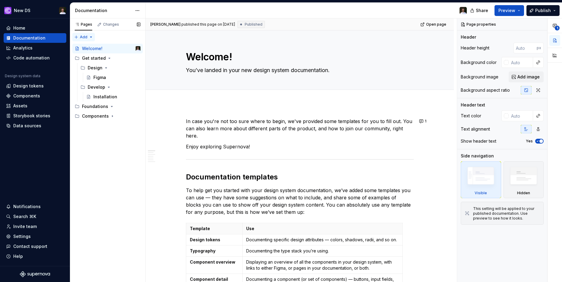
click at [87, 38] on div "Pages Changes Add Accessibility guide for tree Page tree. Navigate the tree wit…" at bounding box center [107, 150] width 75 height 264
click at [136, 12] on html "New DS Home Documentation Analytics Code automation Design system data Design t…" at bounding box center [281, 141] width 562 height 282
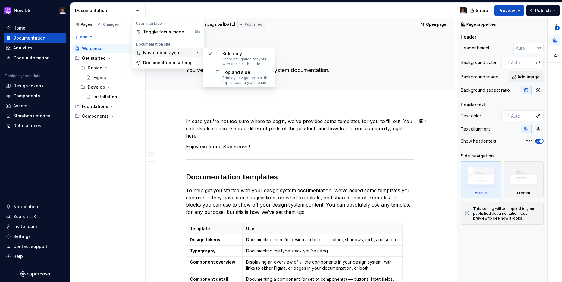
click at [230, 86] on div "Side only Entire navigation for your website is at the side. Top and side Prima…" at bounding box center [239, 68] width 72 height 40
click at [233, 82] on div "Primary navigation is at the top, secondary at the side." at bounding box center [246, 80] width 48 height 10
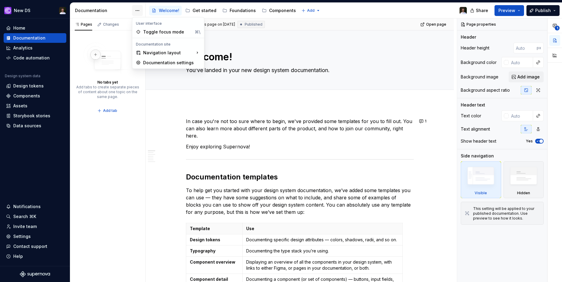
click at [135, 13] on html "New DS Home Documentation Analytics Code automation Design system data Design t…" at bounding box center [281, 141] width 562 height 282
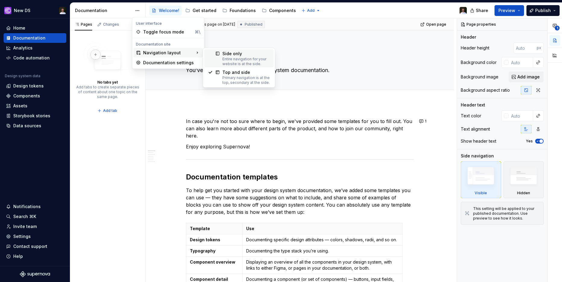
click at [227, 61] on div "Entire navigation for your website is at the side." at bounding box center [246, 62] width 48 height 10
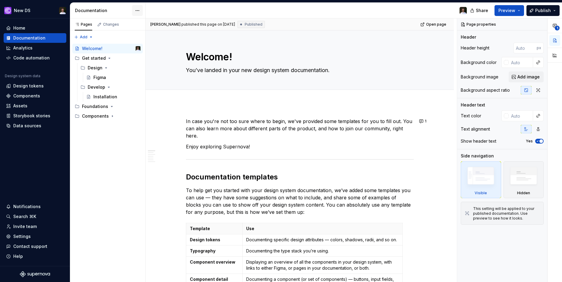
click at [136, 12] on html "New DS Home Documentation Analytics Code automation Design system data Design t…" at bounding box center [281, 141] width 562 height 282
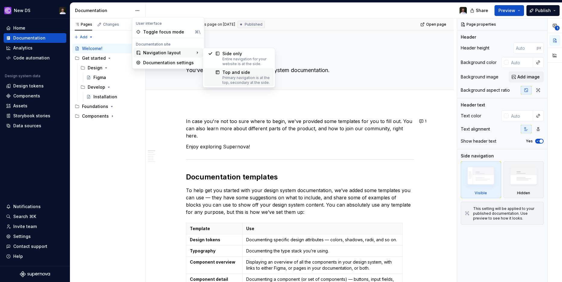
click at [230, 77] on div "Primary navigation is at the top, secondary at the side." at bounding box center [246, 80] width 48 height 10
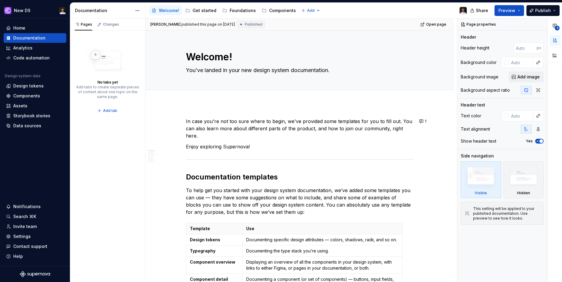
drag, startPoint x: 199, startPoint y: 13, endPoint x: 160, endPoint y: 21, distance: 39.3
drag, startPoint x: 184, startPoint y: 10, endPoint x: 106, endPoint y: 108, distance: 124.5
click at [196, 12] on div "Get started" at bounding box center [205, 11] width 24 height 6
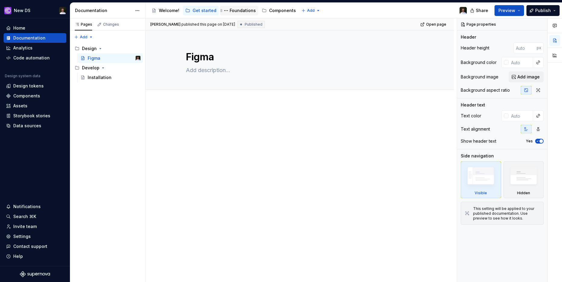
click at [234, 9] on div "Foundations" at bounding box center [243, 11] width 26 height 6
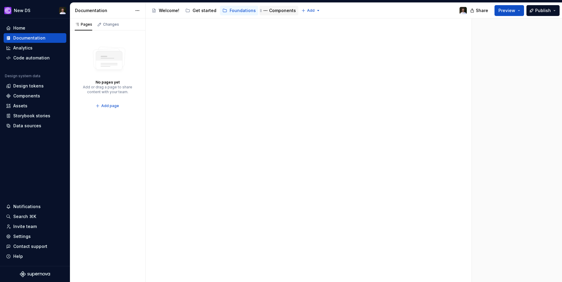
click at [271, 10] on div "Components" at bounding box center [282, 11] width 27 height 6
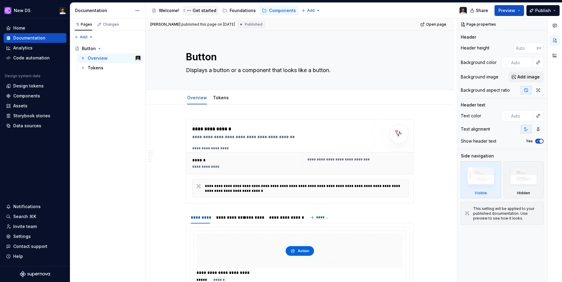
click at [203, 11] on div "Get started" at bounding box center [205, 11] width 24 height 6
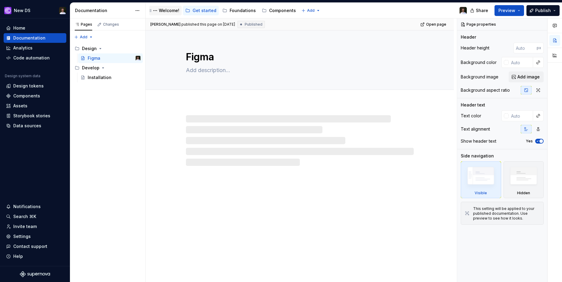
click at [169, 11] on div "Welcome!" at bounding box center [169, 11] width 20 height 6
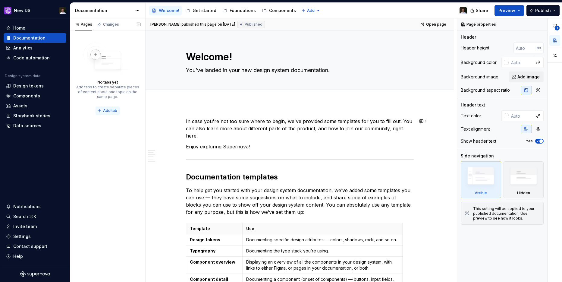
type textarea "*"
click at [108, 112] on span "Add tab" at bounding box center [110, 110] width 14 height 5
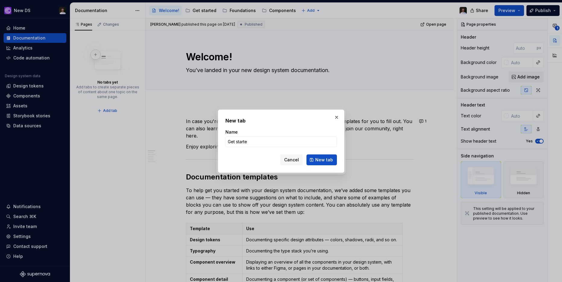
type input "Get started"
click button "New tab" at bounding box center [322, 159] width 30 height 11
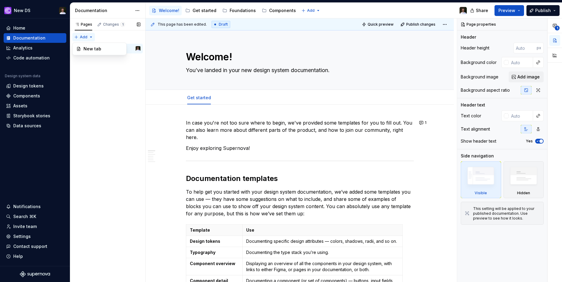
click at [93, 37] on div "Pages Changes 1 Add Accessibility guide for tree Page tree. Navigate the tree w…" at bounding box center [107, 150] width 75 height 264
click at [128, 48] on button "Page tree" at bounding box center [128, 48] width 8 height 8
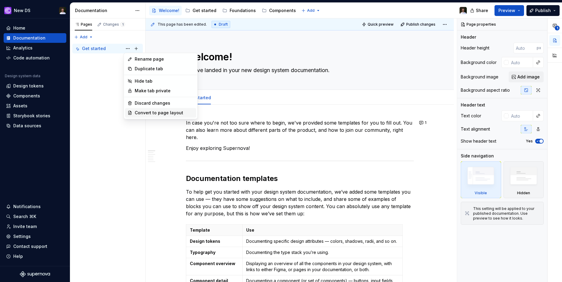
click at [145, 114] on div "Convert to page layout" at bounding box center [164, 113] width 59 height 6
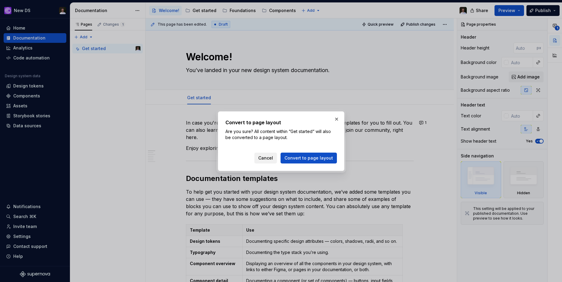
click at [272, 160] on span "Cancel" at bounding box center [265, 158] width 15 height 6
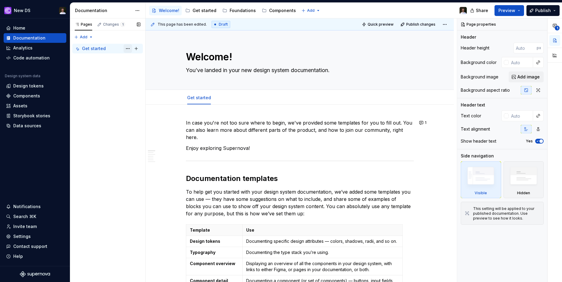
click at [130, 50] on button "Page tree" at bounding box center [128, 48] width 8 height 8
type textarea "*"
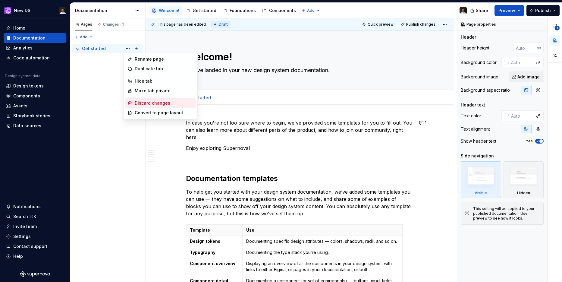
click at [148, 103] on div "Discard changes" at bounding box center [164, 103] width 59 height 6
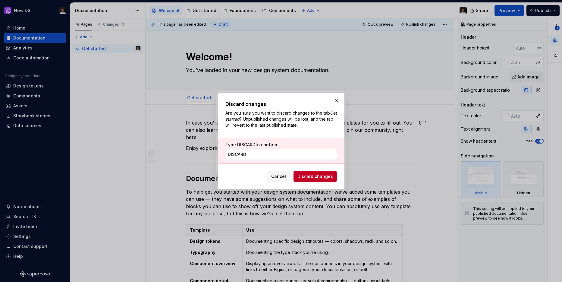
type input "DISCARD"
click at [315, 172] on button "Discard changes" at bounding box center [315, 176] width 43 height 11
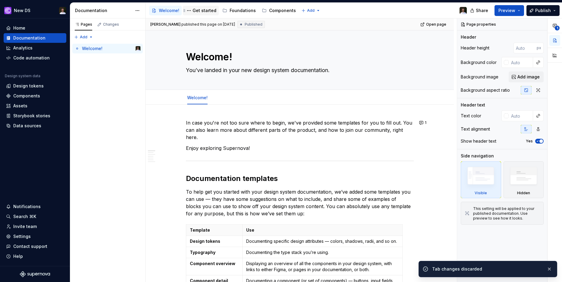
click at [203, 8] on div "Get started" at bounding box center [205, 11] width 24 height 6
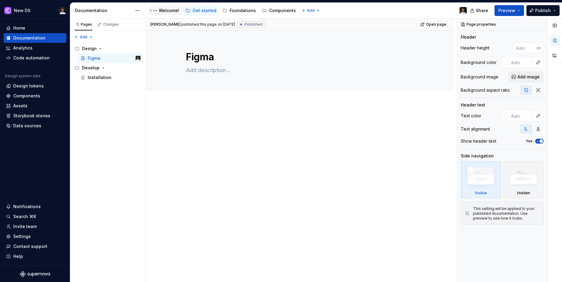
click at [163, 9] on div "Welcome!" at bounding box center [169, 11] width 20 height 6
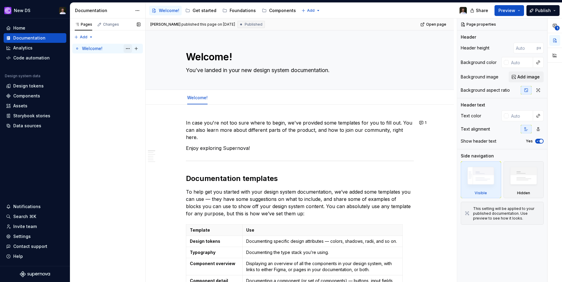
click at [124, 48] on button "Page tree" at bounding box center [128, 48] width 8 height 8
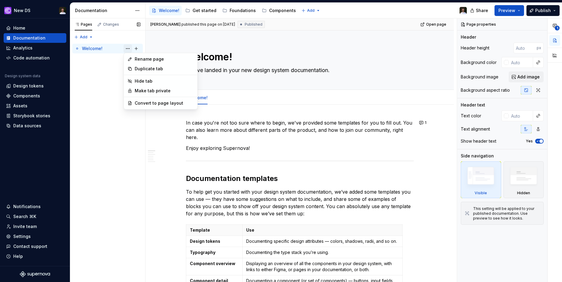
click at [124, 48] on div "Pages Changes Add Accessibility guide for tree Page tree. Navigate the tree wit…" at bounding box center [107, 150] width 75 height 264
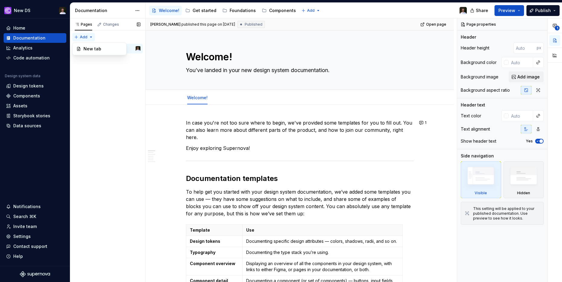
click at [77, 37] on div "Pages Changes Add Accessibility guide for tree Page tree. Navigate the tree wit…" at bounding box center [107, 150] width 75 height 264
click at [198, 10] on div "Get started" at bounding box center [205, 11] width 24 height 6
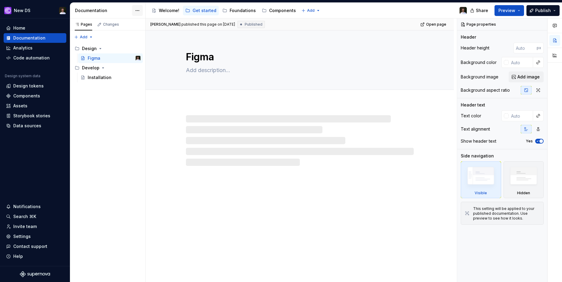
click at [138, 9] on html "New DS Home Documentation Analytics Code automation Design system data Design t…" at bounding box center [281, 141] width 562 height 282
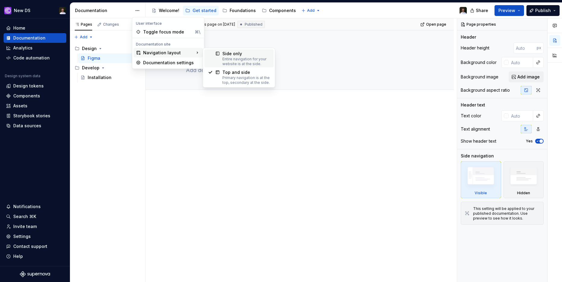
click at [228, 64] on div "Entire navigation for your website is at the side." at bounding box center [246, 62] width 48 height 10
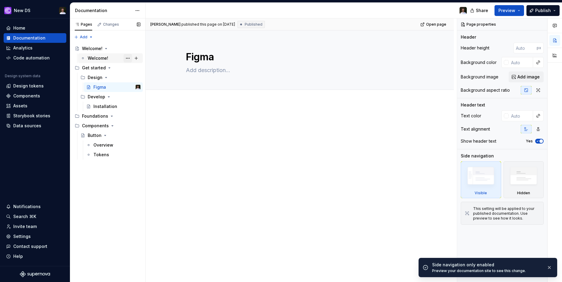
click at [131, 57] on button "Page tree" at bounding box center [128, 58] width 8 height 8
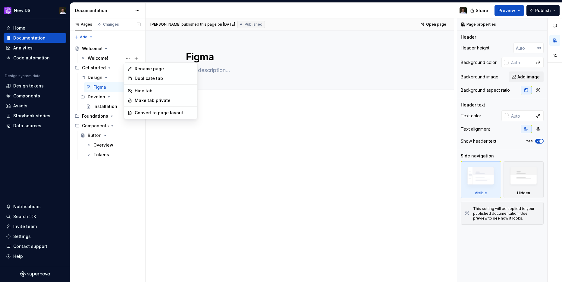
click at [97, 55] on div "Pages Changes Add Accessibility guide for tree Page tree. Navigate the tree wit…" at bounding box center [107, 150] width 75 height 264
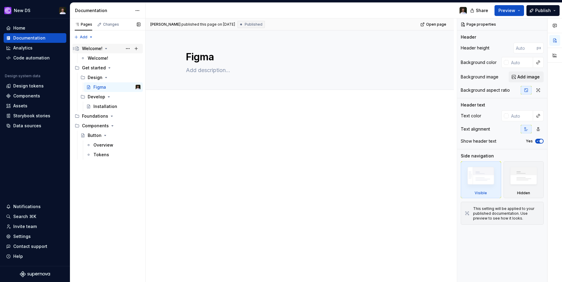
click at [92, 49] on div "Welcome!" at bounding box center [92, 49] width 20 height 6
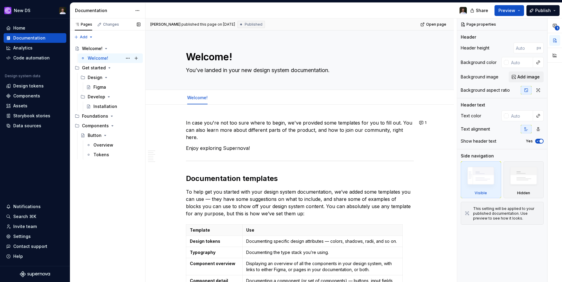
click at [93, 56] on div "Welcome!" at bounding box center [98, 58] width 20 height 6
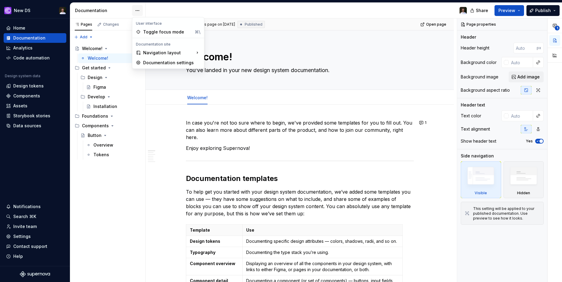
click at [134, 8] on html "New DS Home Documentation Analytics Code automation Design system data Design t…" at bounding box center [281, 141] width 562 height 282
click at [166, 65] on div "Documentation settings" at bounding box center [171, 63] width 57 height 6
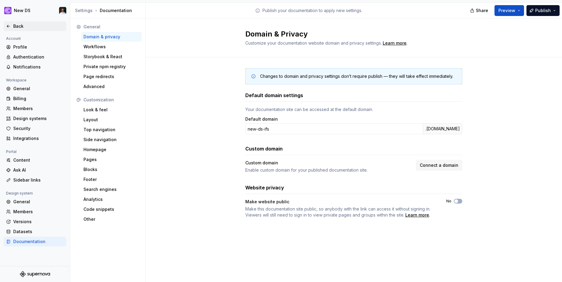
click at [19, 23] on div "Back" at bounding box center [38, 26] width 51 height 6
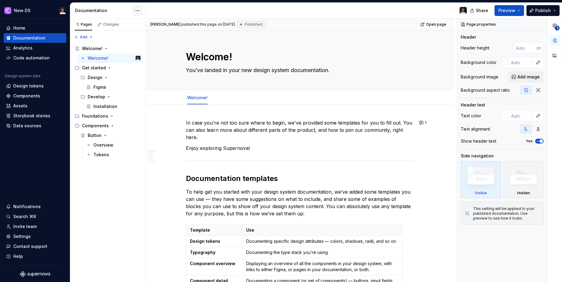
click at [141, 10] on html "New DS Home Documentation Analytics Code automation Design system data Design t…" at bounding box center [281, 141] width 562 height 282
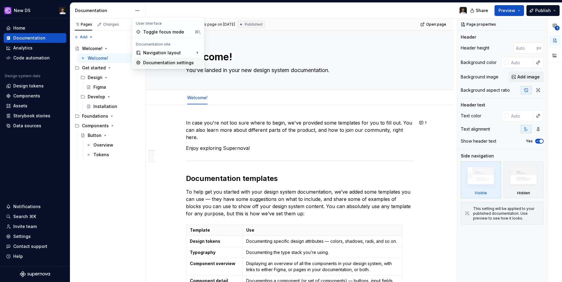
click at [154, 59] on div "Documentation settings" at bounding box center [168, 63] width 69 height 10
type textarea "*"
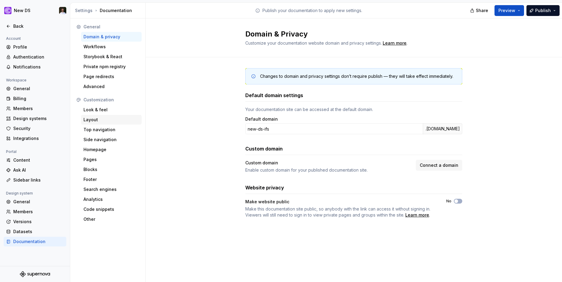
click at [94, 117] on div "Layout" at bounding box center [111, 120] width 56 height 6
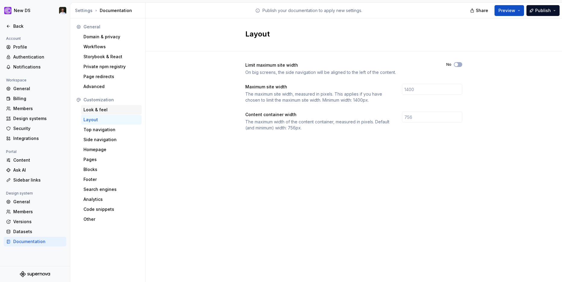
click at [99, 111] on div "Look & feel" at bounding box center [111, 110] width 56 height 6
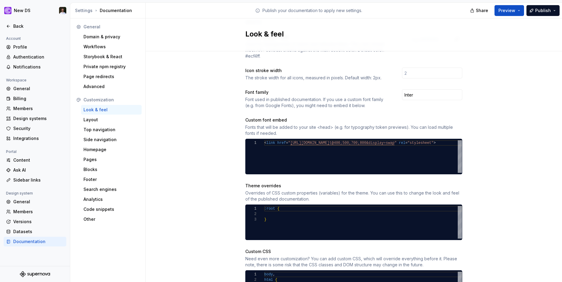
scroll to position [227, 0]
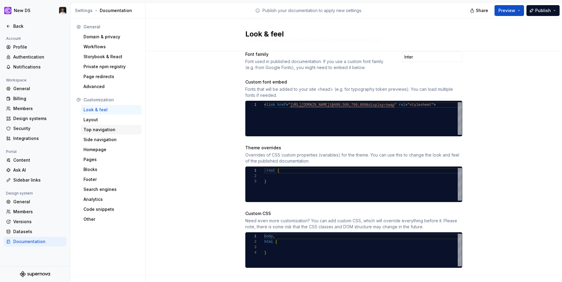
click at [106, 132] on div "Top navigation" at bounding box center [111, 130] width 56 height 6
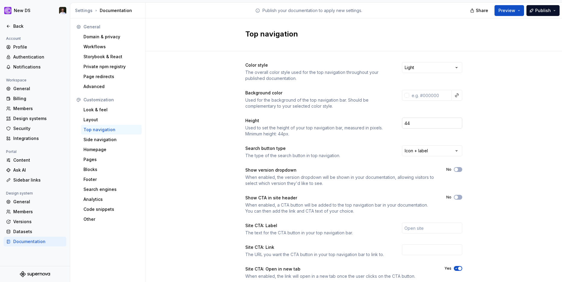
click at [420, 121] on input "44" at bounding box center [432, 123] width 60 height 11
type input "4"
click at [495, 118] on div "Color style The overall color style used for the top navigation throughout your…" at bounding box center [354, 190] width 417 height 278
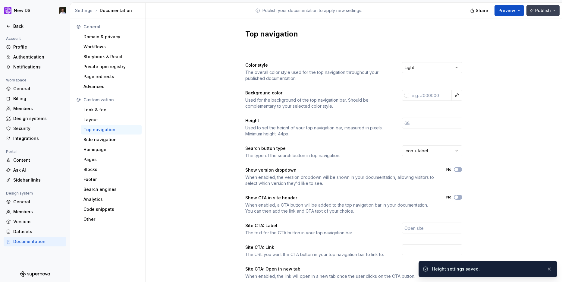
click at [538, 14] on button "Publish" at bounding box center [543, 10] width 33 height 11
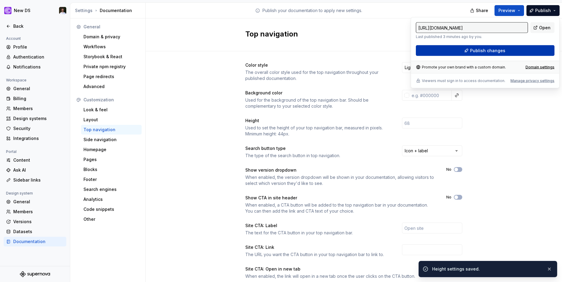
click at [497, 52] on span "Publish changes" at bounding box center [487, 51] width 35 height 6
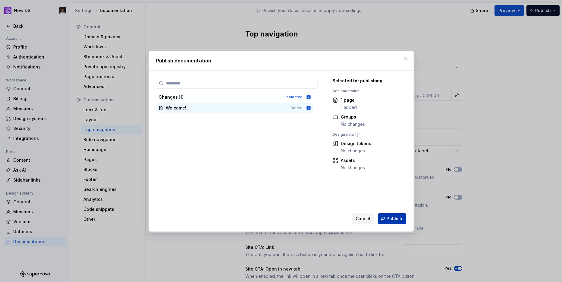
click at [391, 221] on span "Publish" at bounding box center [395, 218] width 16 height 6
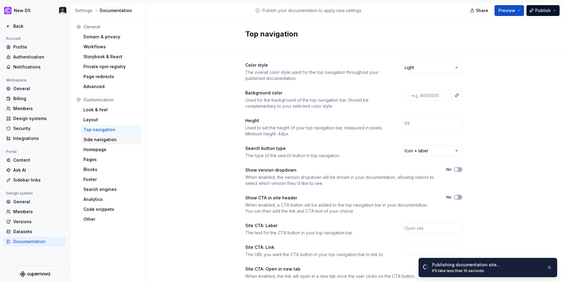
click at [101, 141] on div "Side navigation" at bounding box center [111, 140] width 56 height 6
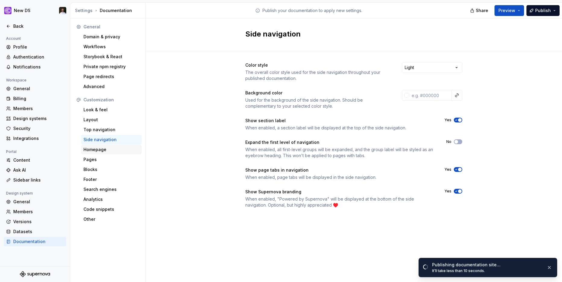
click at [99, 147] on div "Homepage" at bounding box center [111, 149] width 56 height 6
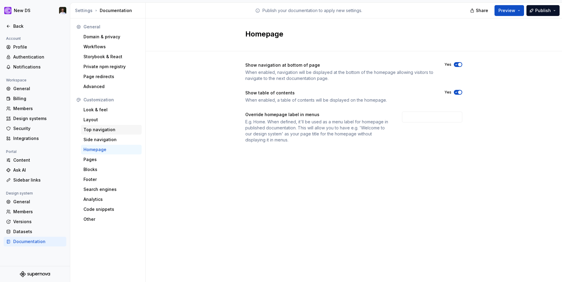
click at [100, 129] on div "Top navigation" at bounding box center [111, 130] width 56 height 6
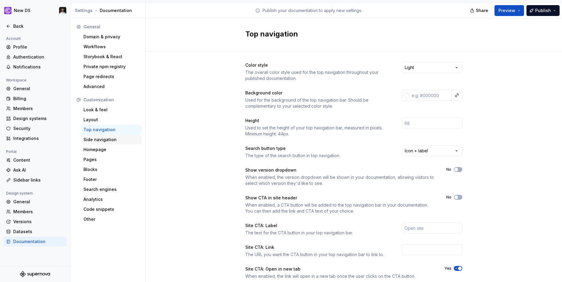
click at [101, 142] on div "Side navigation" at bounding box center [111, 140] width 56 height 6
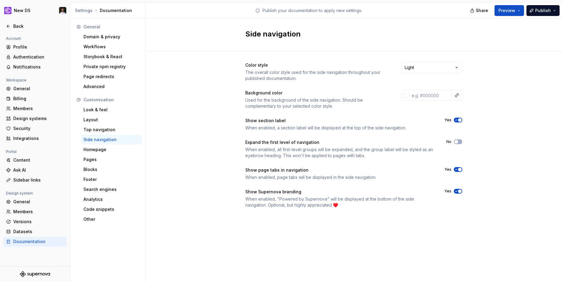
click at [459, 120] on span "button" at bounding box center [460, 120] width 4 height 4
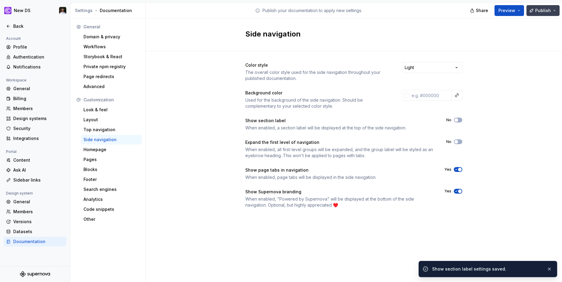
click at [541, 13] on span "Publish" at bounding box center [543, 11] width 16 height 6
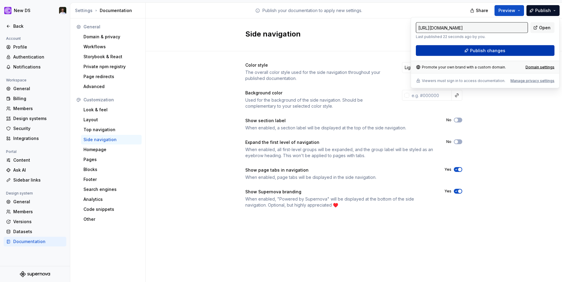
click at [481, 55] on button "Publish changes" at bounding box center [485, 50] width 139 height 11
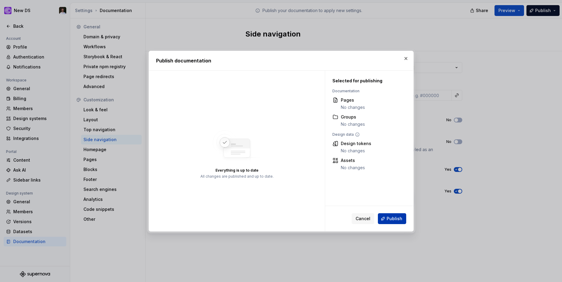
click at [391, 218] on span "Publish" at bounding box center [395, 218] width 16 height 6
